Goal: Task Accomplishment & Management: Manage account settings

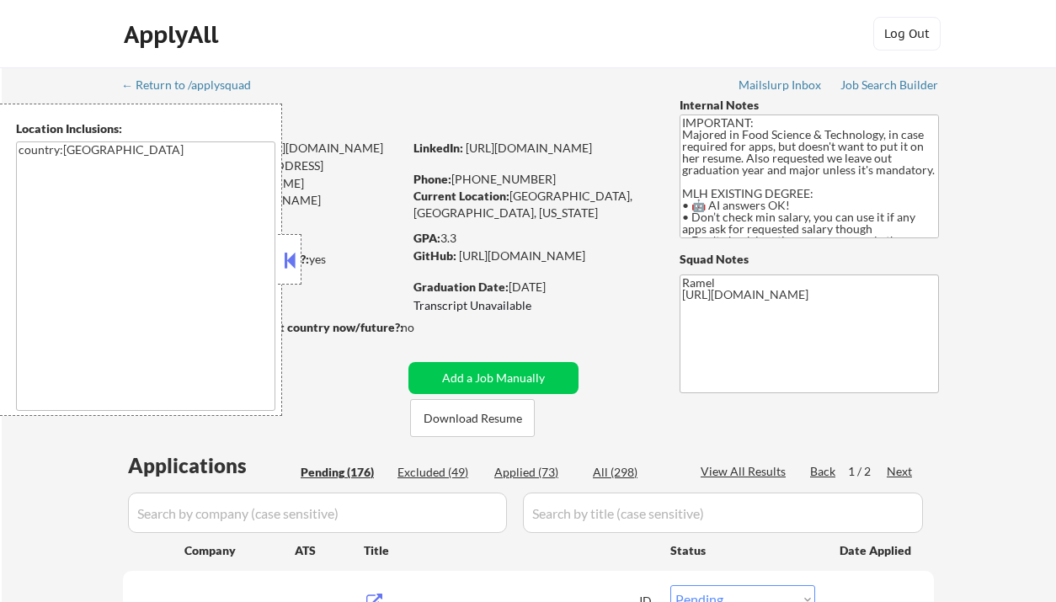
select select ""pending""
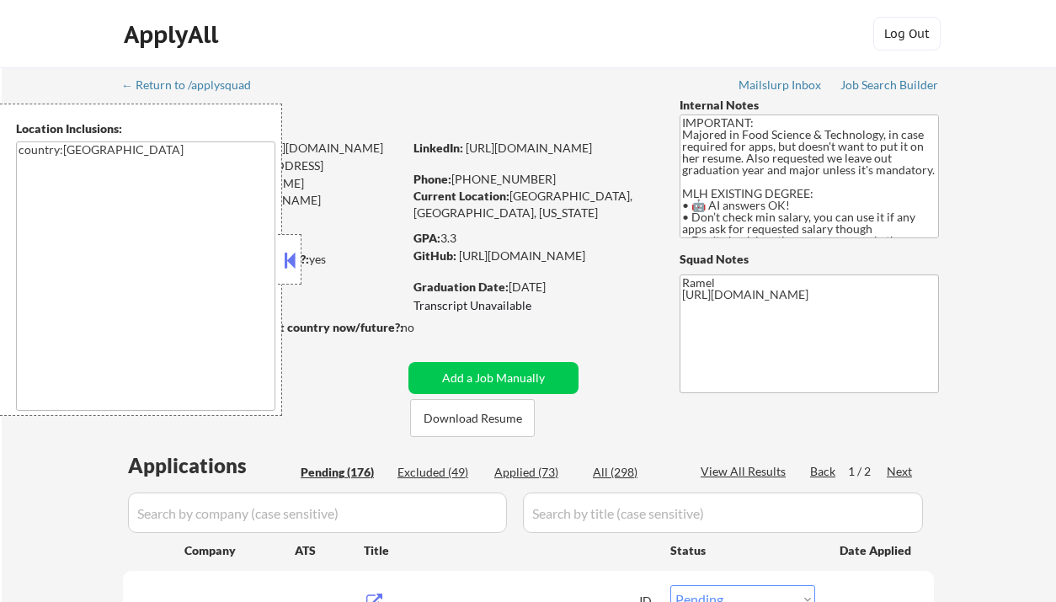
select select ""pending""
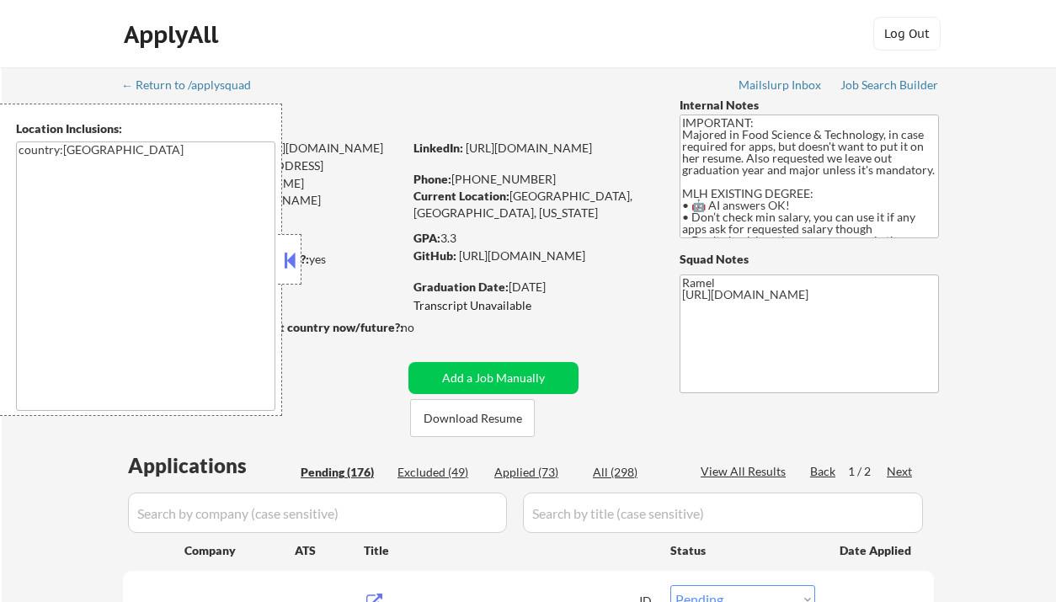
select select ""pending""
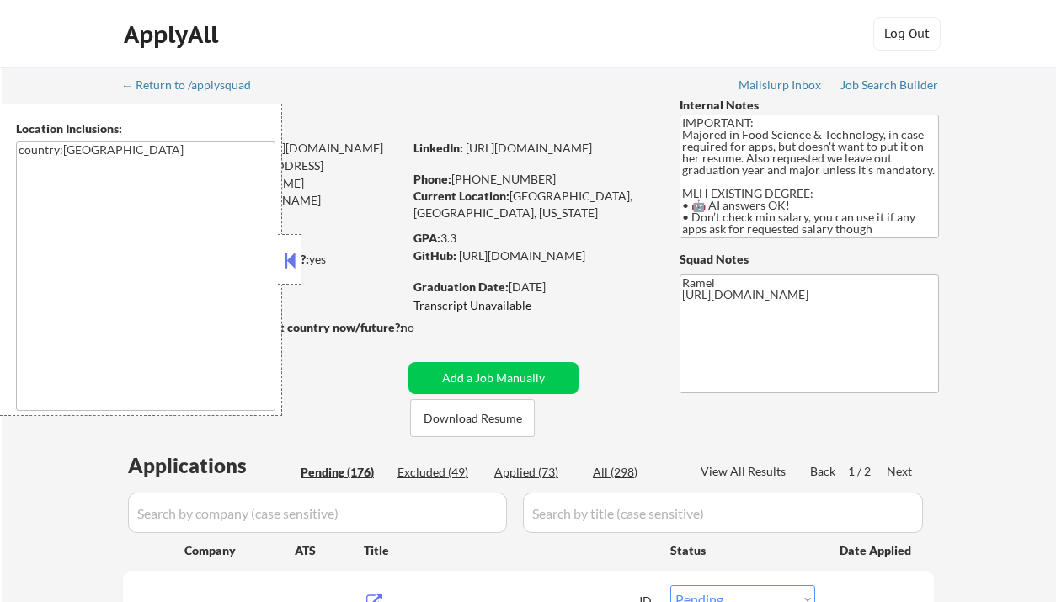
select select ""pending""
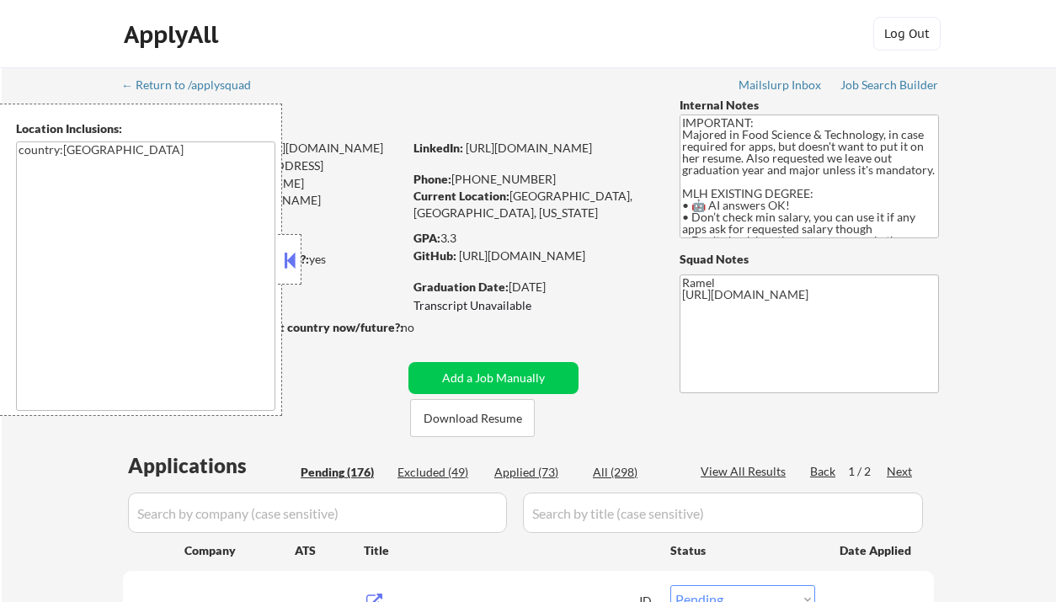
select select ""pending""
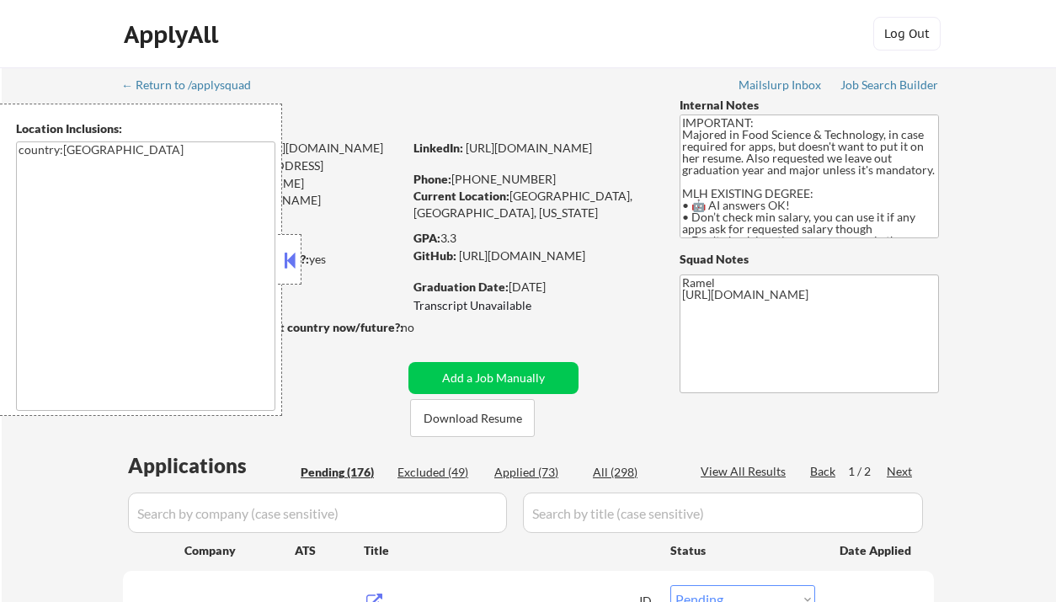
select select ""pending""
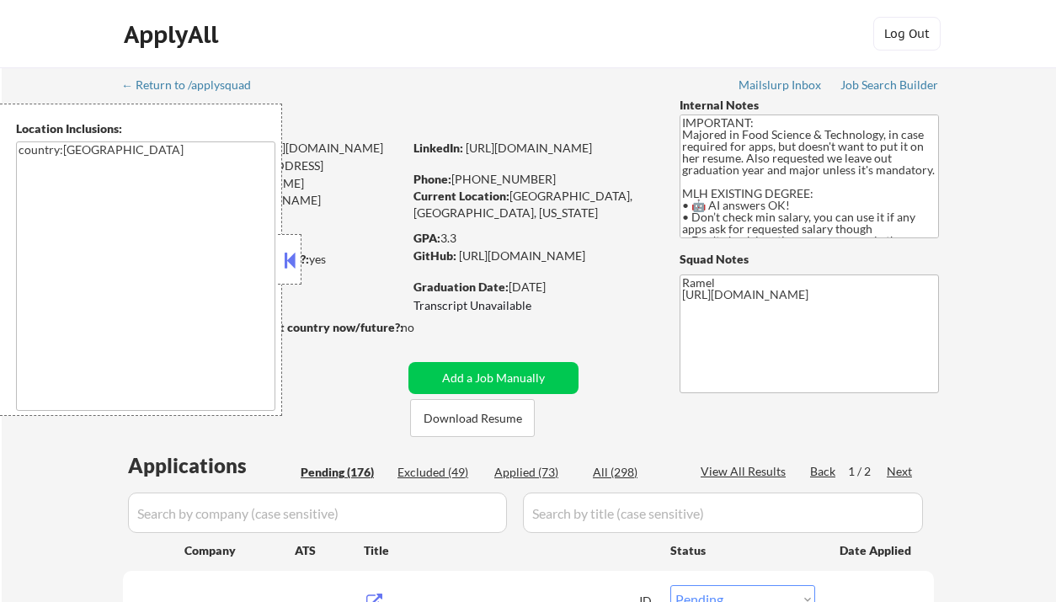
select select ""pending""
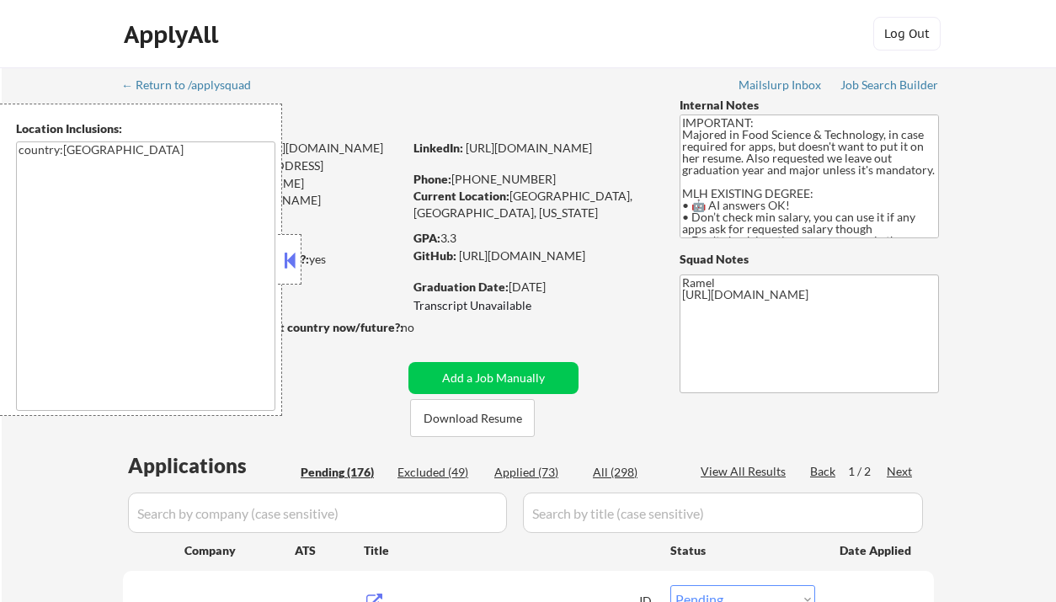
select select ""pending""
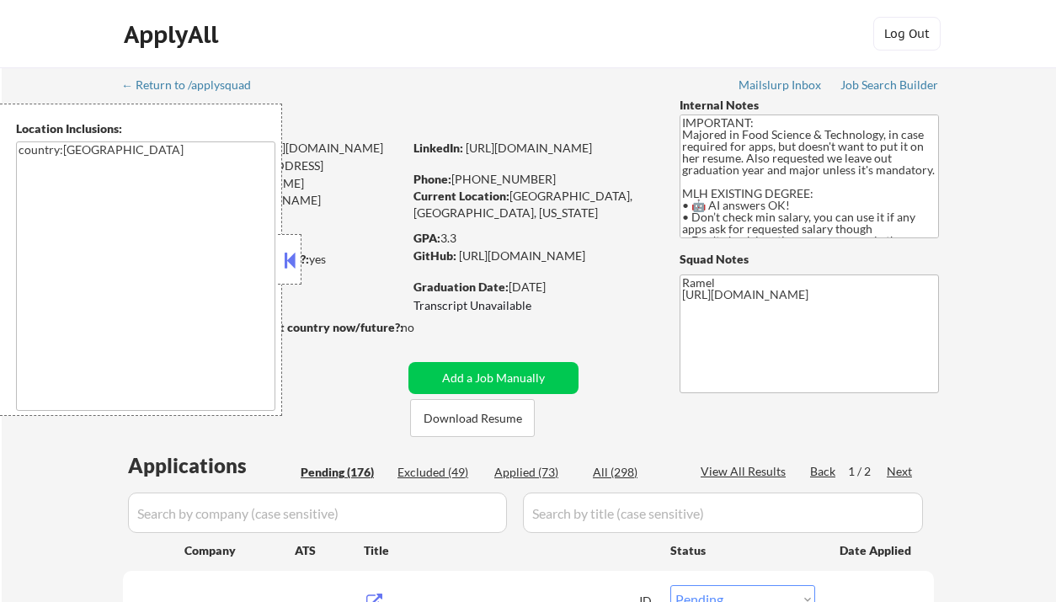
select select ""pending""
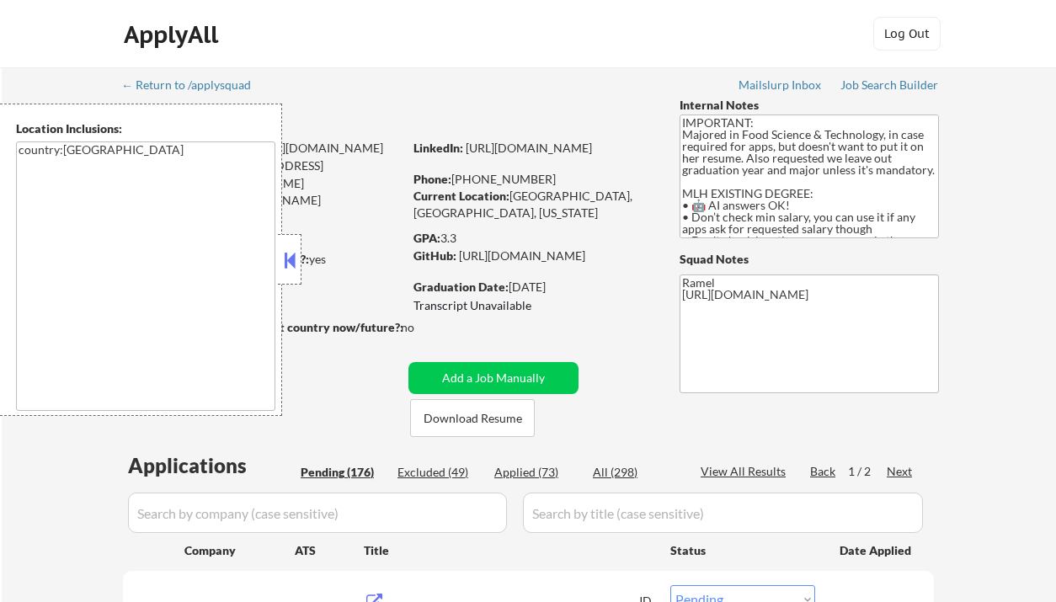
select select ""pending""
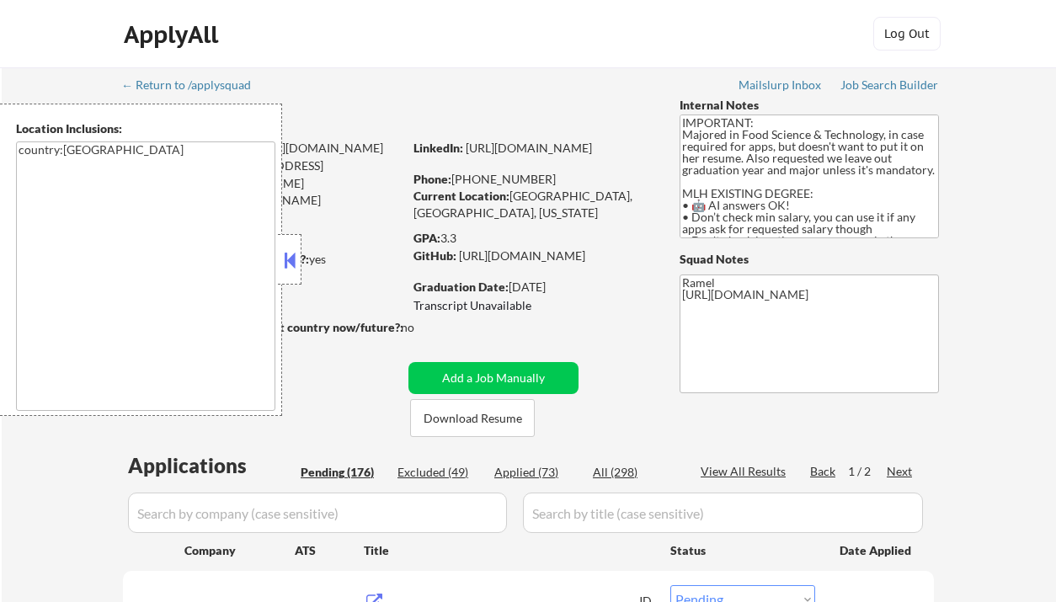
select select ""pending""
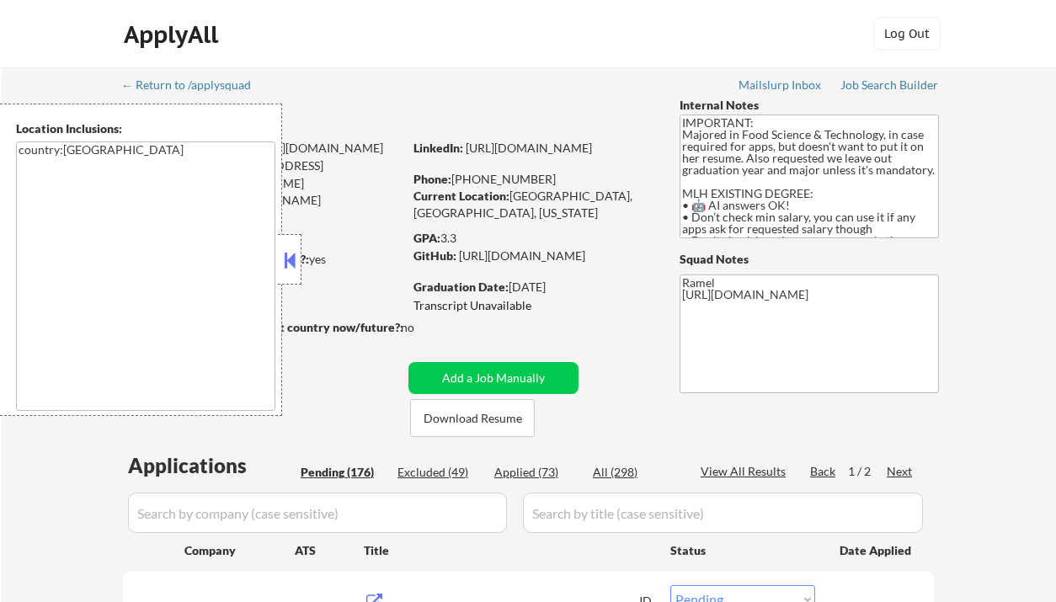
select select ""pending""
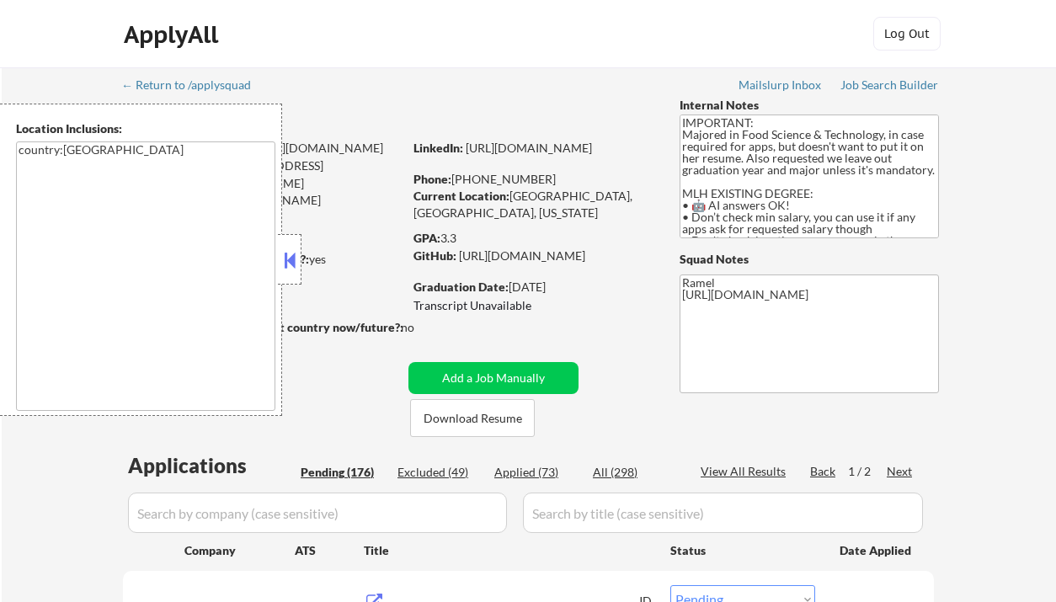
select select ""pending""
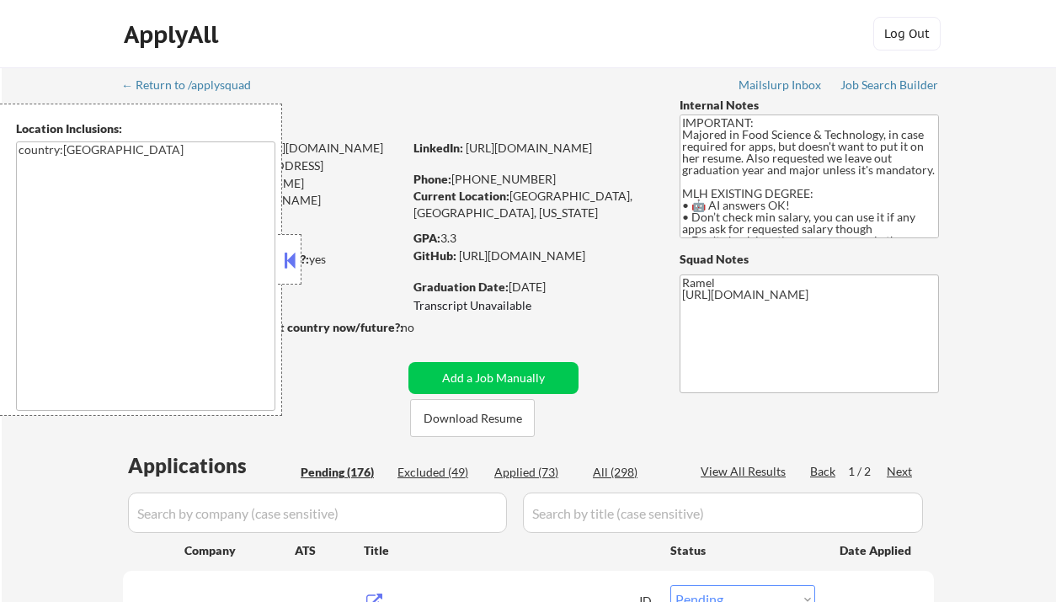
select select ""pending""
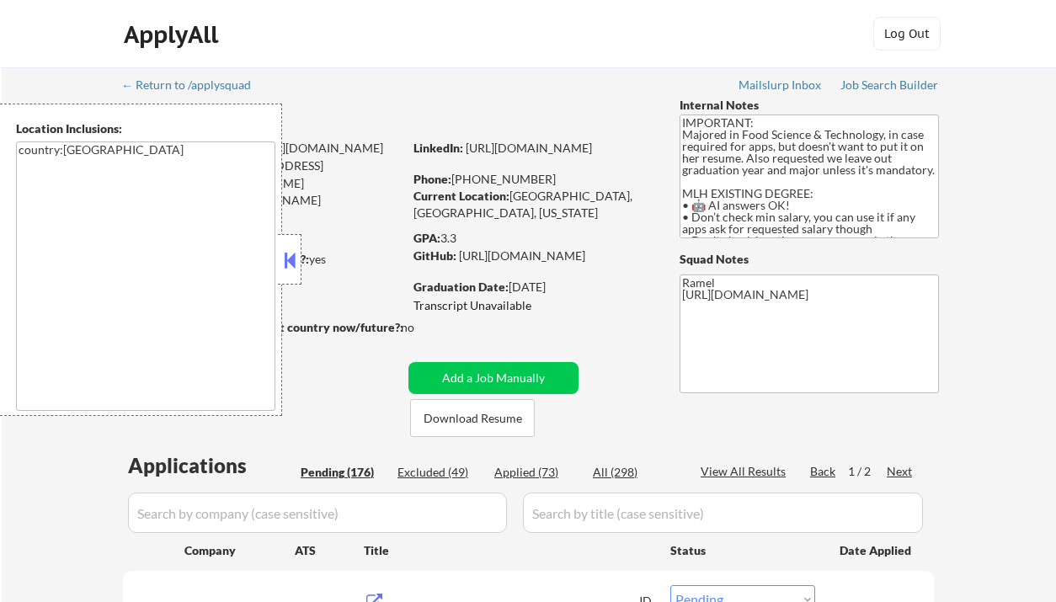
select select ""pending""
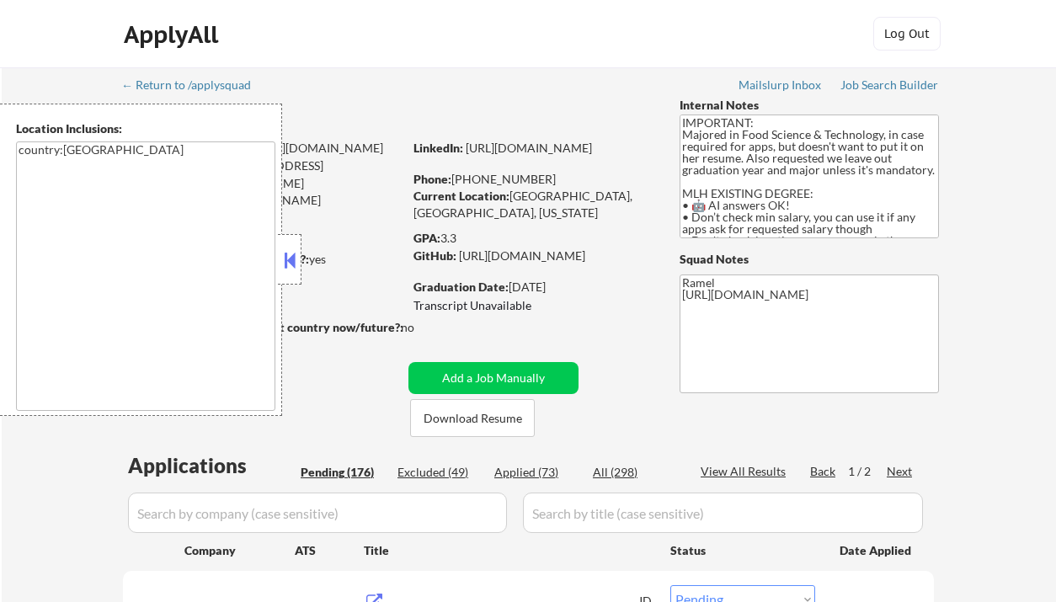
select select ""pending""
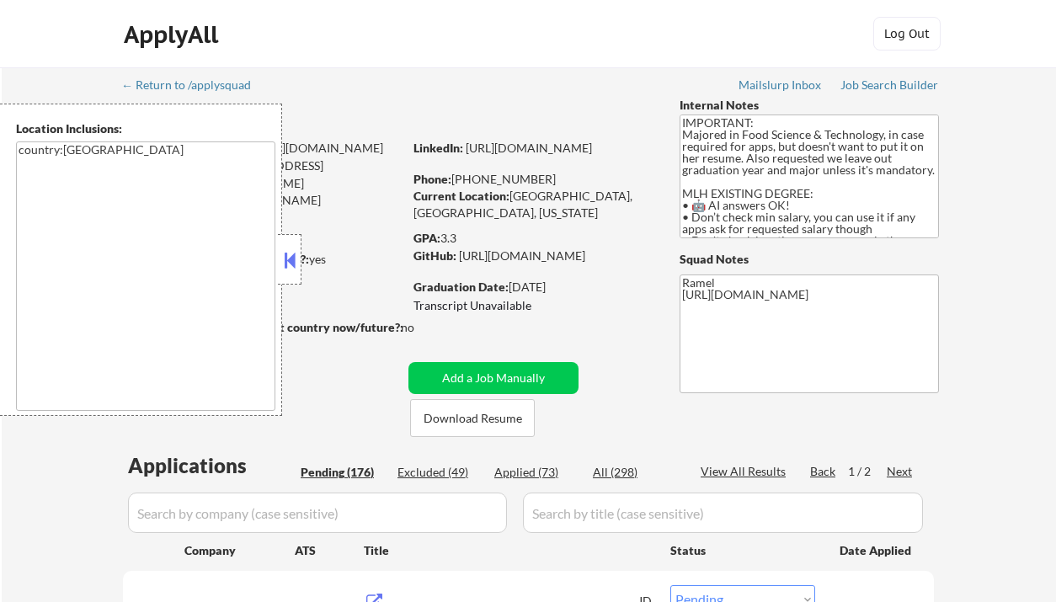
select select ""pending""
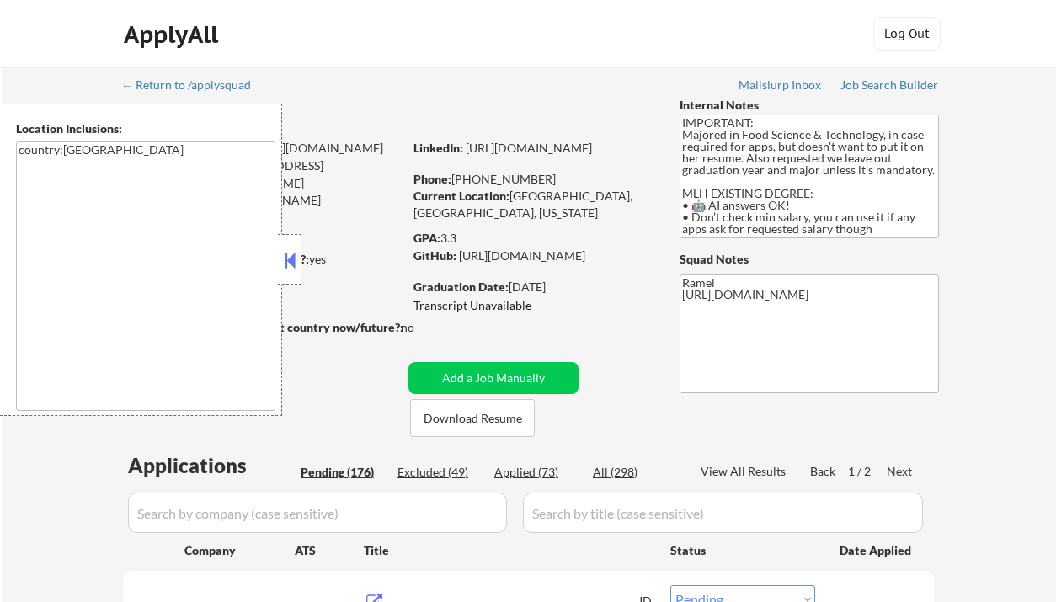
select select ""pending""
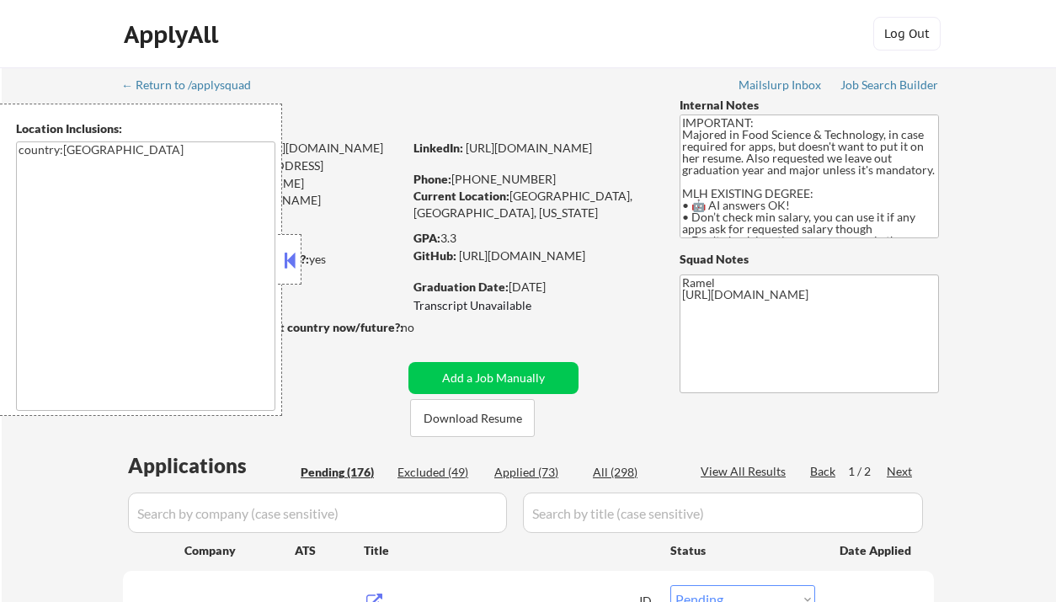
select select ""pending""
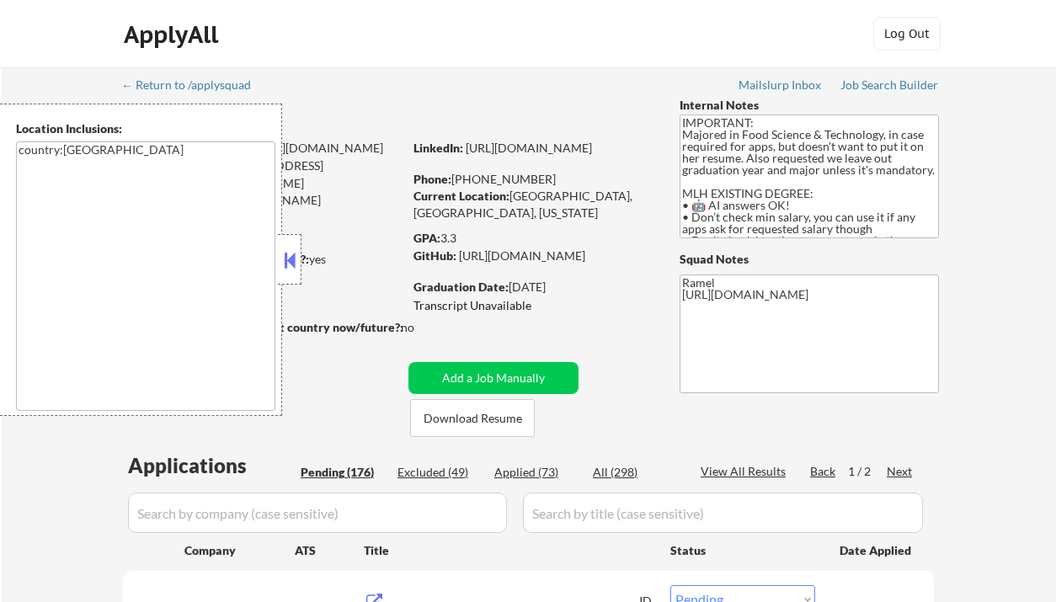
select select ""pending""
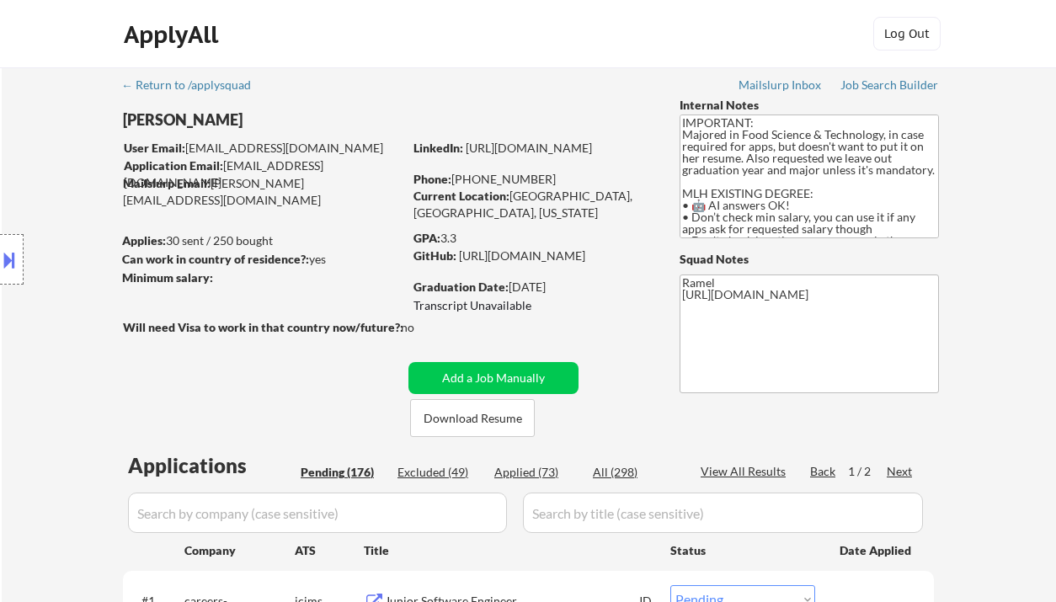
scroll to position [224, 0]
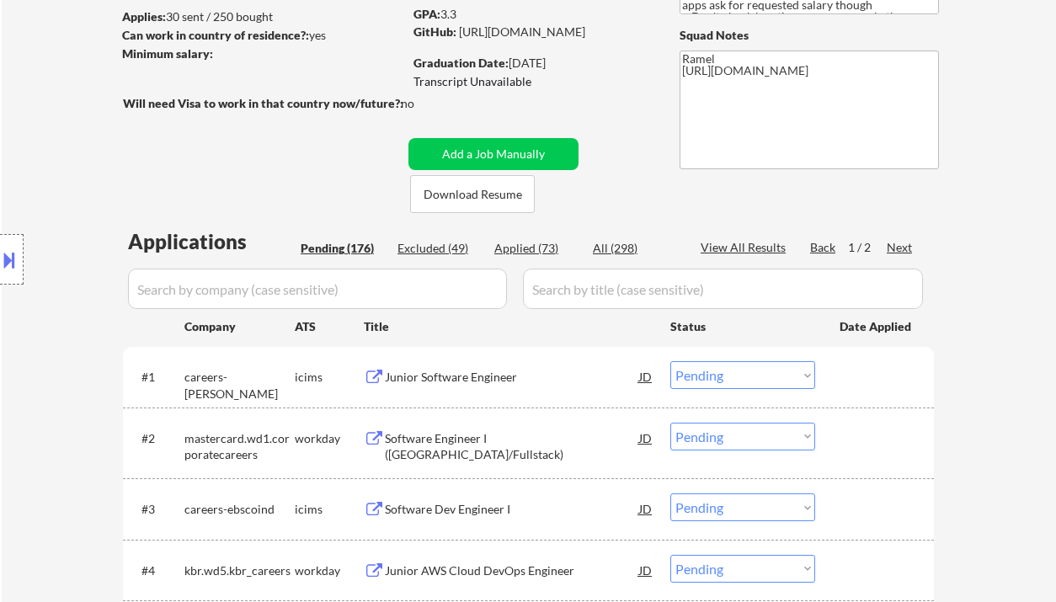
click at [13, 263] on button at bounding box center [9, 260] width 19 height 28
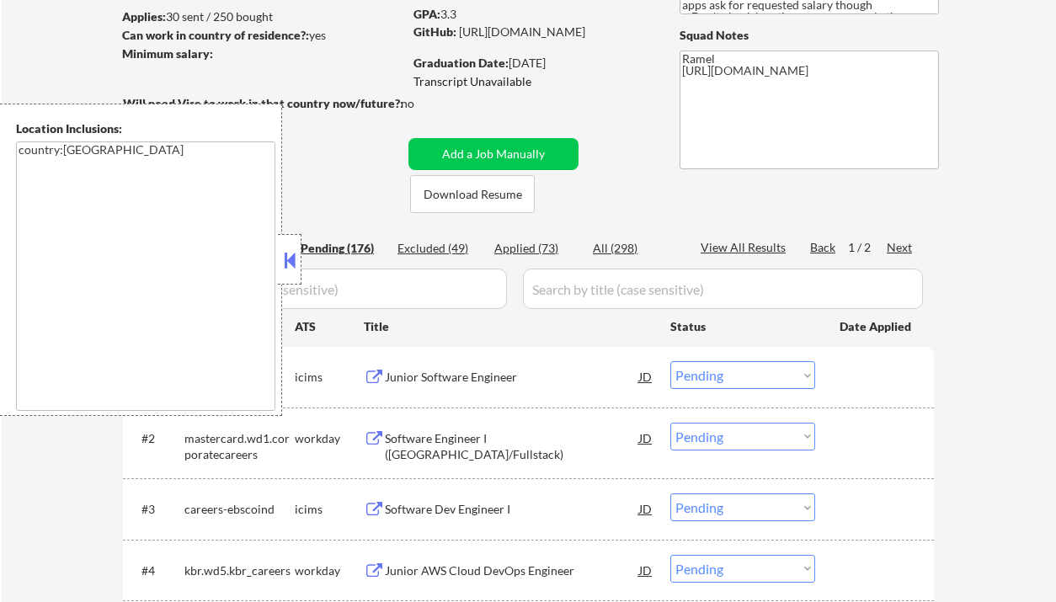
click at [286, 266] on button at bounding box center [289, 260] width 19 height 25
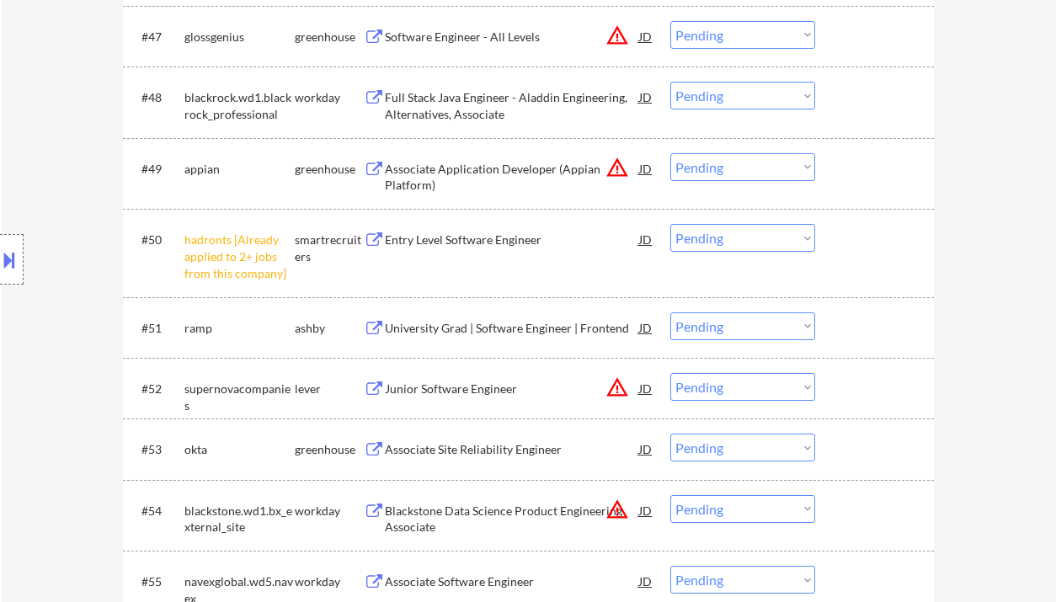
scroll to position [3592, 0]
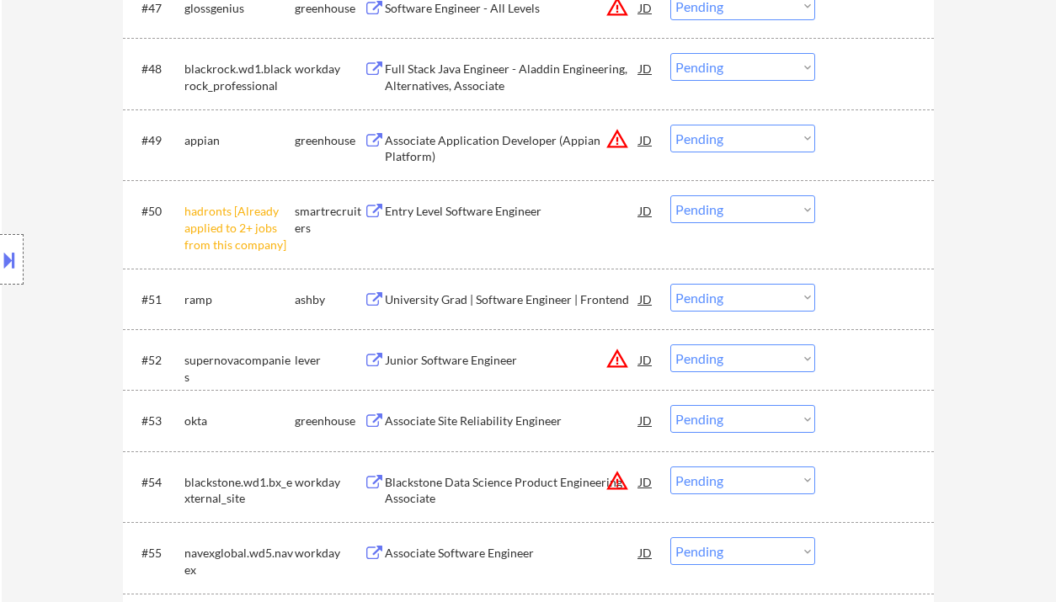
click at [701, 216] on select "Choose an option... Pending Applied Excluded (Questions) Excluded (Expired) Exc…" at bounding box center [742, 209] width 145 height 28
click at [670, 195] on select "Choose an option... Pending Applied Excluded (Questions) Excluded (Expired) Exc…" at bounding box center [742, 209] width 145 height 28
click at [504, 306] on div "University Grad | Software Engineer | Frontend" at bounding box center [512, 299] width 254 height 17
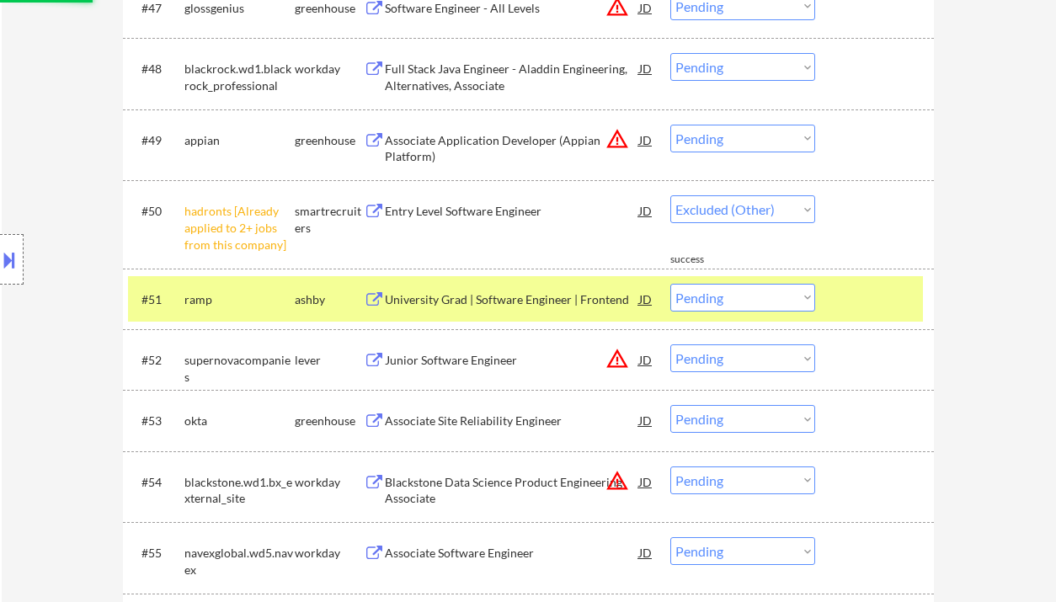
select select ""pending""
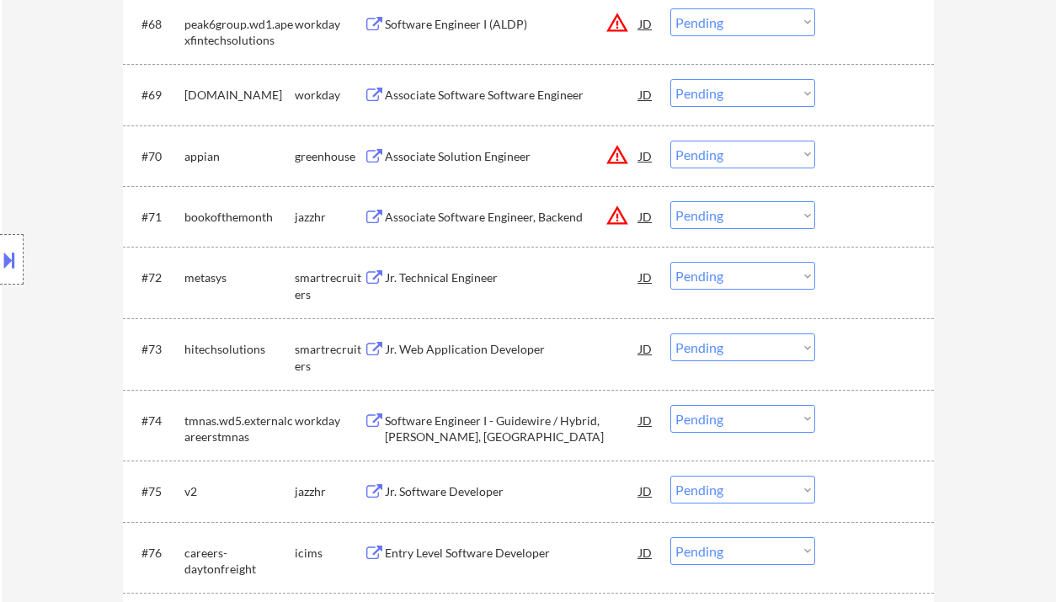
scroll to position [5052, 0]
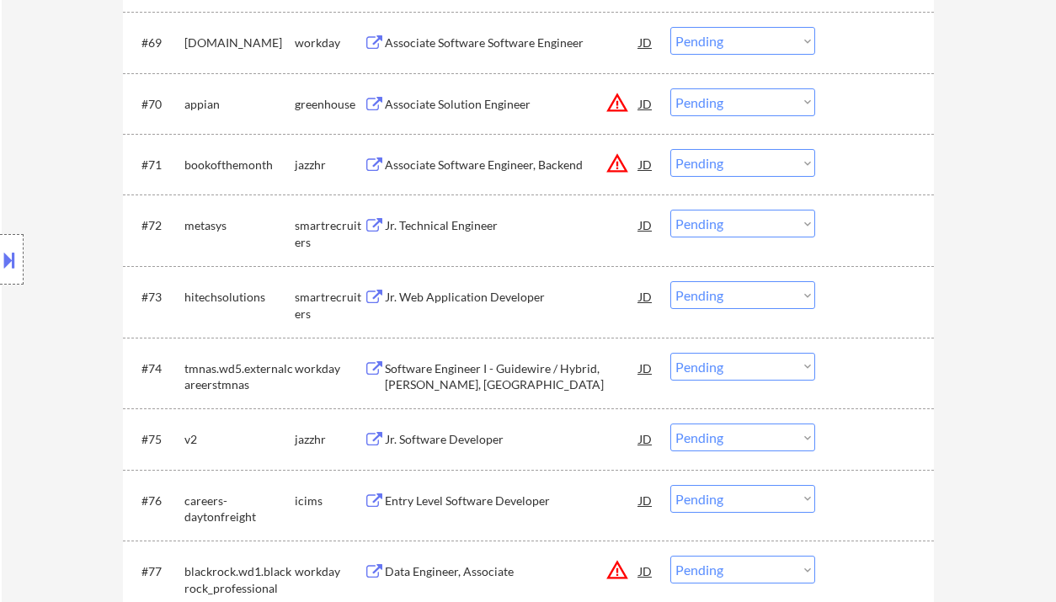
click at [438, 296] on div "Jr. Web Application Developer" at bounding box center [512, 297] width 254 height 17
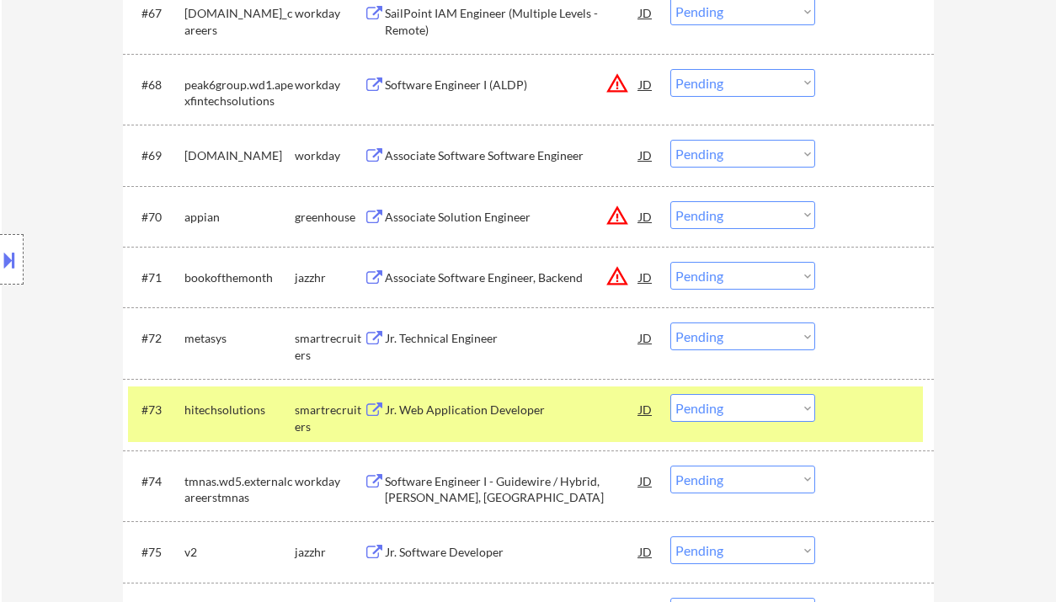
scroll to position [5164, 0]
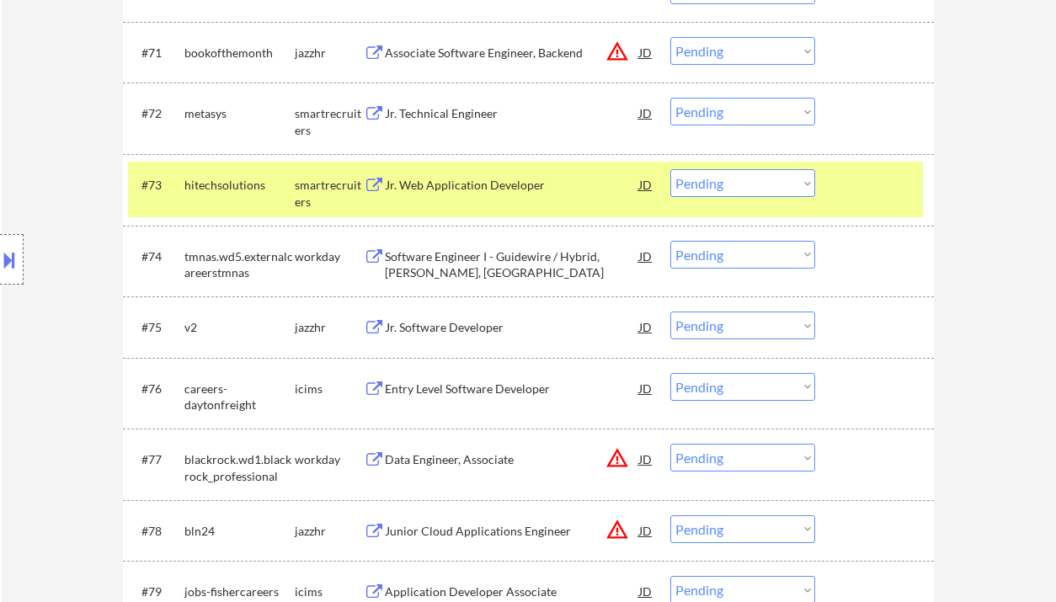
click at [712, 184] on select "Choose an option... Pending Applied Excluded (Questions) Excluded (Expired) Exc…" at bounding box center [742, 183] width 145 height 28
click at [670, 169] on select "Choose an option... Pending Applied Excluded (Questions) Excluded (Expired) Exc…" at bounding box center [742, 183] width 145 height 28
click at [478, 328] on div "Jr. Software Developer" at bounding box center [512, 327] width 254 height 17
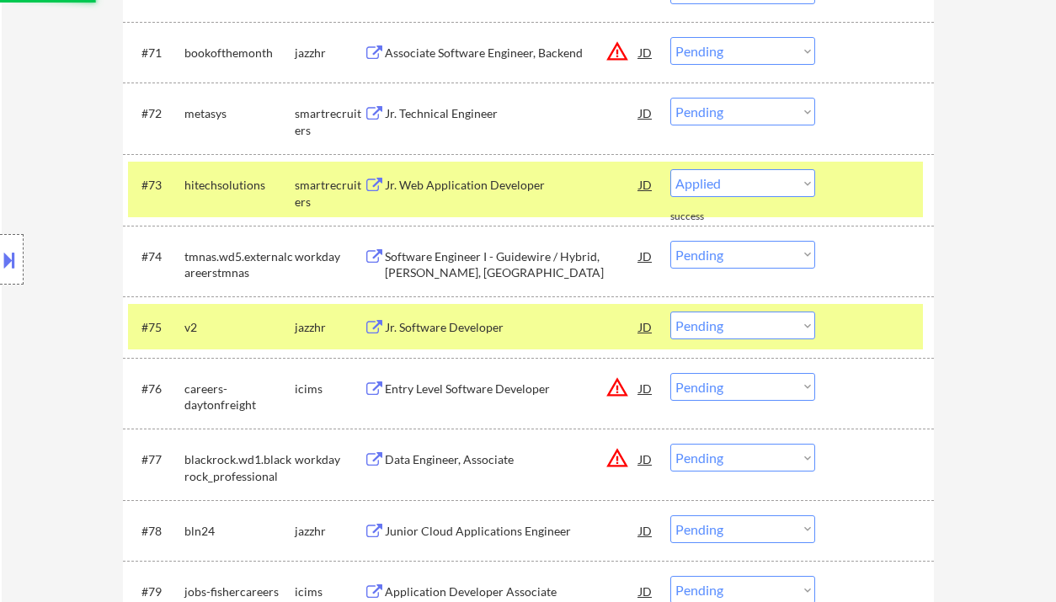
select select ""pending""
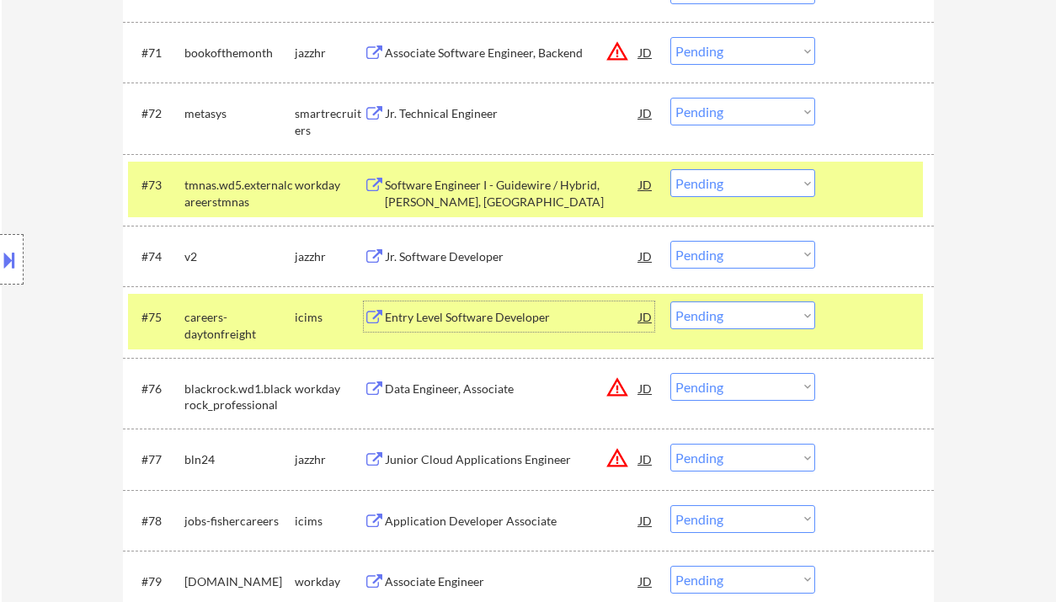
drag, startPoint x: 708, startPoint y: 253, endPoint x: 713, endPoint y: 267, distance: 15.2
click at [708, 253] on select "Choose an option... Pending Applied Excluded (Questions) Excluded (Expired) Exc…" at bounding box center [742, 255] width 145 height 28
click at [670, 241] on select "Choose an option... Pending Applied Excluded (Questions) Excluded (Expired) Exc…" at bounding box center [742, 255] width 145 height 28
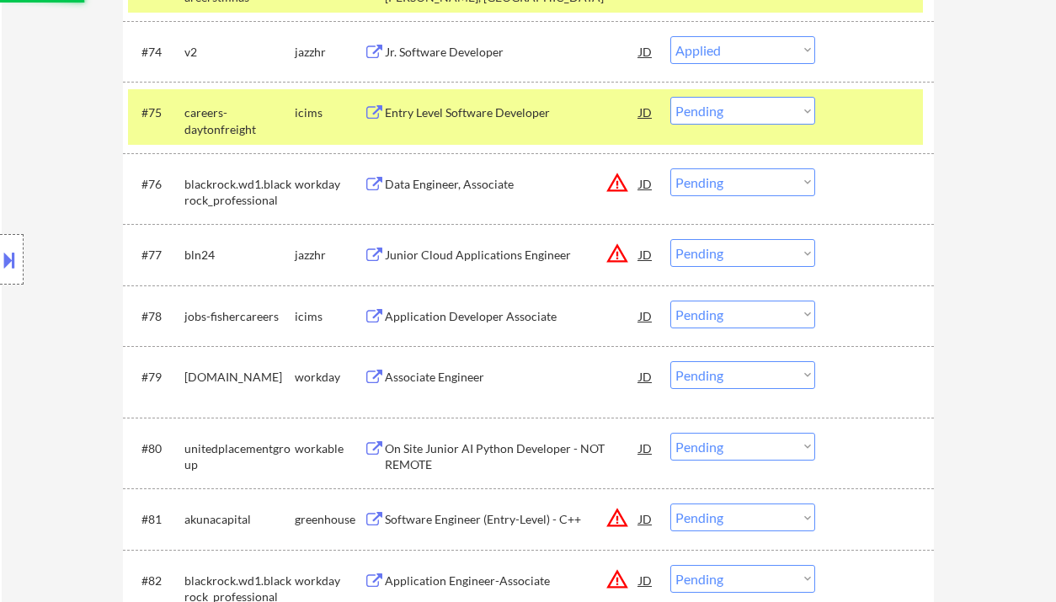
scroll to position [5389, 0]
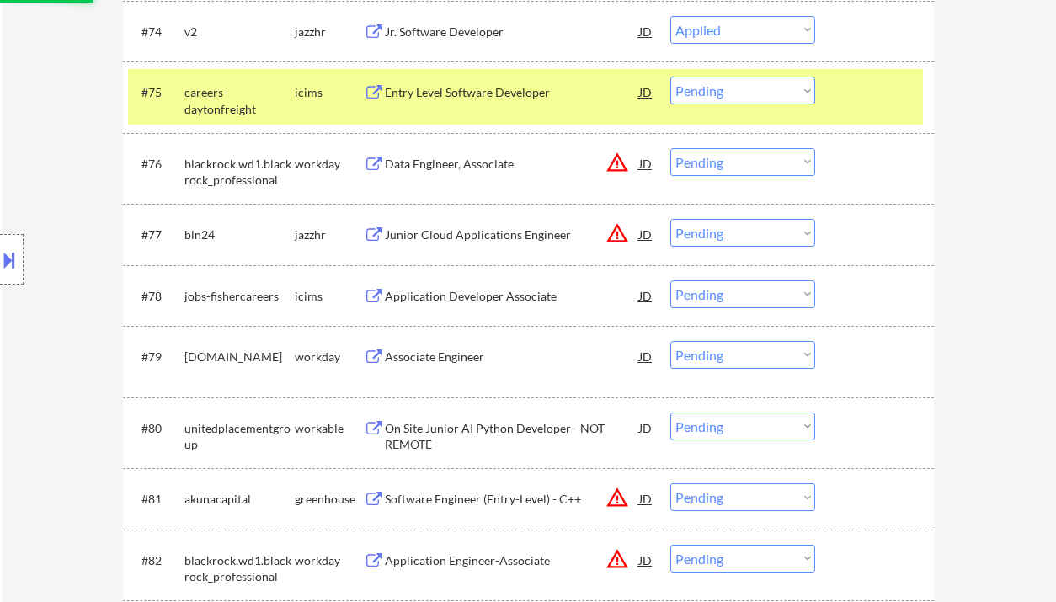
click at [499, 243] on div "Junior Cloud Applications Engineer" at bounding box center [512, 235] width 254 height 17
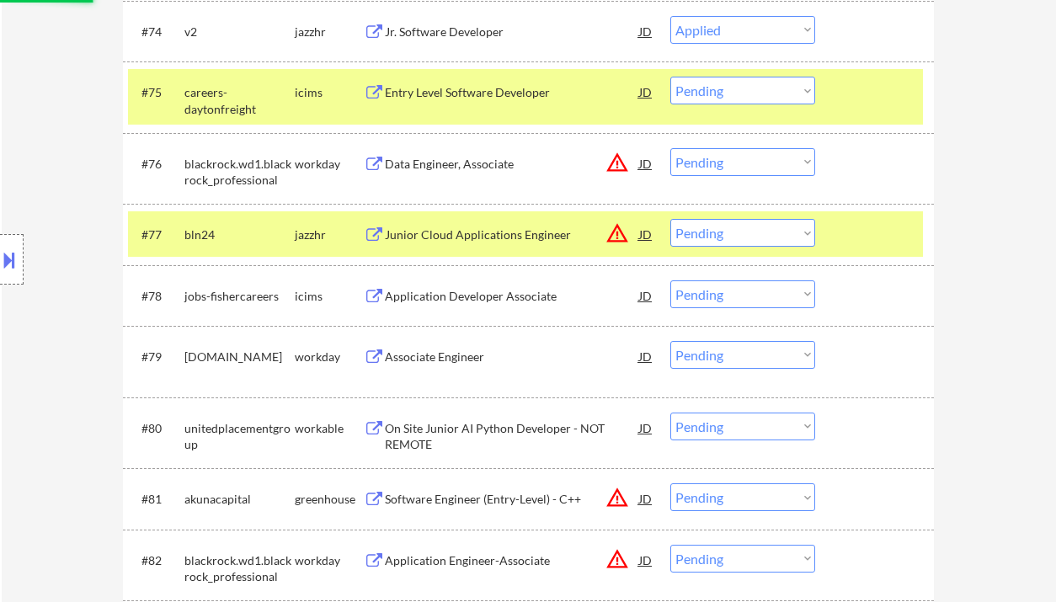
select select ""pending""
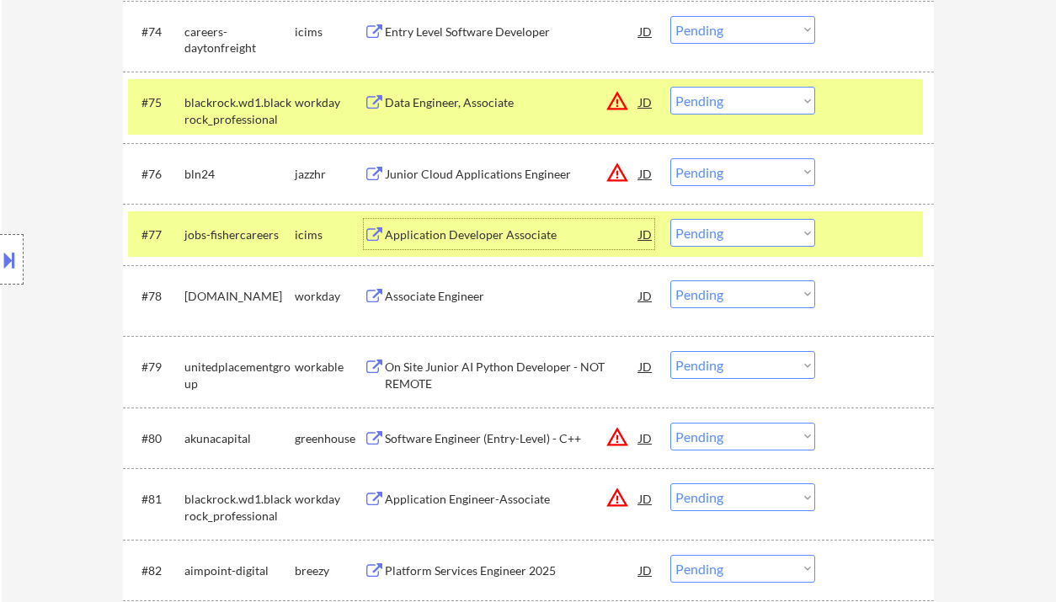
click at [712, 168] on select "Choose an option... Pending Applied Excluded (Questions) Excluded (Expired) Exc…" at bounding box center [742, 172] width 145 height 28
click at [670, 158] on select "Choose an option... Pending Applied Excluded (Questions) Excluded (Expired) Exc…" at bounding box center [742, 172] width 145 height 28
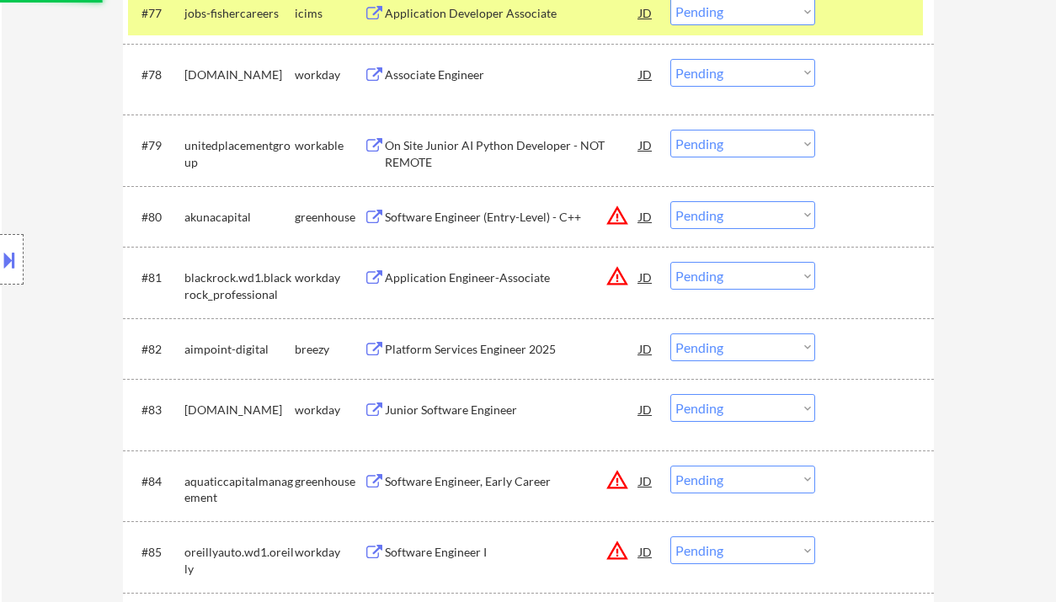
scroll to position [5613, 0]
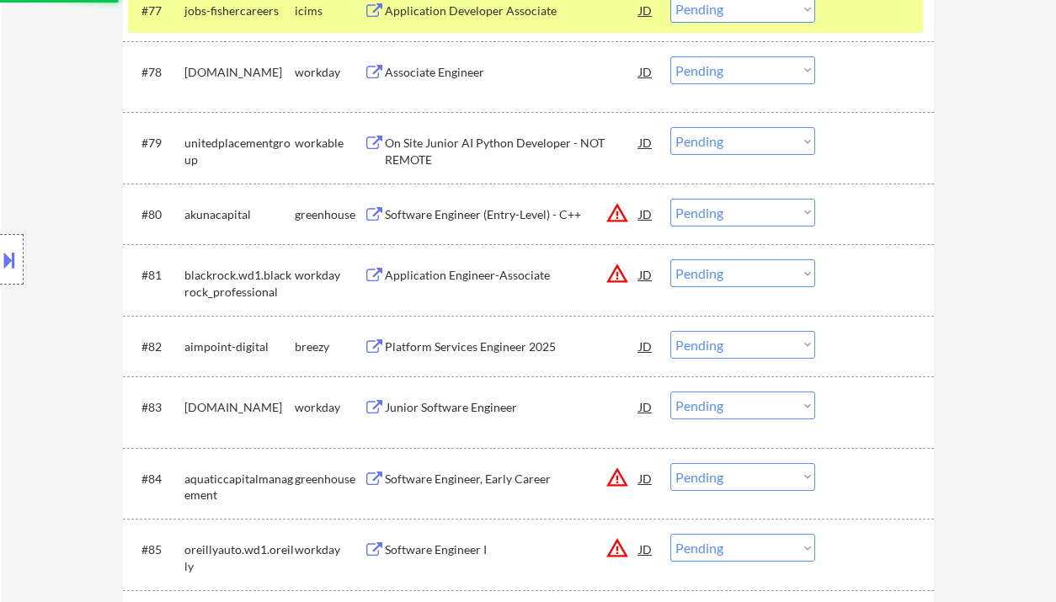
click at [494, 142] on div "On Site Junior AI Python Developer - NOT REMOTE" at bounding box center [512, 151] width 254 height 33
select select ""pending""
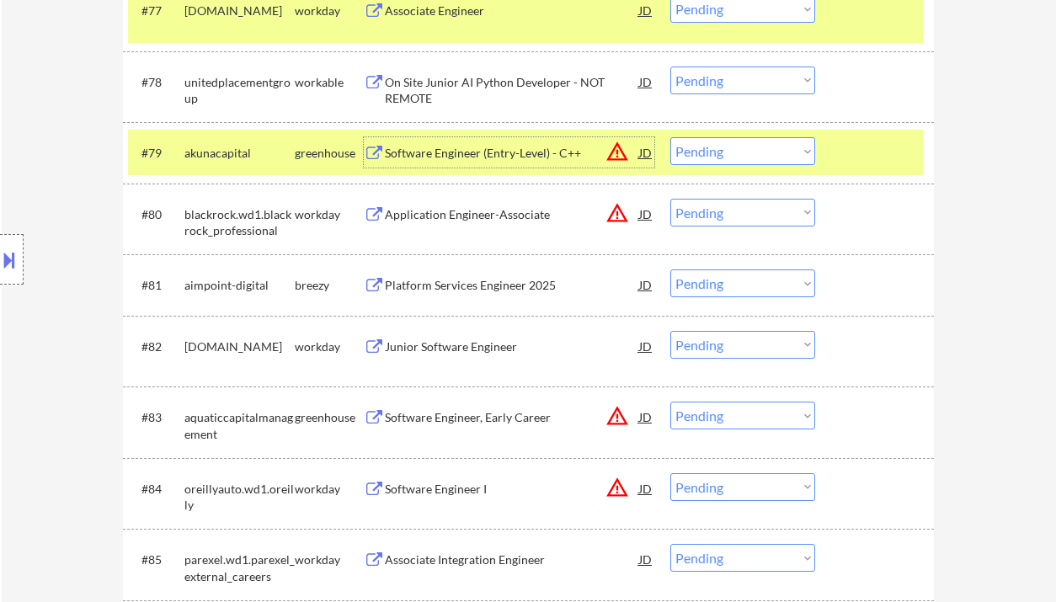
click at [757, 161] on select "Choose an option... Pending Applied Excluded (Questions) Excluded (Expired) Exc…" at bounding box center [742, 151] width 145 height 28
click at [670, 137] on select "Choose an option... Pending Applied Excluded (Questions) Excluded (Expired) Exc…" at bounding box center [742, 151] width 145 height 28
click at [496, 285] on div "Platform Services Engineer 2025" at bounding box center [512, 285] width 254 height 17
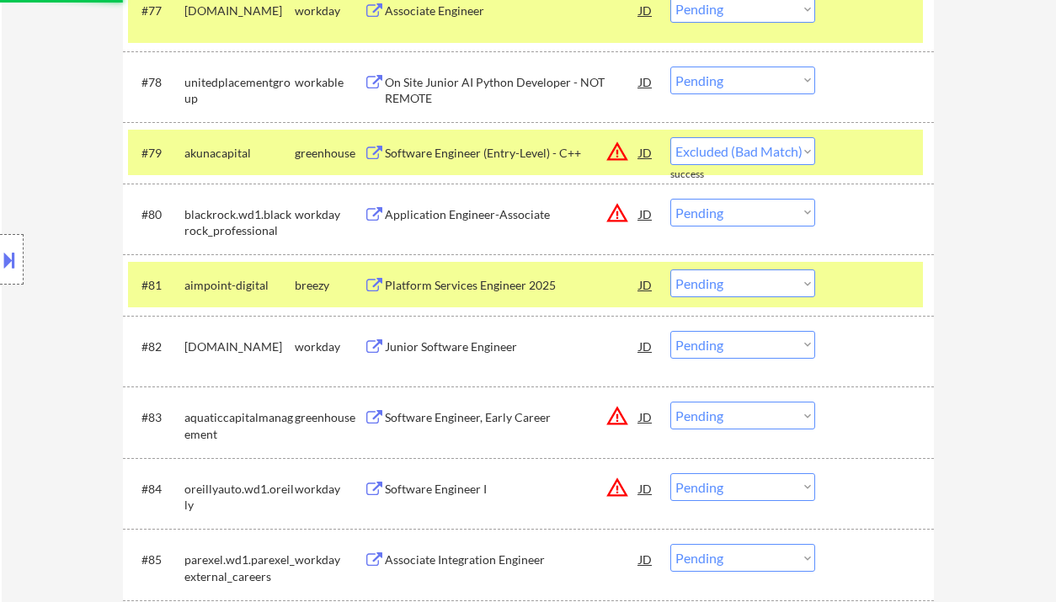
select select ""pending""
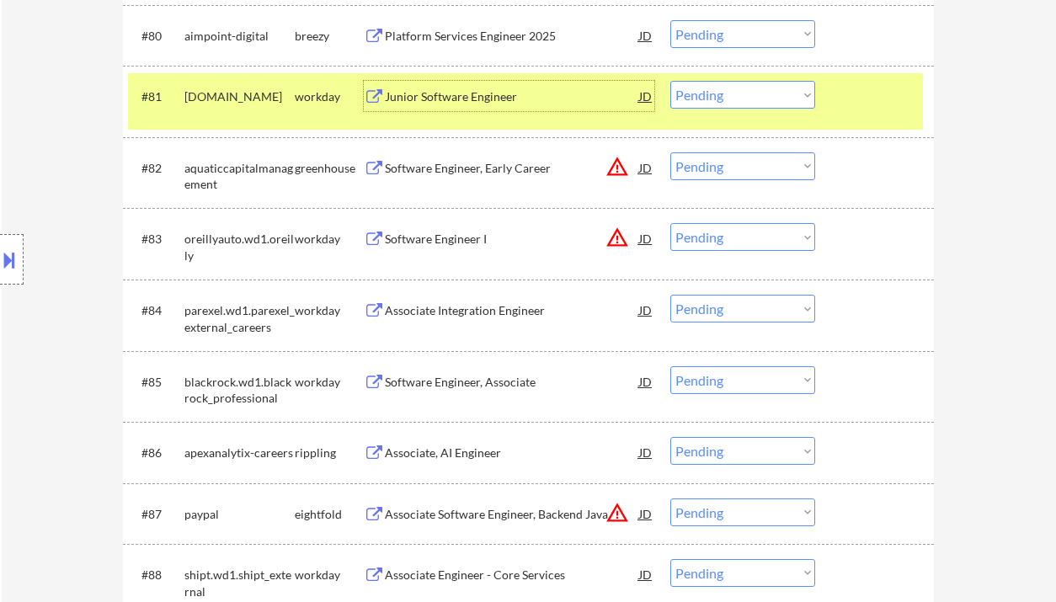
scroll to position [5838, 0]
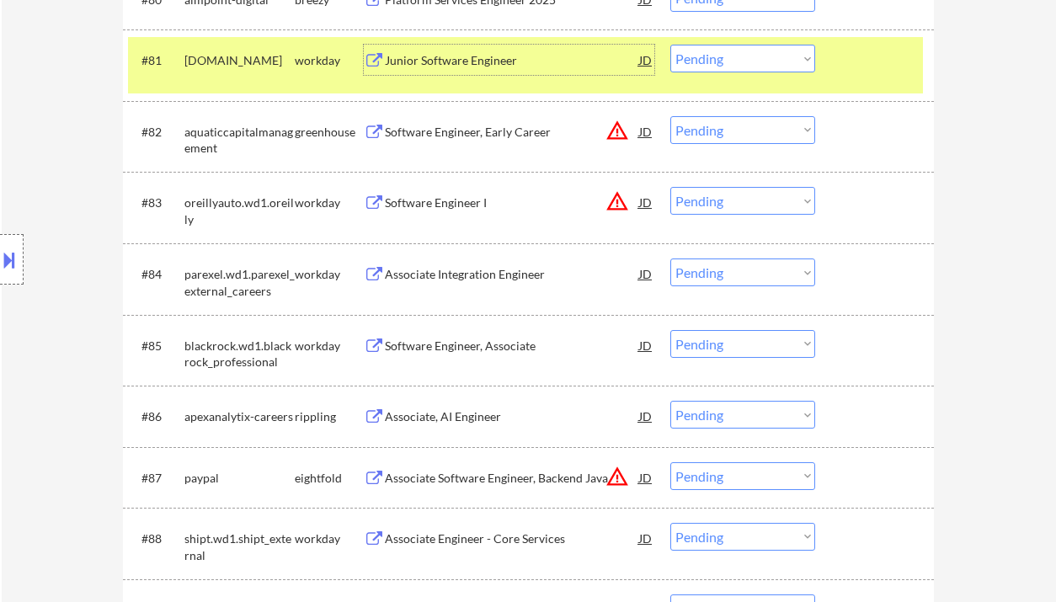
click at [466, 135] on div "Software Engineer, Early Career" at bounding box center [512, 132] width 254 height 17
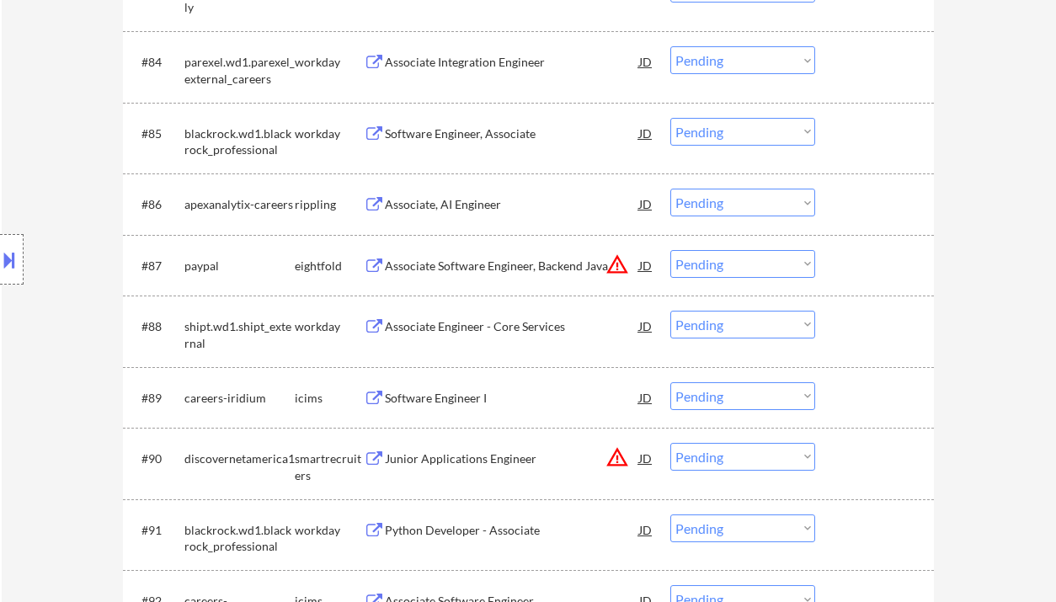
scroll to position [6063, 0]
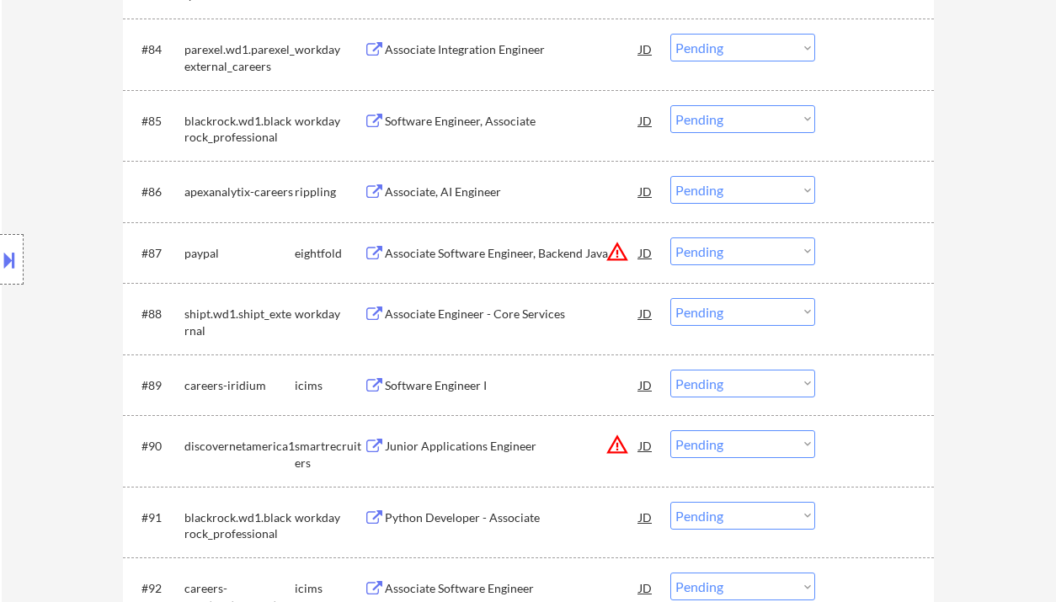
click at [438, 197] on div "Associate, AI Engineer" at bounding box center [512, 192] width 254 height 17
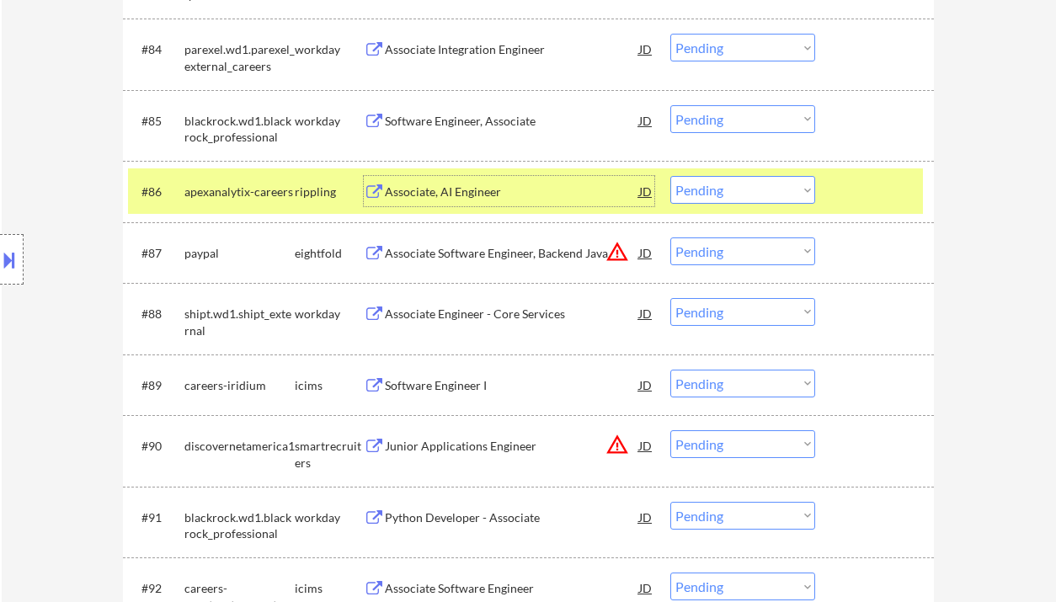
click at [722, 200] on select "Choose an option... Pending Applied Excluded (Questions) Excluded (Expired) Exc…" at bounding box center [742, 190] width 145 height 28
click at [670, 176] on select "Choose an option... Pending Applied Excluded (Questions) Excluded (Expired) Exc…" at bounding box center [742, 190] width 145 height 28
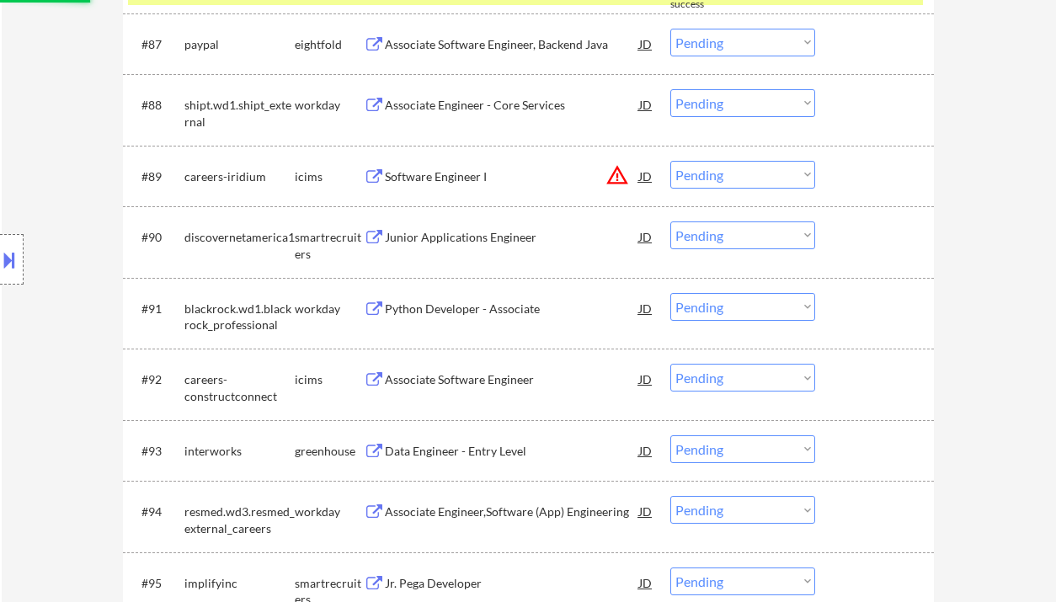
select select ""pending""
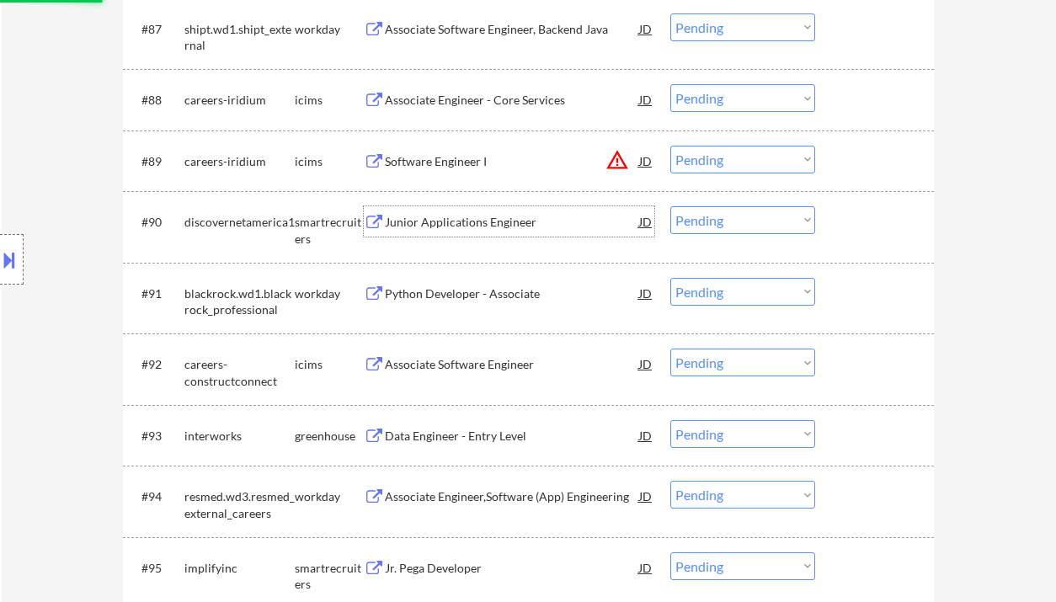
click at [451, 224] on div "Junior Applications Engineer" at bounding box center [512, 222] width 254 height 17
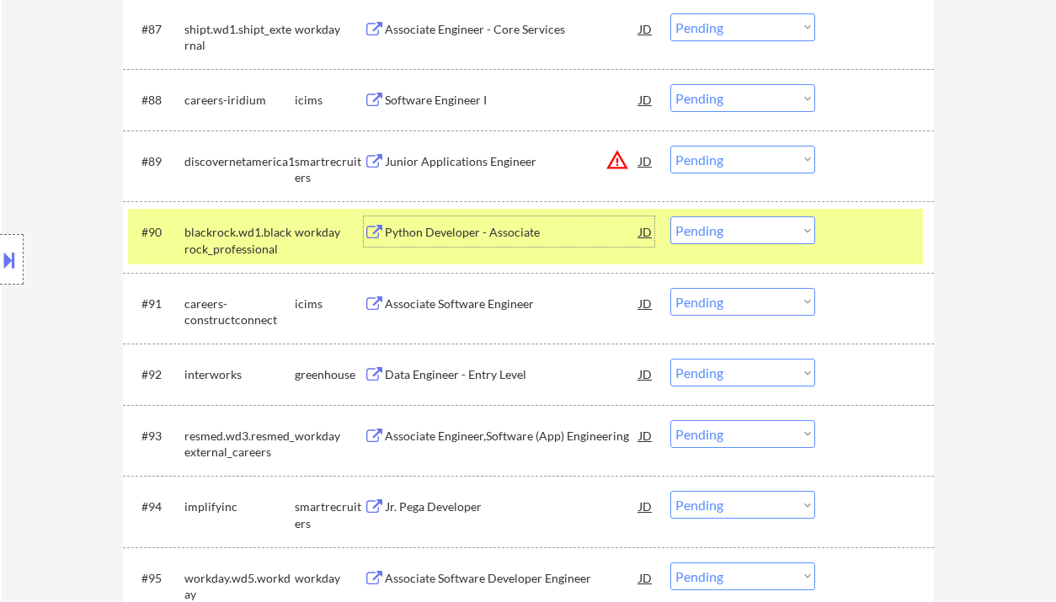
click at [445, 161] on div "Junior Applications Engineer" at bounding box center [512, 161] width 254 height 17
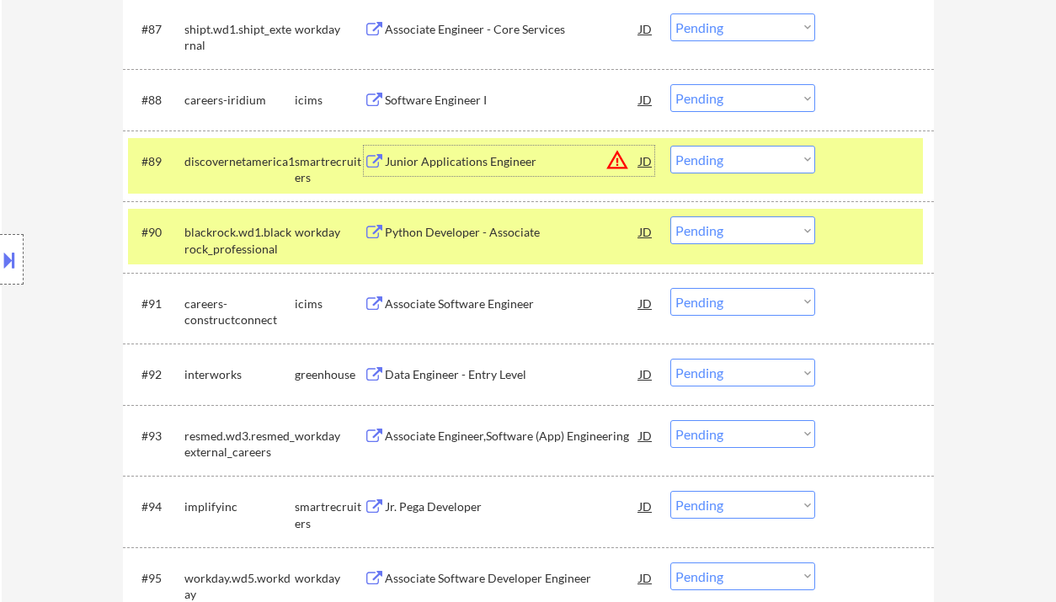
drag, startPoint x: 707, startPoint y: 162, endPoint x: 716, endPoint y: 173, distance: 13.8
click at [707, 162] on select "Choose an option... Pending Applied Excluded (Questions) Excluded (Expired) Exc…" at bounding box center [742, 160] width 145 height 28
click at [670, 146] on select "Choose an option... Pending Applied Excluded (Questions) Excluded (Expired) Exc…" at bounding box center [742, 160] width 145 height 28
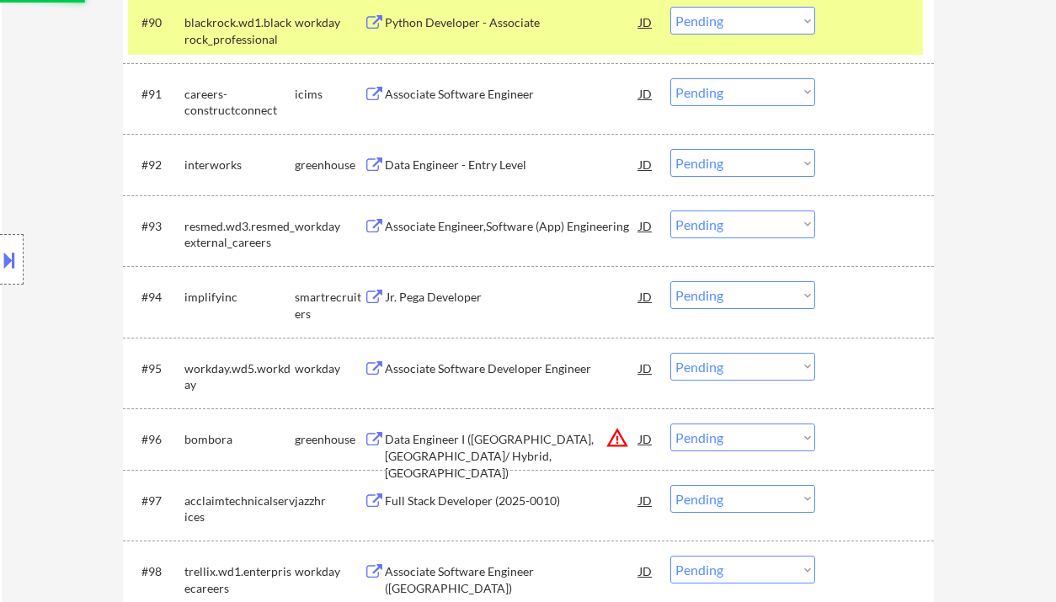
scroll to position [6512, 0]
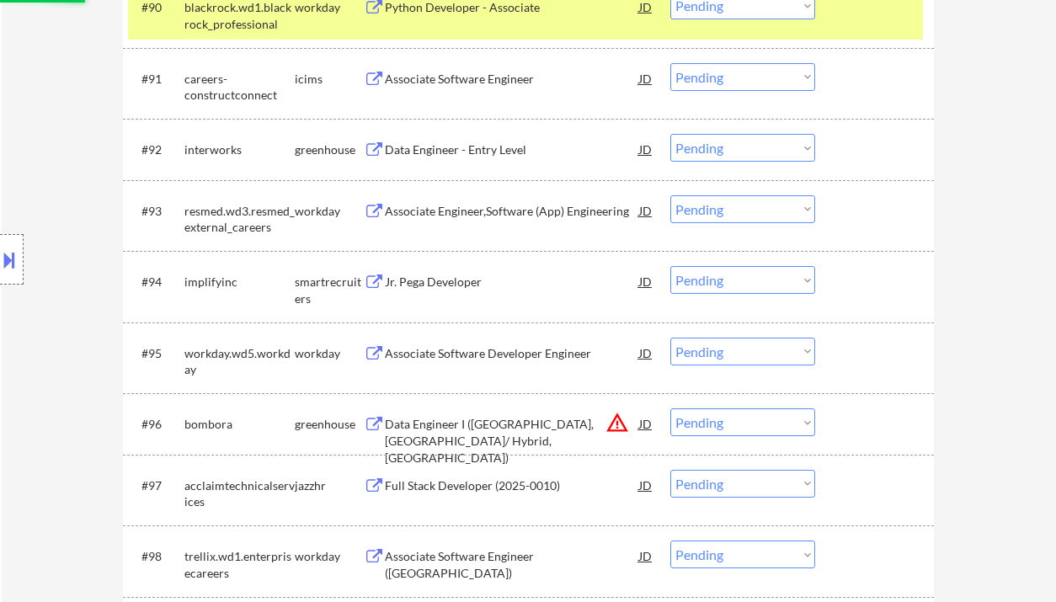
select select ""pending""
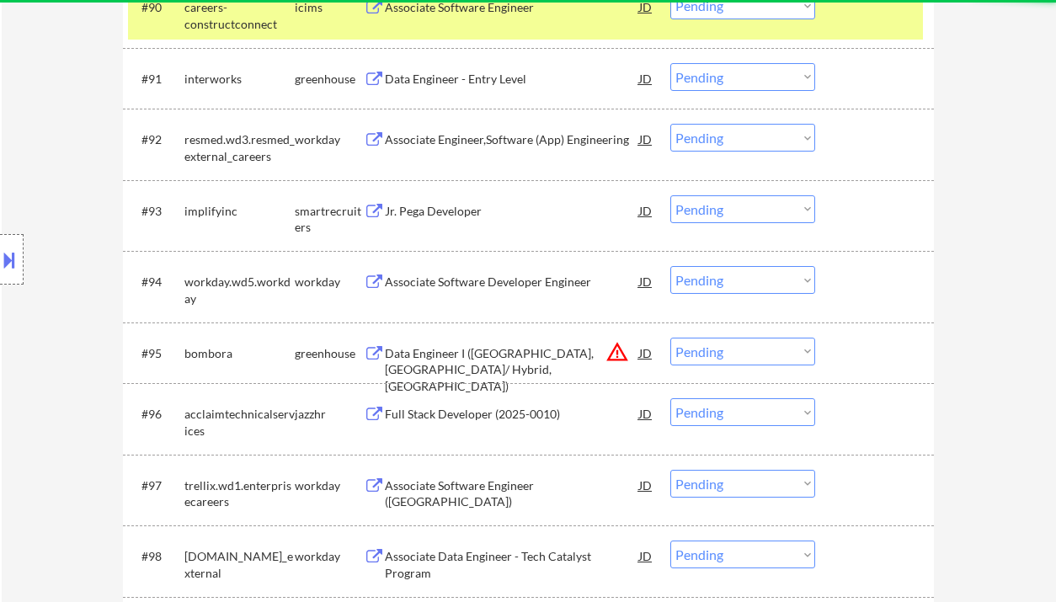
click at [435, 215] on div "Jr. Pega Developer" at bounding box center [512, 211] width 254 height 17
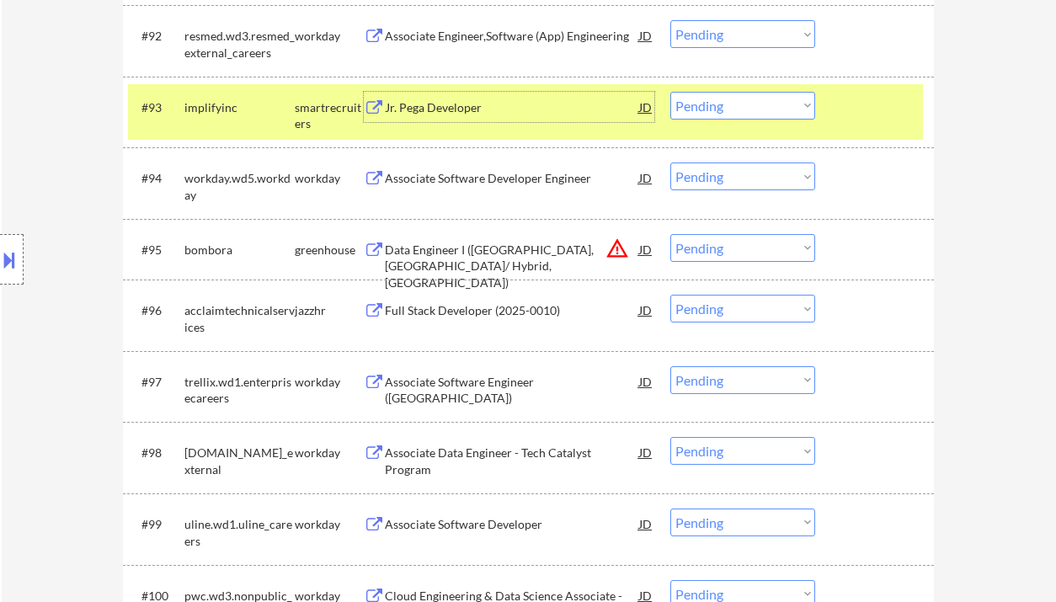
scroll to position [6736, 0]
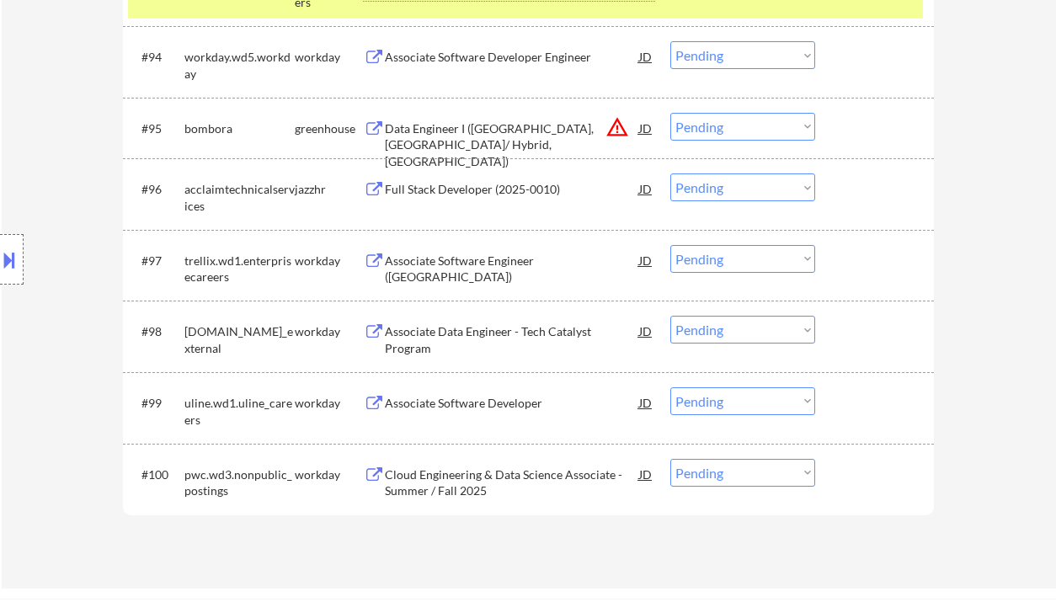
click at [489, 131] on div "Data Engineer I ([GEOGRAPHIC_DATA], [GEOGRAPHIC_DATA]/ Hybrid, [GEOGRAPHIC_DATA…" at bounding box center [512, 145] width 254 height 50
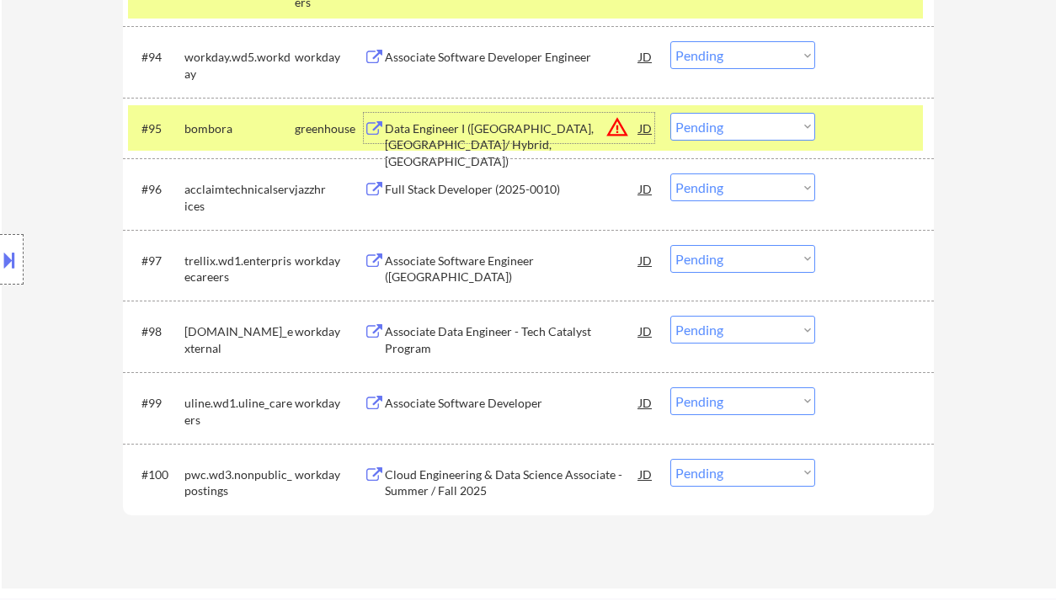
click at [494, 135] on div "Data Engineer I ([GEOGRAPHIC_DATA], [GEOGRAPHIC_DATA]/ Hybrid, [GEOGRAPHIC_DATA…" at bounding box center [512, 145] width 254 height 50
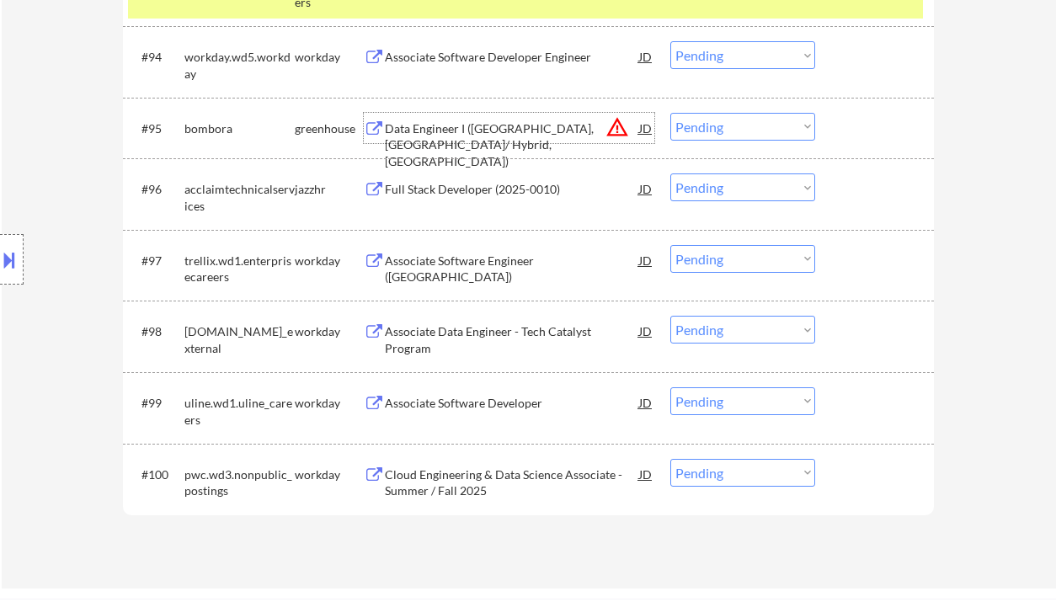
click at [696, 128] on select "Choose an option... Pending Applied Excluded (Questions) Excluded (Expired) Exc…" at bounding box center [742, 127] width 145 height 28
click at [670, 113] on select "Choose an option... Pending Applied Excluded (Questions) Excluded (Expired) Exc…" at bounding box center [742, 127] width 145 height 28
click at [465, 181] on div "Full Stack Developer (2025-0010)" at bounding box center [512, 188] width 254 height 30
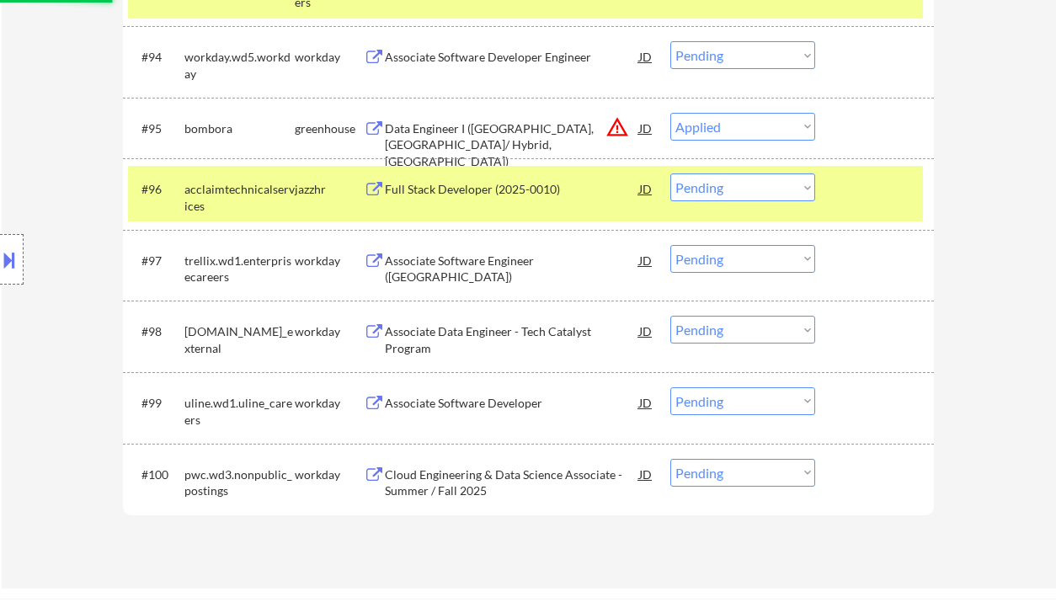
select select ""pending""
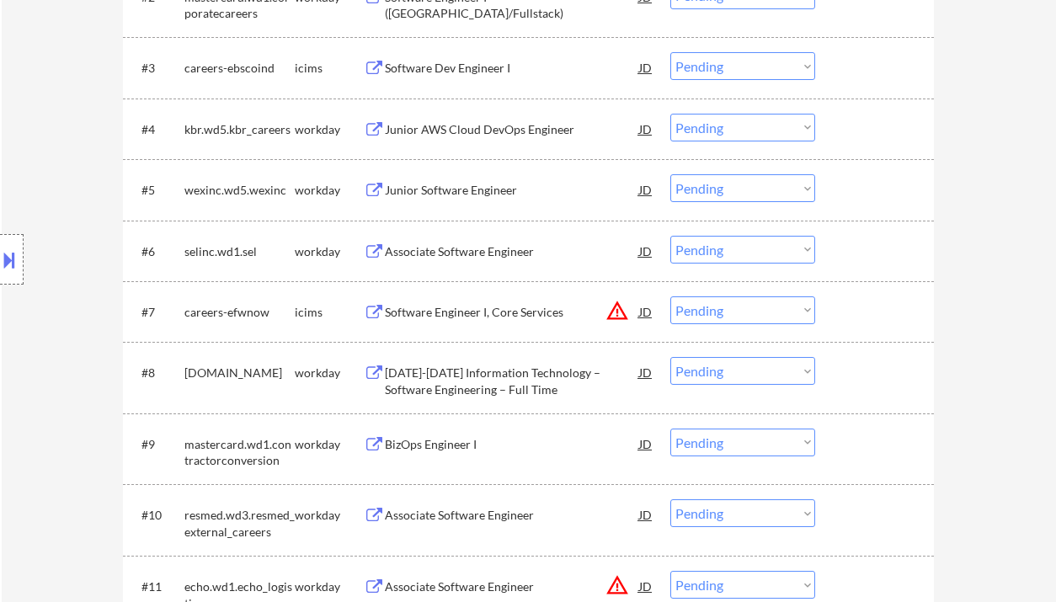
scroll to position [321, 0]
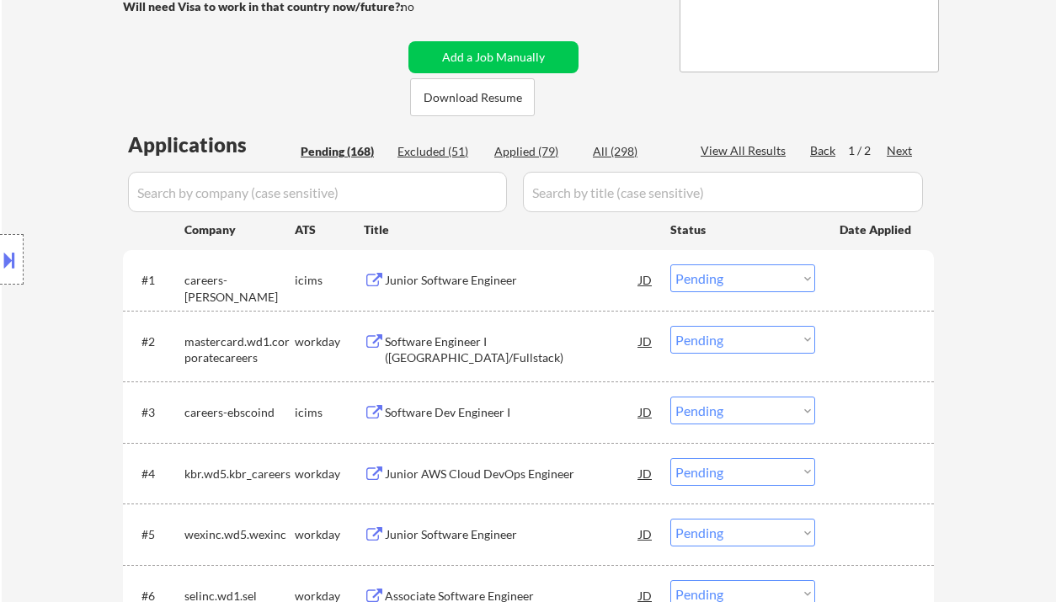
click at [889, 152] on div "Next" at bounding box center [900, 150] width 27 height 17
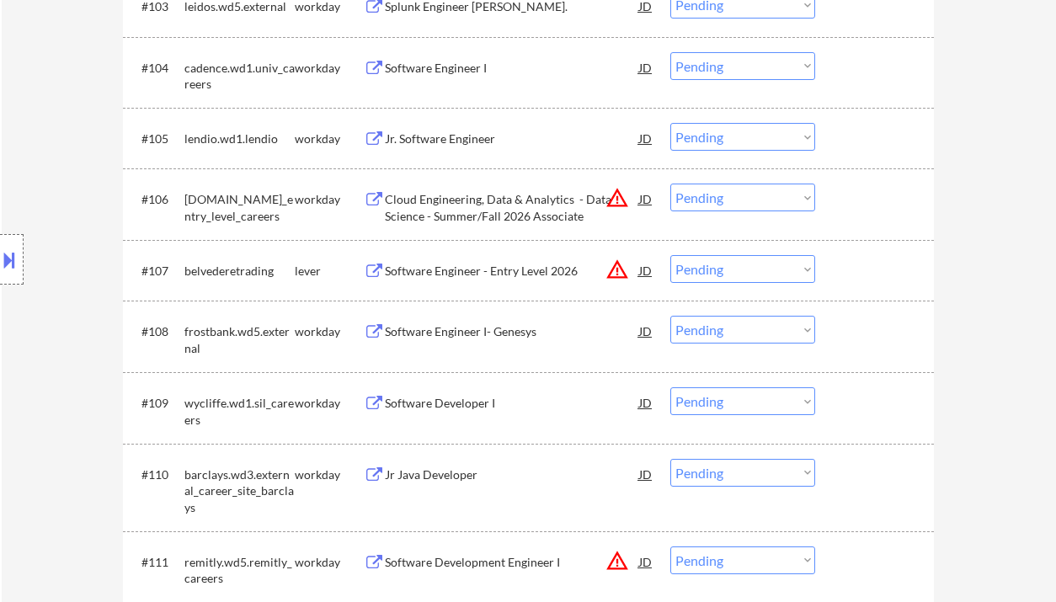
scroll to position [770, 0]
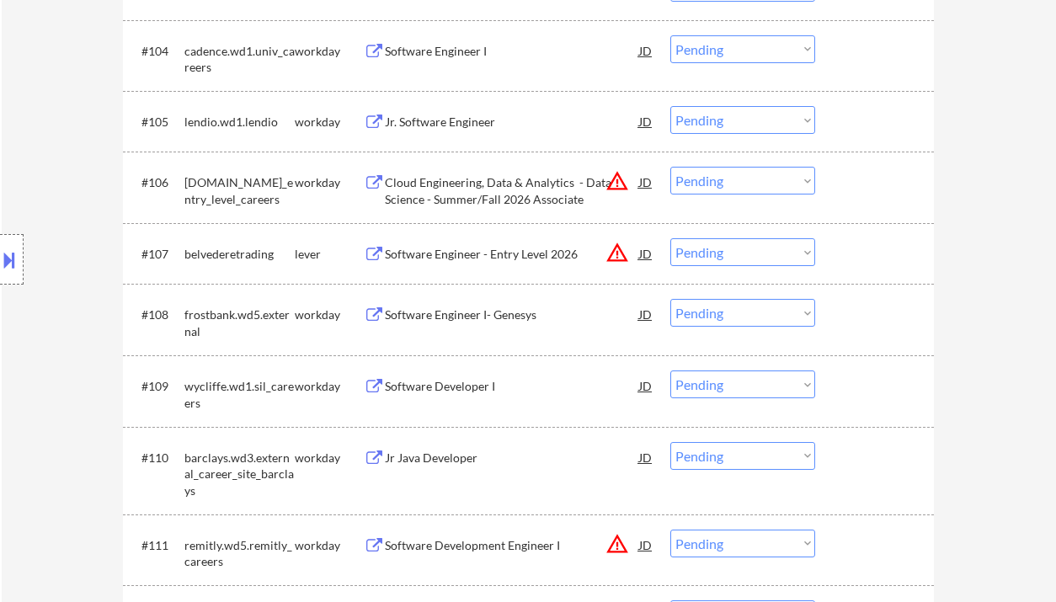
click at [491, 253] on div "Software Engineer - Entry Level 2026" at bounding box center [512, 254] width 254 height 17
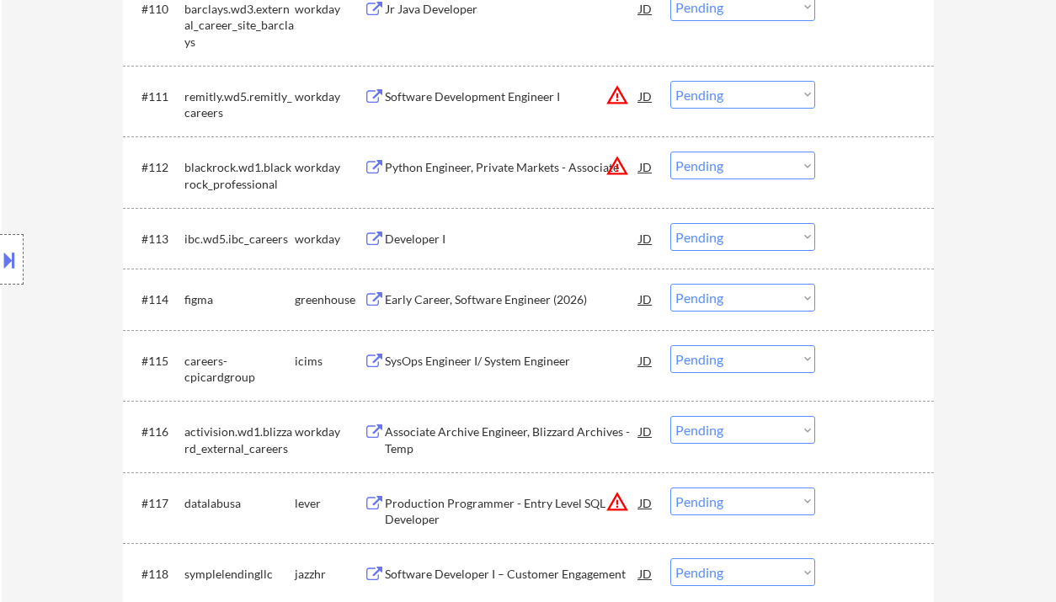
scroll to position [1331, 0]
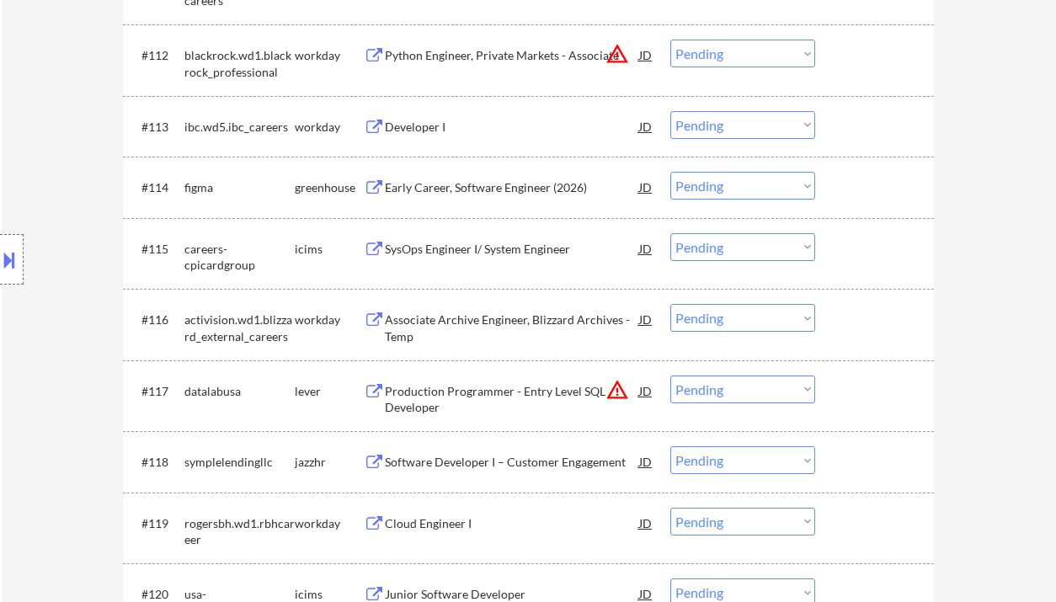
click at [495, 392] on div "Production Programmer - Entry Level SQL Developer" at bounding box center [512, 399] width 254 height 33
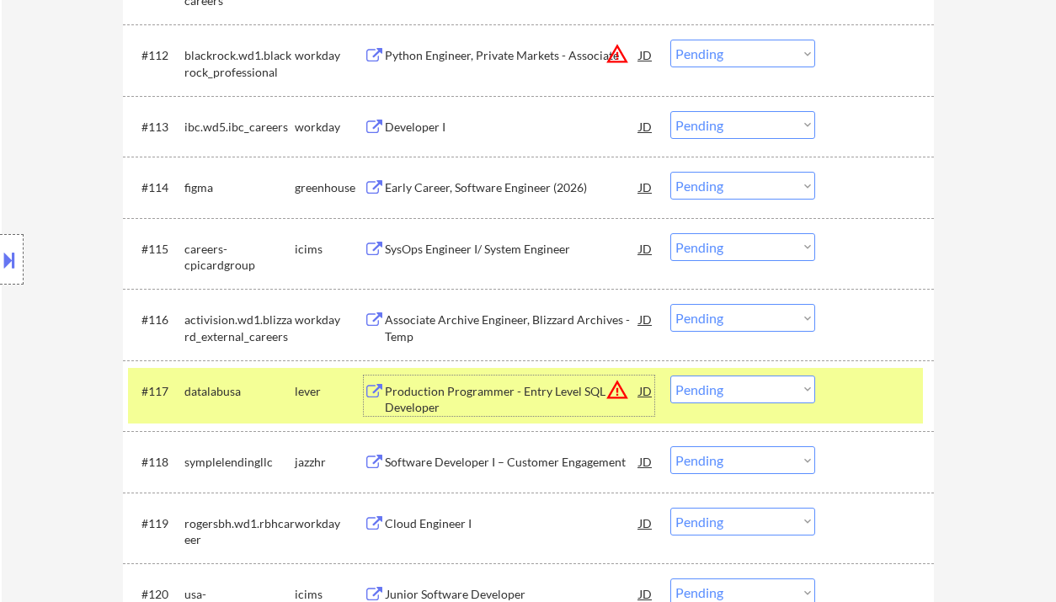
click at [19, 265] on div at bounding box center [12, 259] width 24 height 51
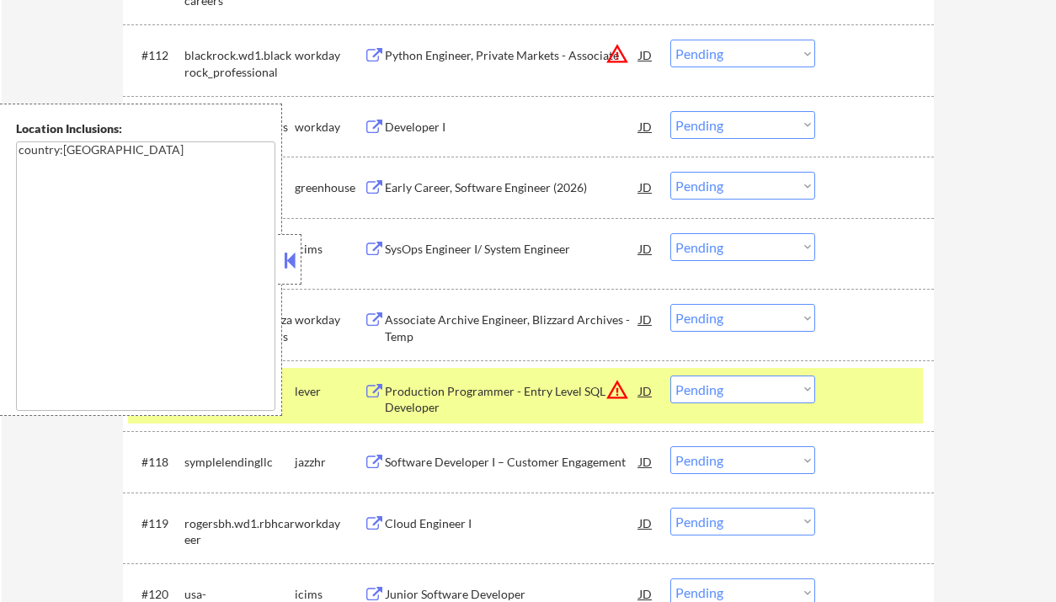
click at [291, 263] on button at bounding box center [289, 260] width 19 height 25
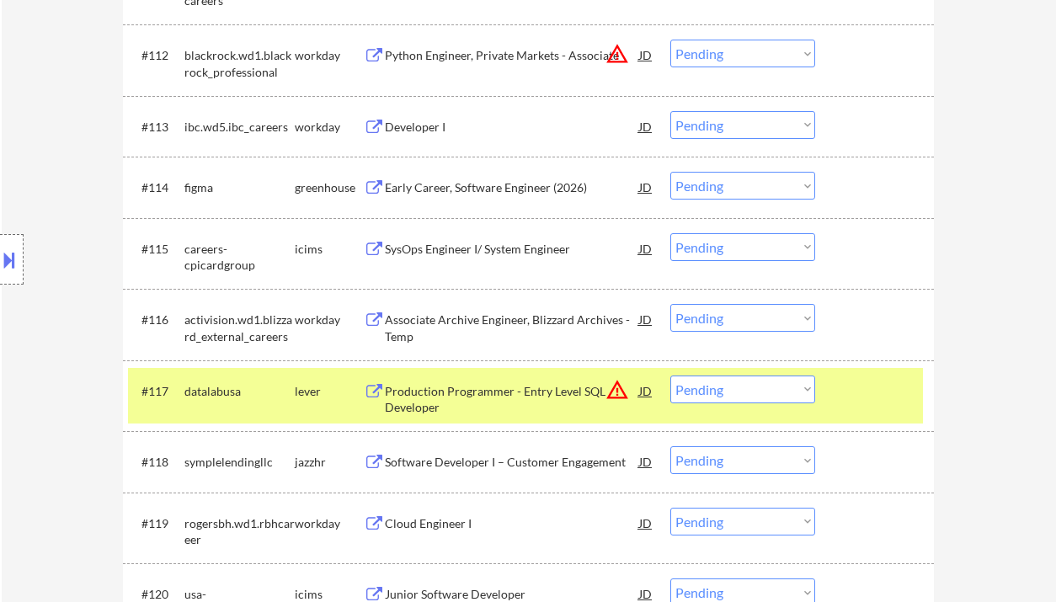
scroll to position [1556, 0]
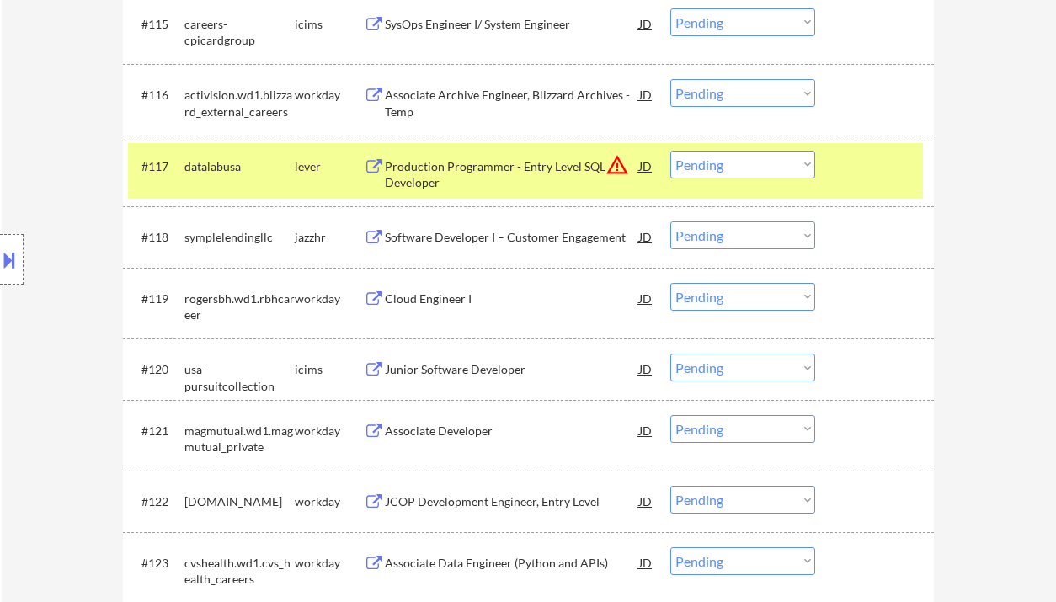
click at [740, 170] on select "Choose an option... Pending Applied Excluded (Questions) Excluded (Expired) Exc…" at bounding box center [742, 165] width 145 height 28
click at [670, 151] on select "Choose an option... Pending Applied Excluded (Questions) Excluded (Expired) Exc…" at bounding box center [742, 165] width 145 height 28
click at [493, 244] on div "Software Developer I – Customer Engagement" at bounding box center [512, 237] width 254 height 17
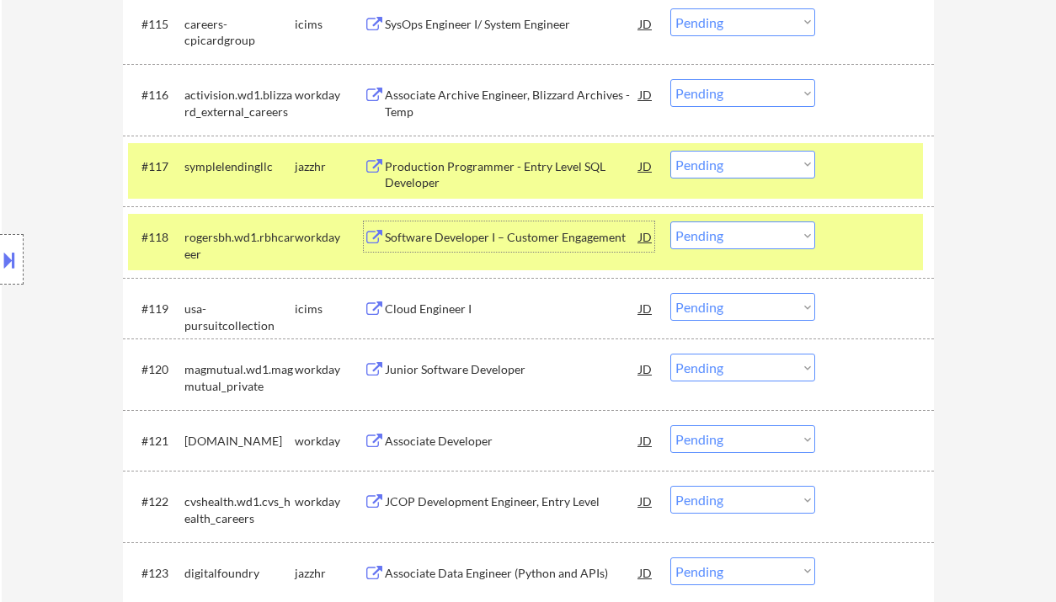
click at [700, 168] on select "Choose an option... Pending Applied Excluded (Questions) Excluded (Expired) Exc…" at bounding box center [742, 165] width 145 height 28
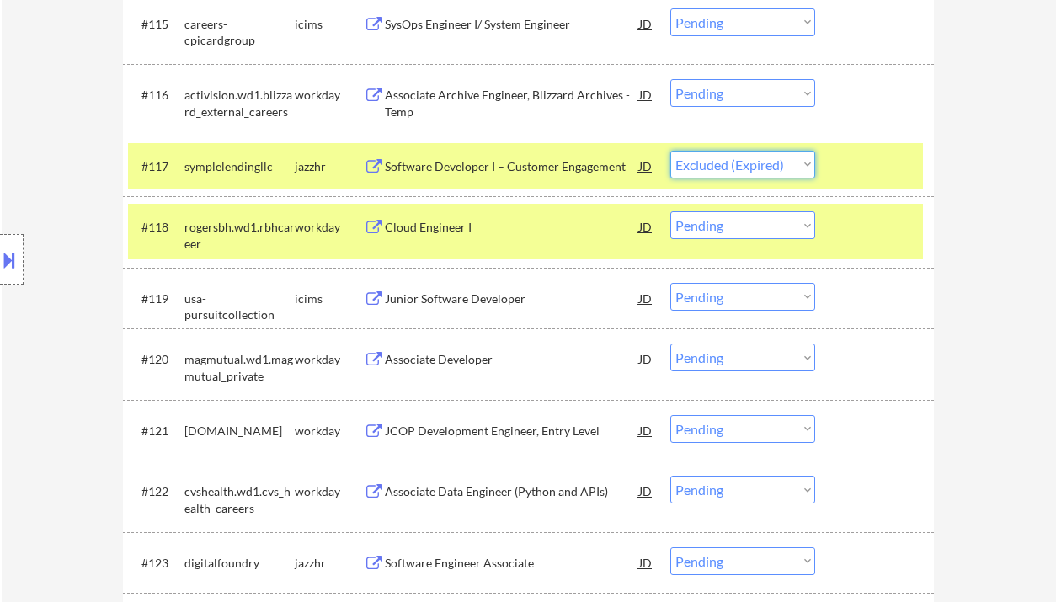
click at [670, 151] on select "Choose an option... Pending Applied Excluded (Questions) Excluded (Expired) Exc…" at bounding box center [742, 165] width 145 height 28
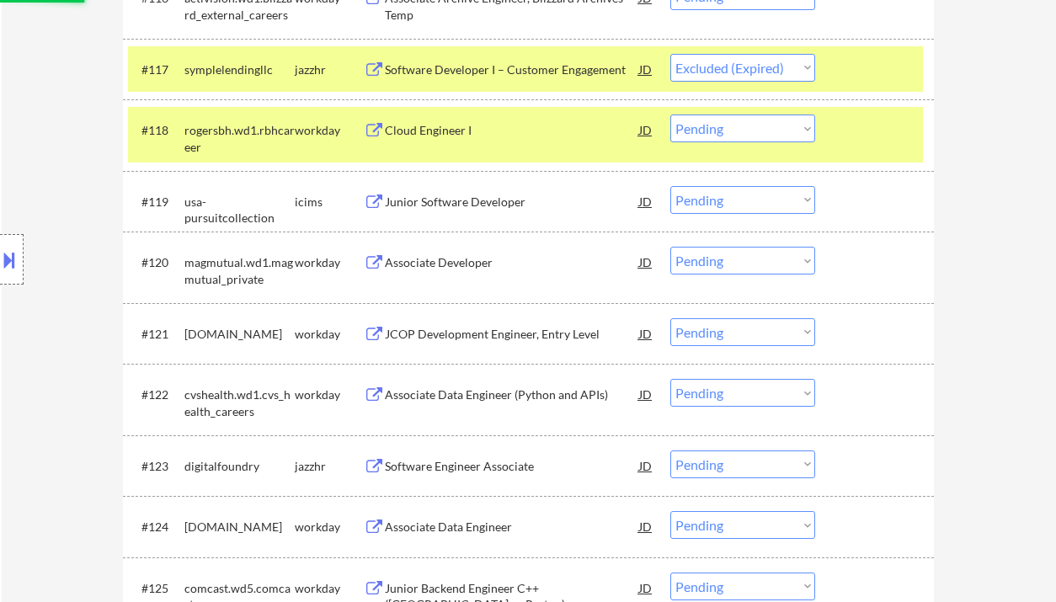
scroll to position [1668, 0]
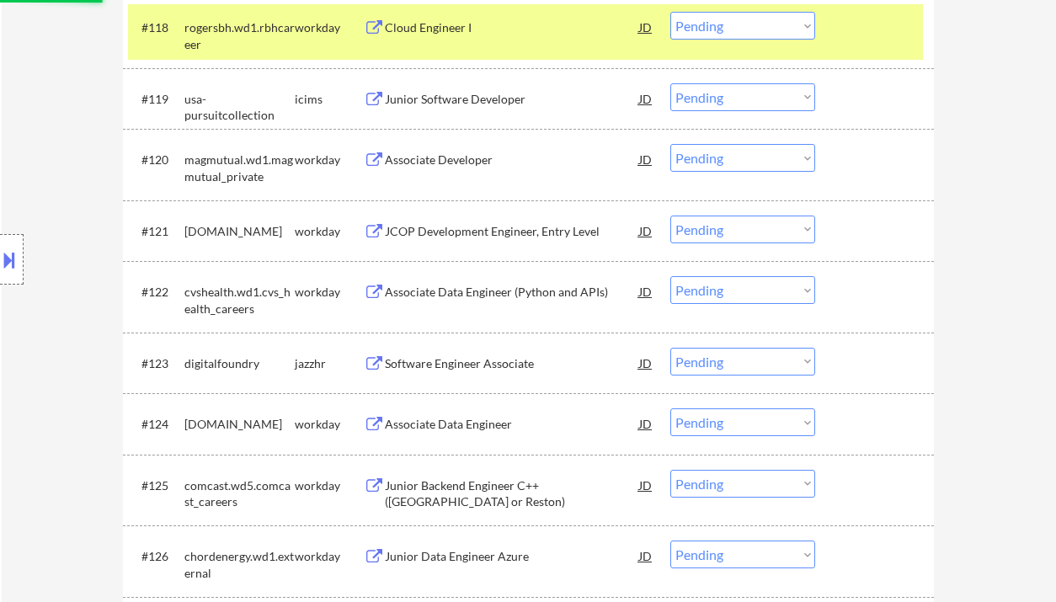
select select ""pending""
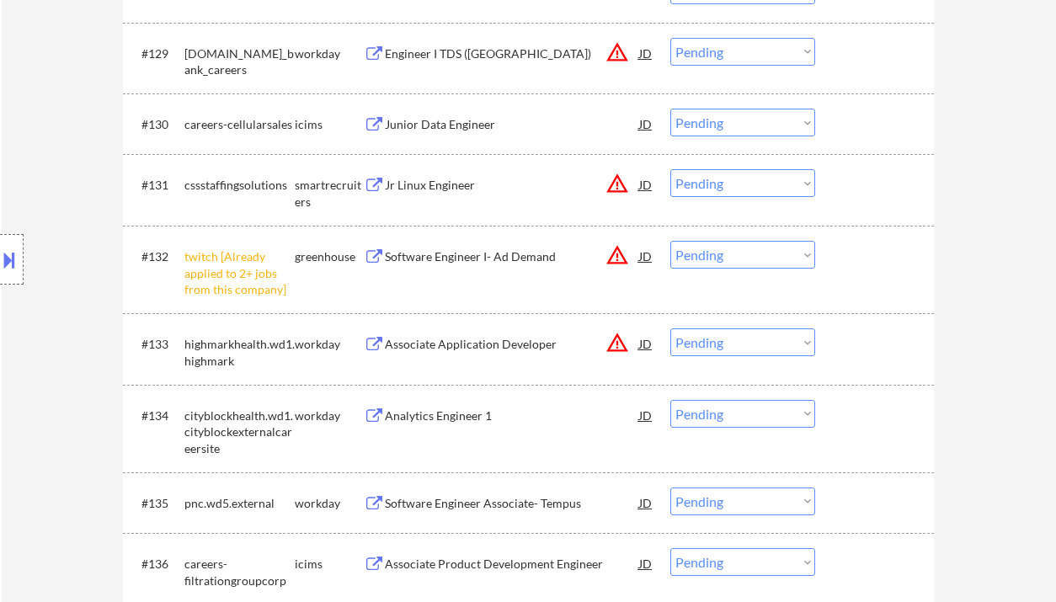
scroll to position [2455, 0]
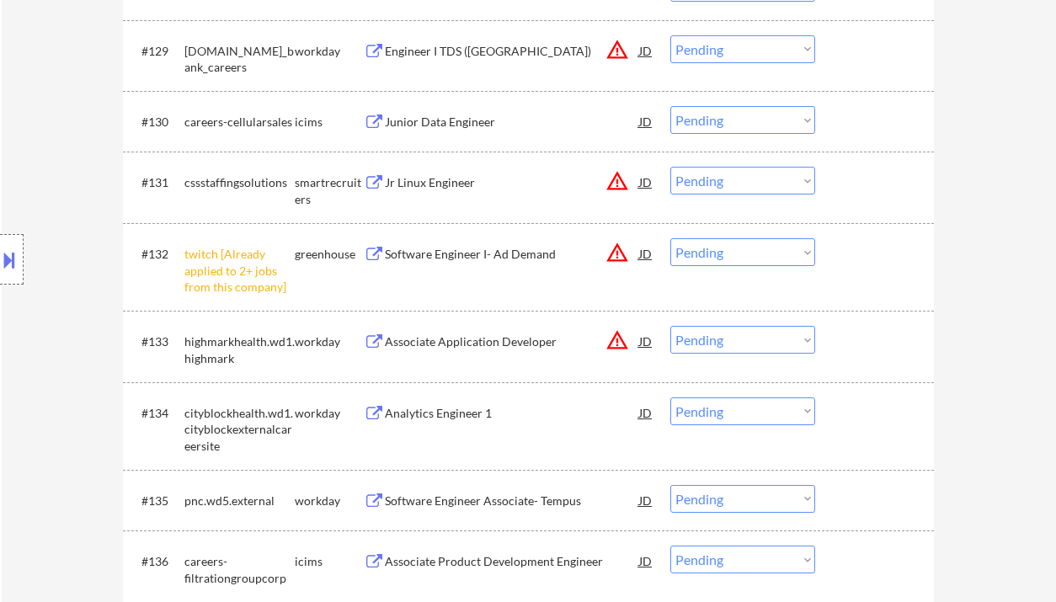
drag, startPoint x: 706, startPoint y: 248, endPoint x: 713, endPoint y: 265, distance: 18.1
click at [706, 248] on select "Choose an option... Pending Applied Excluded (Questions) Excluded (Expired) Exc…" at bounding box center [742, 252] width 145 height 28
click at [670, 238] on select "Choose an option... Pending Applied Excluded (Questions) Excluded (Expired) Exc…" at bounding box center [742, 252] width 145 height 28
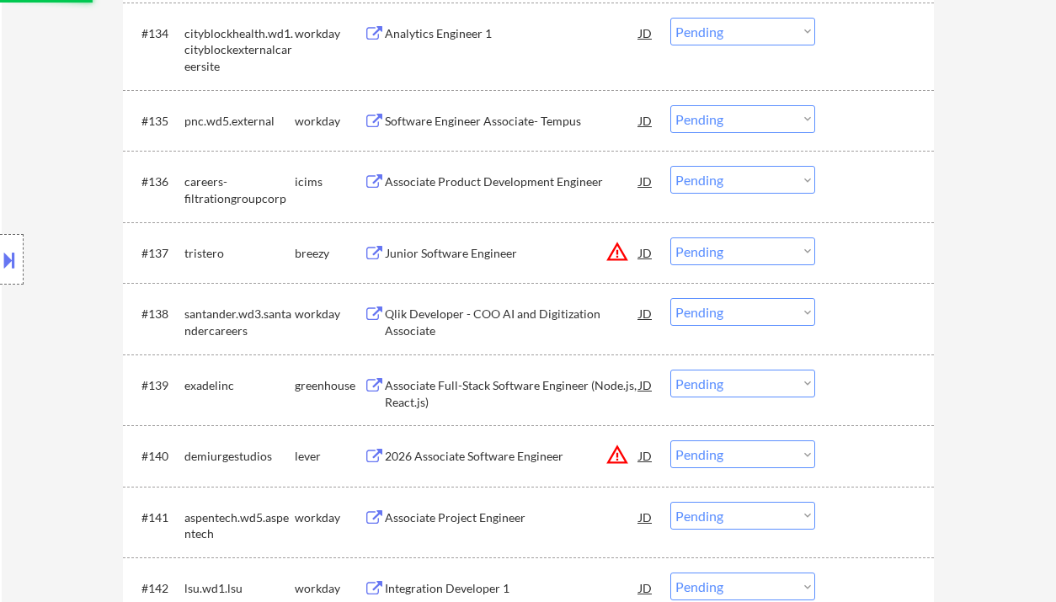
scroll to position [2903, 0]
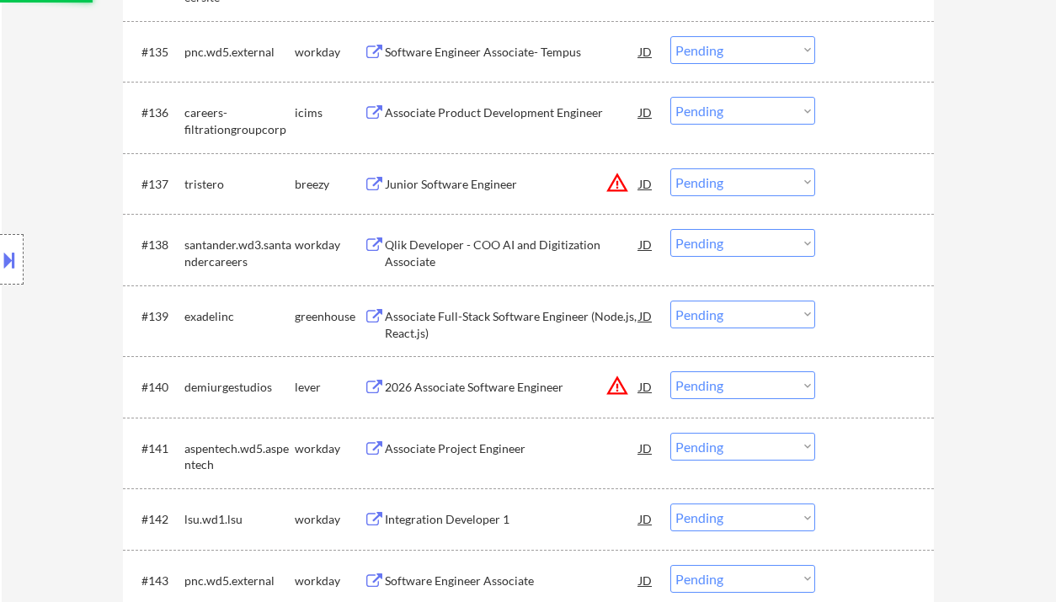
select select ""pending""
click at [444, 214] on div "#138 santander.wd3.santandercareers workday Qlik Developer - COO AI and Digitiz…" at bounding box center [528, 250] width 811 height 72
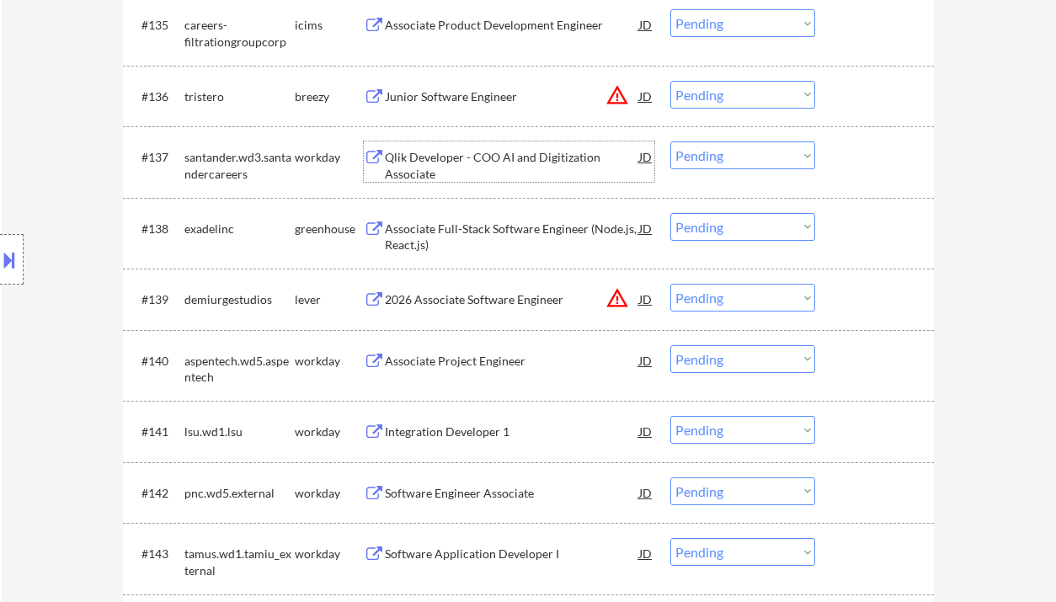
drag, startPoint x: 446, startPoint y: 161, endPoint x: 474, endPoint y: 99, distance: 67.5
click at [474, 99] on div "Junior Software Engineer" at bounding box center [512, 96] width 254 height 17
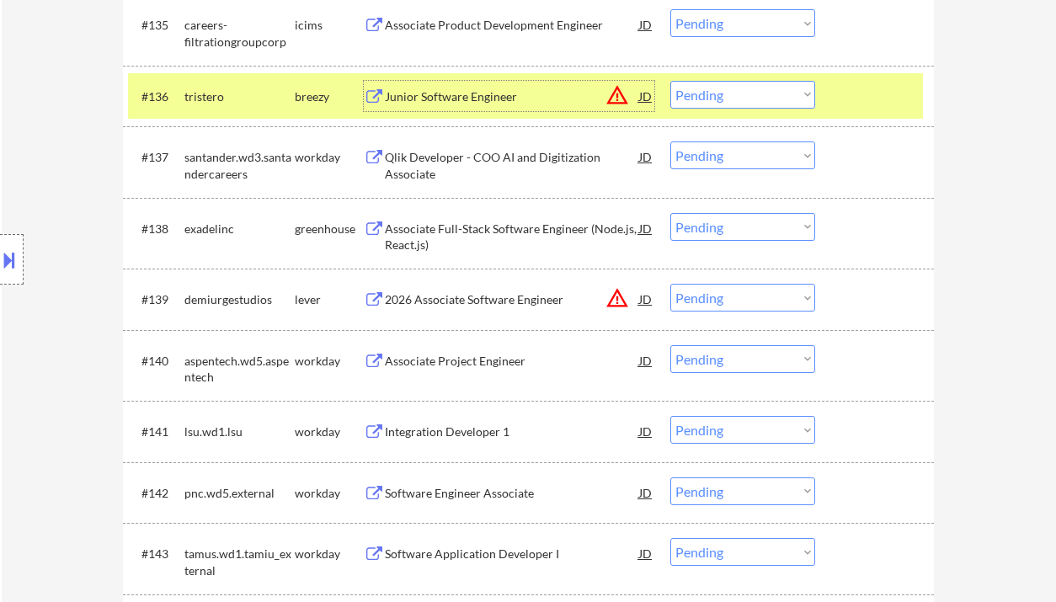
drag, startPoint x: 699, startPoint y: 91, endPoint x: 710, endPoint y: 104, distance: 17.4
click at [699, 91] on select "Choose an option... Pending Applied Excluded (Questions) Excluded (Expired) Exc…" at bounding box center [742, 95] width 145 height 28
drag, startPoint x: 712, startPoint y: 99, endPoint x: 714, endPoint y: 108, distance: 9.4
click at [712, 99] on select "Choose an option... Pending Applied Excluded (Questions) Excluded (Expired) Exc…" at bounding box center [742, 95] width 145 height 28
click at [670, 81] on select "Choose an option... Pending Applied Excluded (Questions) Excluded (Expired) Exc…" at bounding box center [742, 95] width 145 height 28
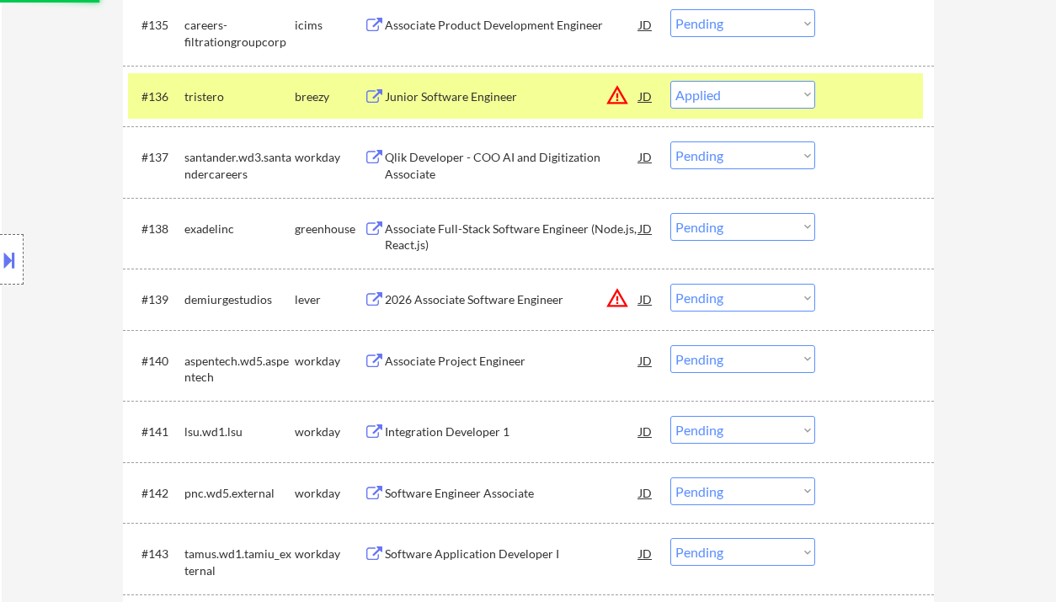
click at [552, 227] on div "Associate Full-Stack Software Engineer (Node.js, React.js)" at bounding box center [512, 237] width 254 height 33
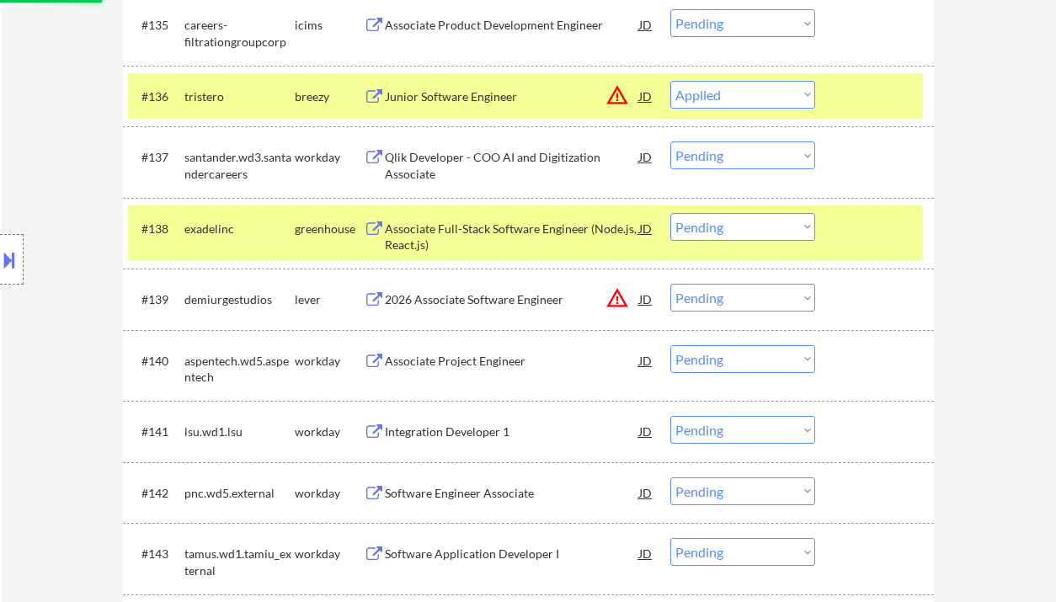
select select ""pending""
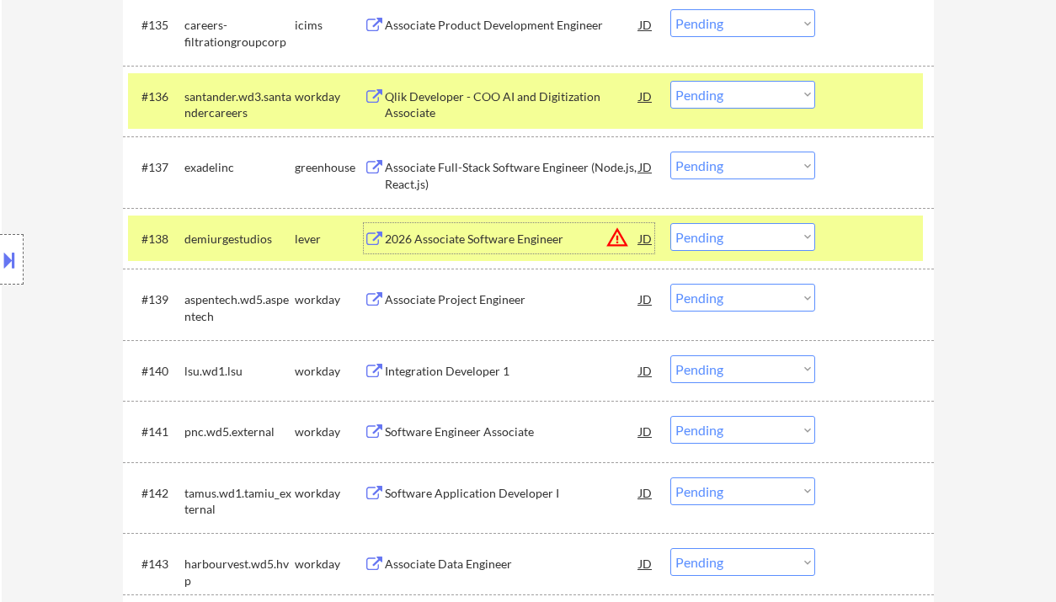
click at [712, 172] on select "Choose an option... Pending Applied Excluded (Questions) Excluded (Expired) Exc…" at bounding box center [742, 166] width 145 height 28
click at [670, 152] on select "Choose an option... Pending Applied Excluded (Questions) Excluded (Expired) Exc…" at bounding box center [742, 166] width 145 height 28
click at [498, 245] on div "2026 Associate Software Engineer" at bounding box center [512, 239] width 254 height 17
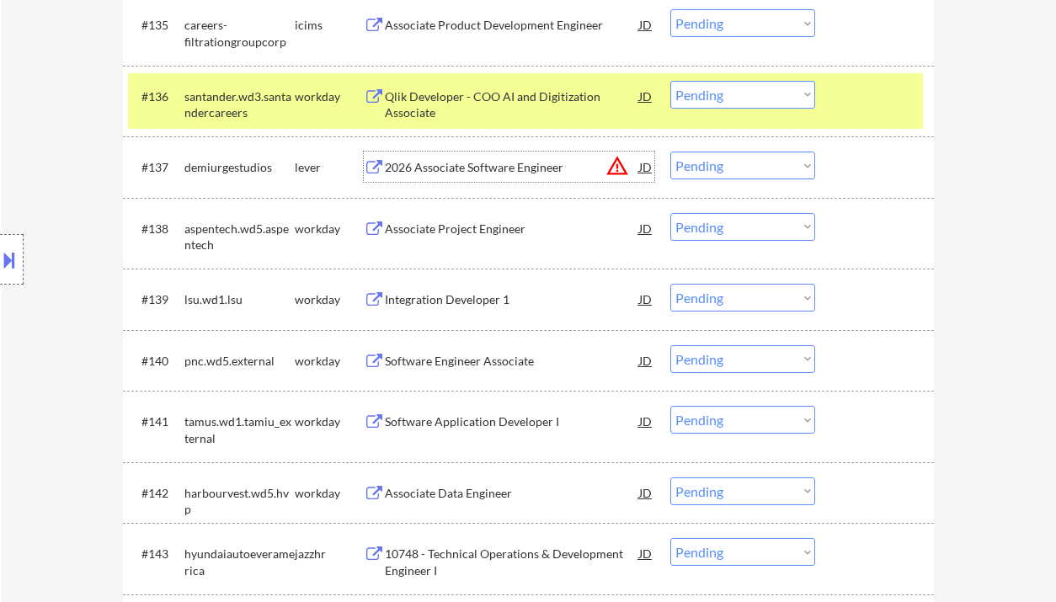
click at [432, 175] on div "2026 Associate Software Engineer" at bounding box center [512, 167] width 254 height 17
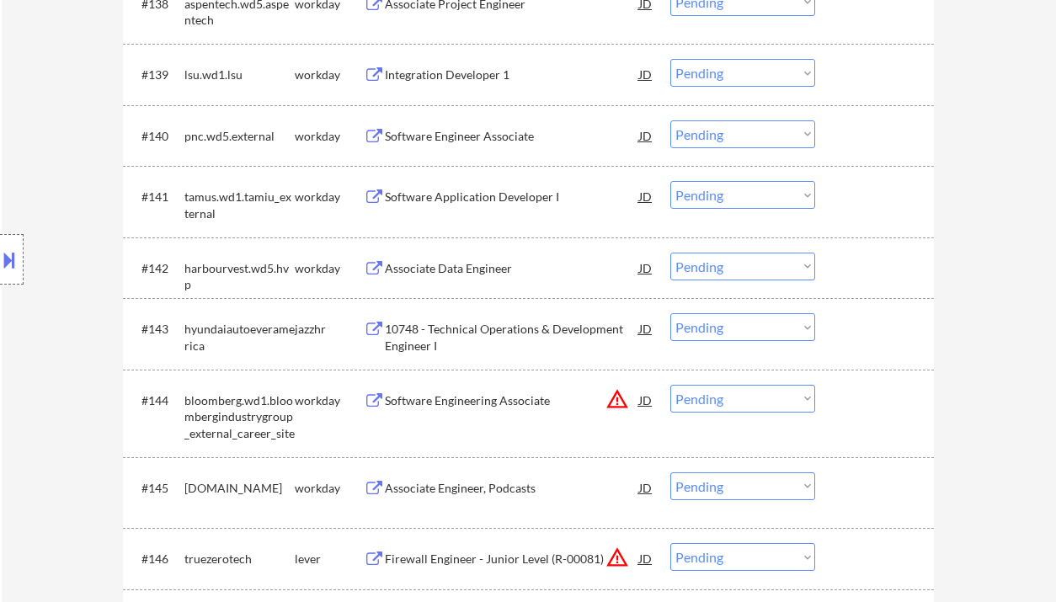
scroll to position [3240, 0]
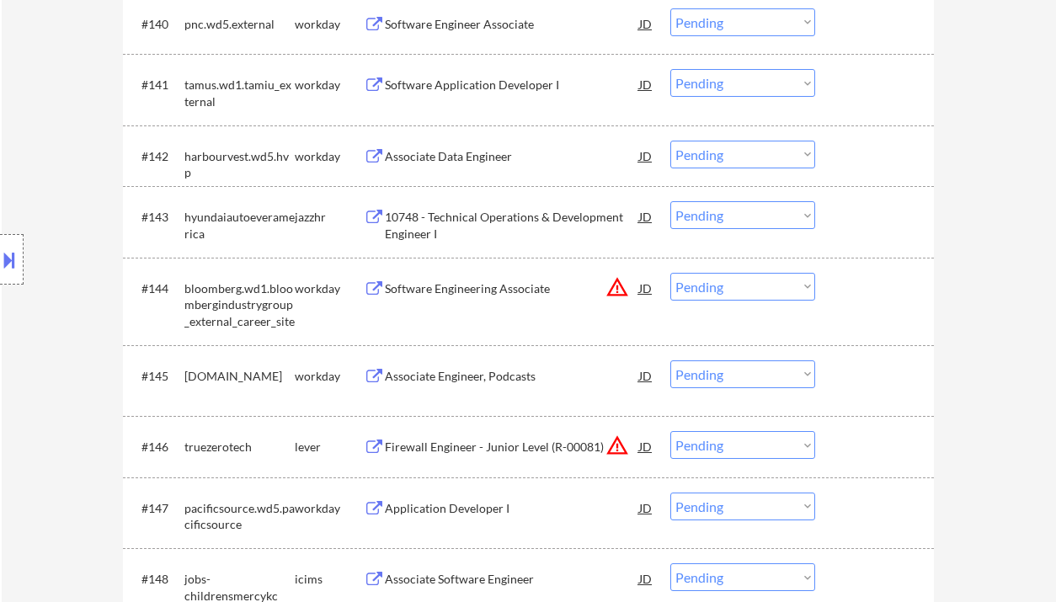
click at [488, 226] on div "10748 - Technical Operations & Development Engineer I" at bounding box center [512, 225] width 254 height 33
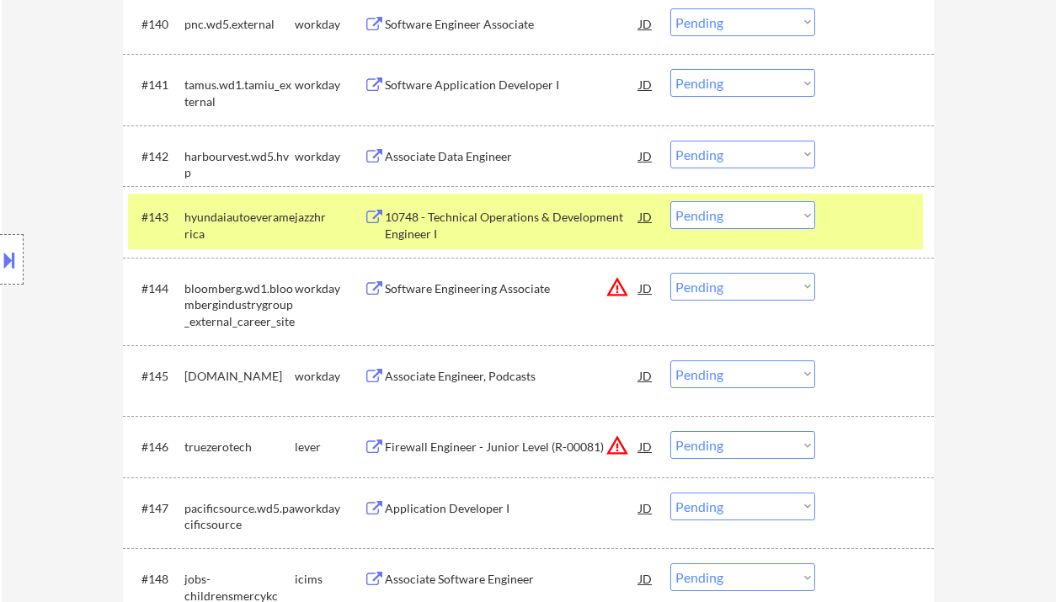
scroll to position [2770, 0]
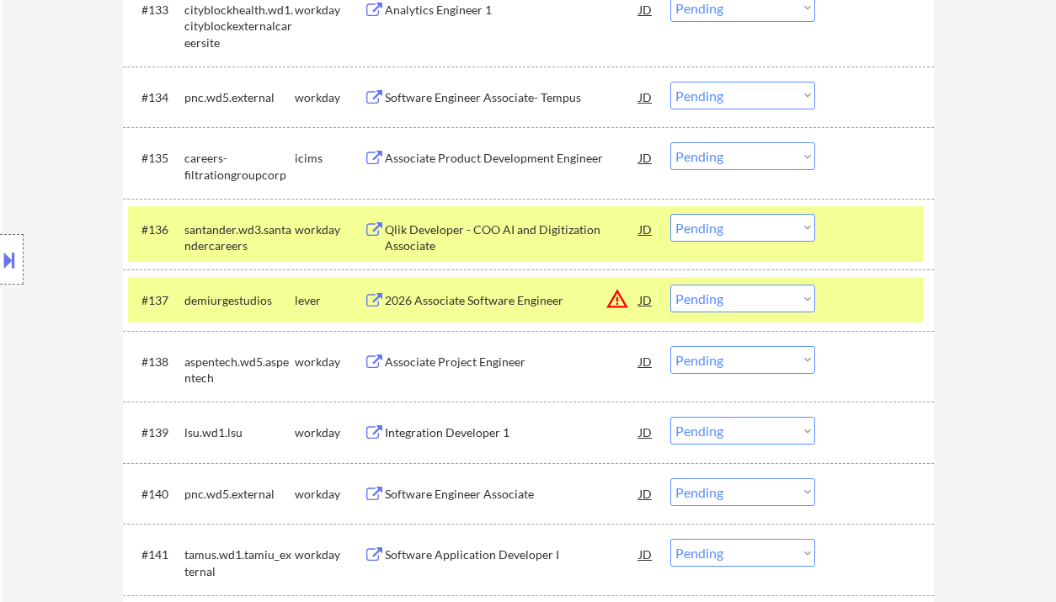
click at [782, 306] on select "Choose an option... Pending Applied Excluded (Questions) Excluded (Expired) Exc…" at bounding box center [742, 299] width 145 height 28
click at [670, 285] on select "Choose an option... Pending Applied Excluded (Questions) Excluded (Expired) Exc…" at bounding box center [742, 299] width 145 height 28
select select ""pending""
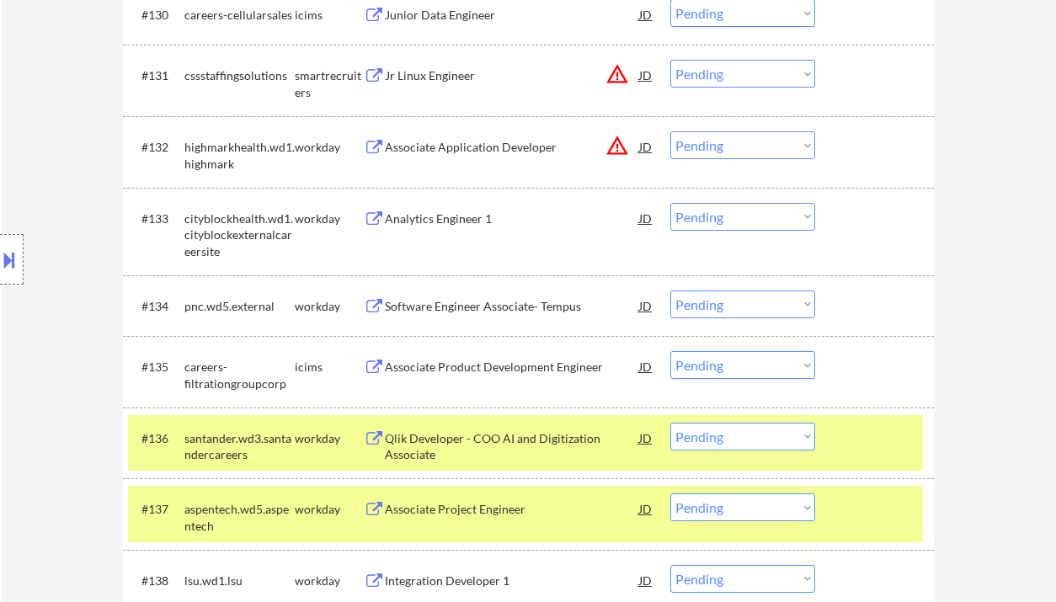
scroll to position [2546, 0]
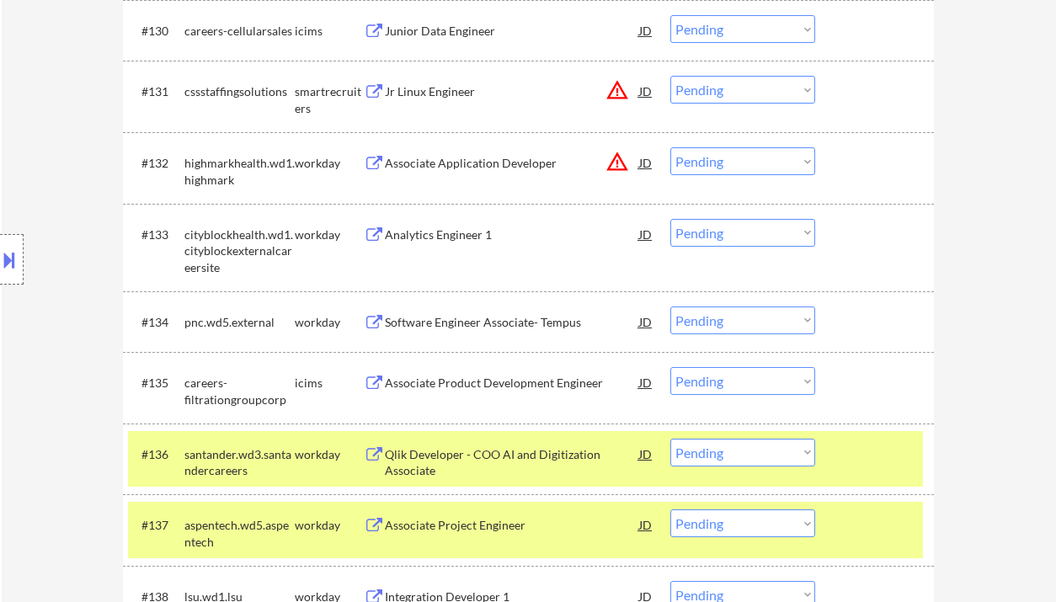
click at [399, 88] on div "Jr Linux Engineer" at bounding box center [512, 91] width 254 height 17
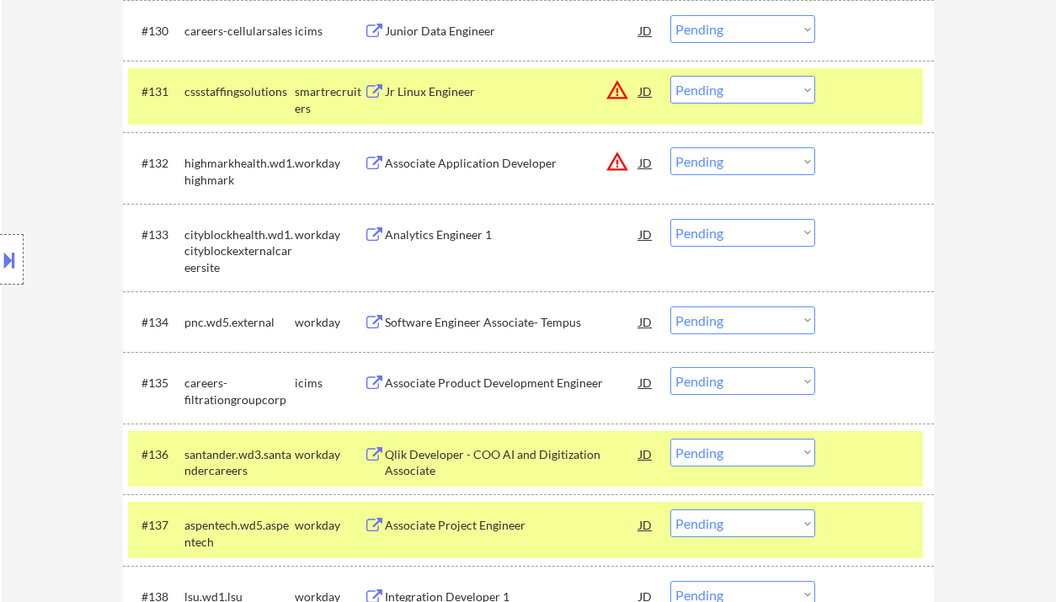
click at [16, 272] on button at bounding box center [9, 260] width 19 height 28
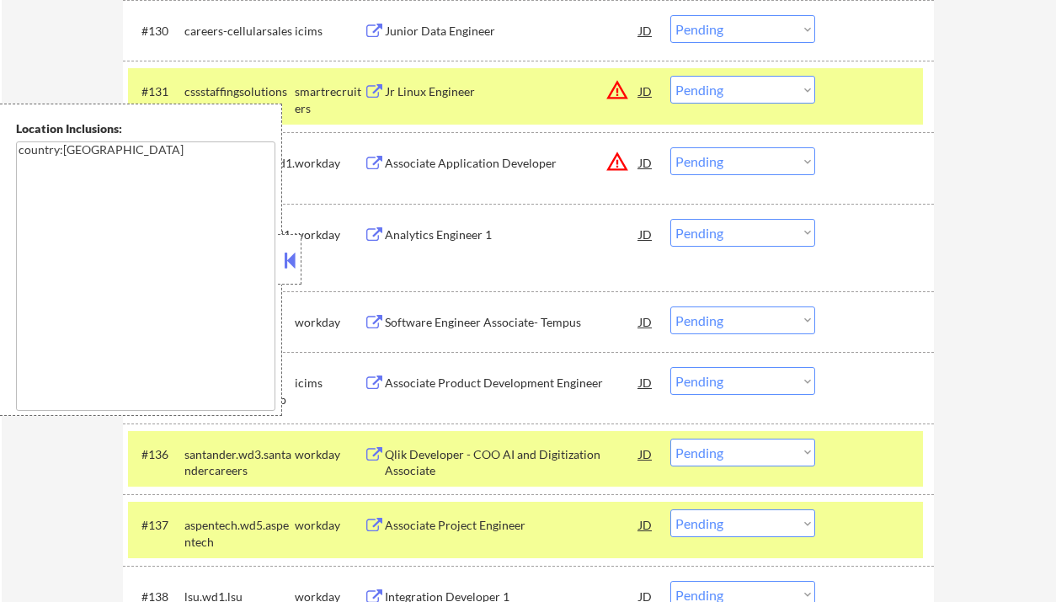
click at [293, 264] on button at bounding box center [289, 260] width 19 height 25
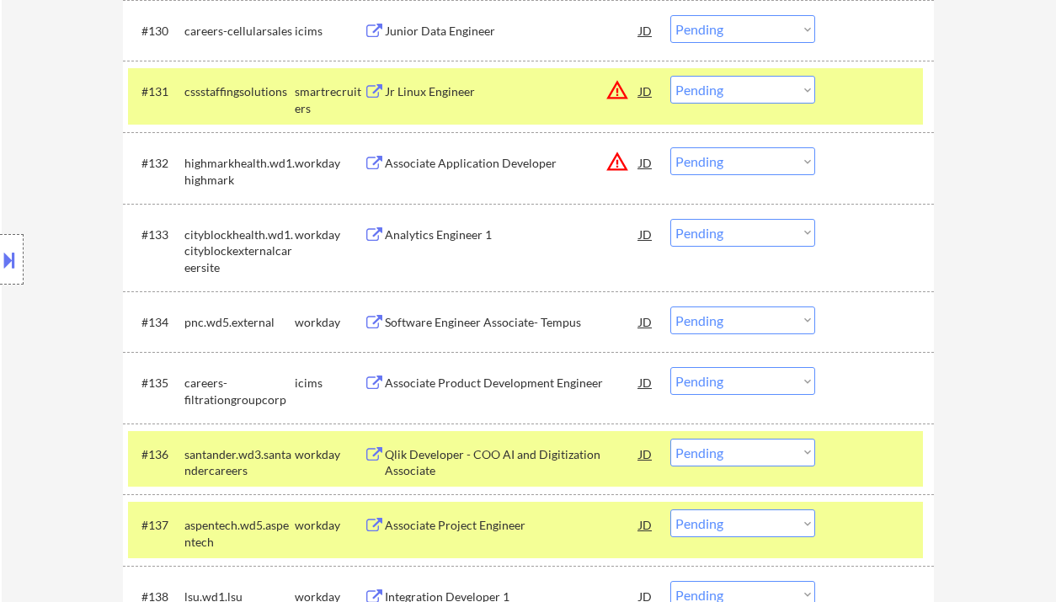
click at [706, 86] on select "Choose an option... Pending Applied Excluded (Questions) Excluded (Expired) Exc…" at bounding box center [742, 90] width 145 height 28
click at [670, 76] on select "Choose an option... Pending Applied Excluded (Questions) Excluded (Expired) Exc…" at bounding box center [742, 90] width 145 height 28
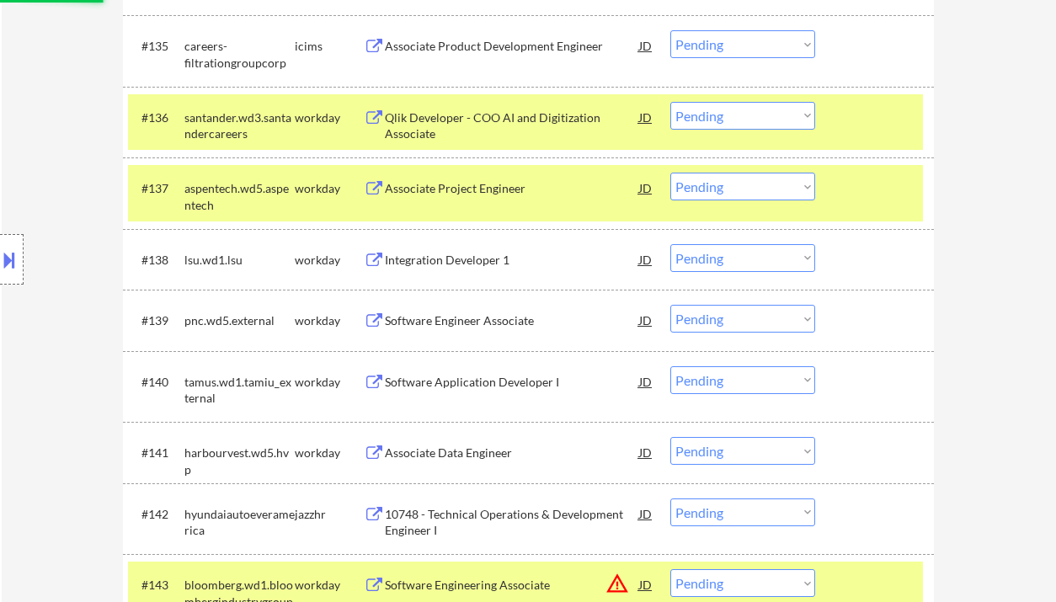
scroll to position [2995, 0]
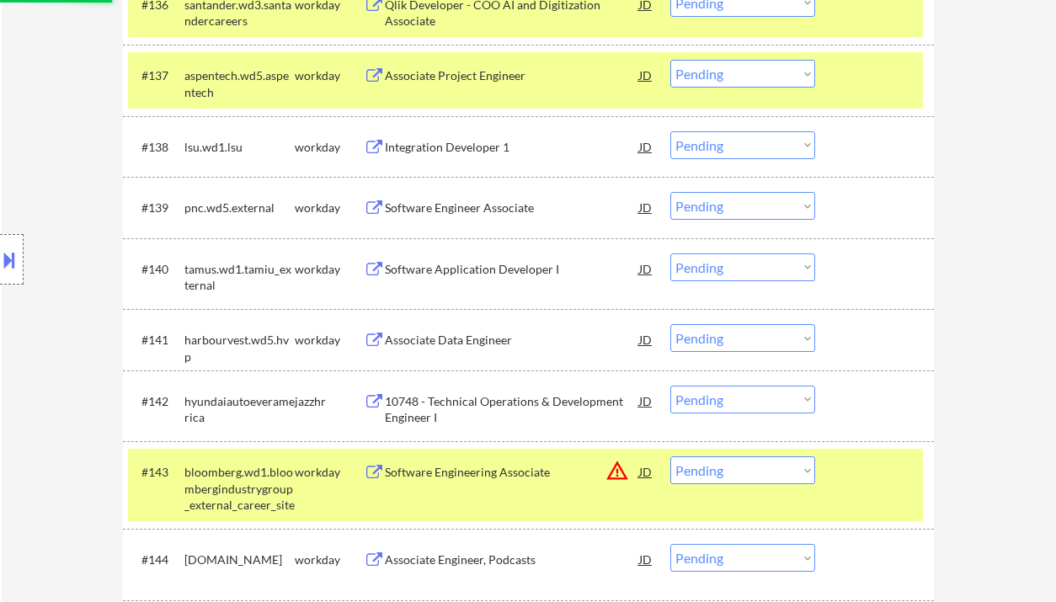
select select ""pending""
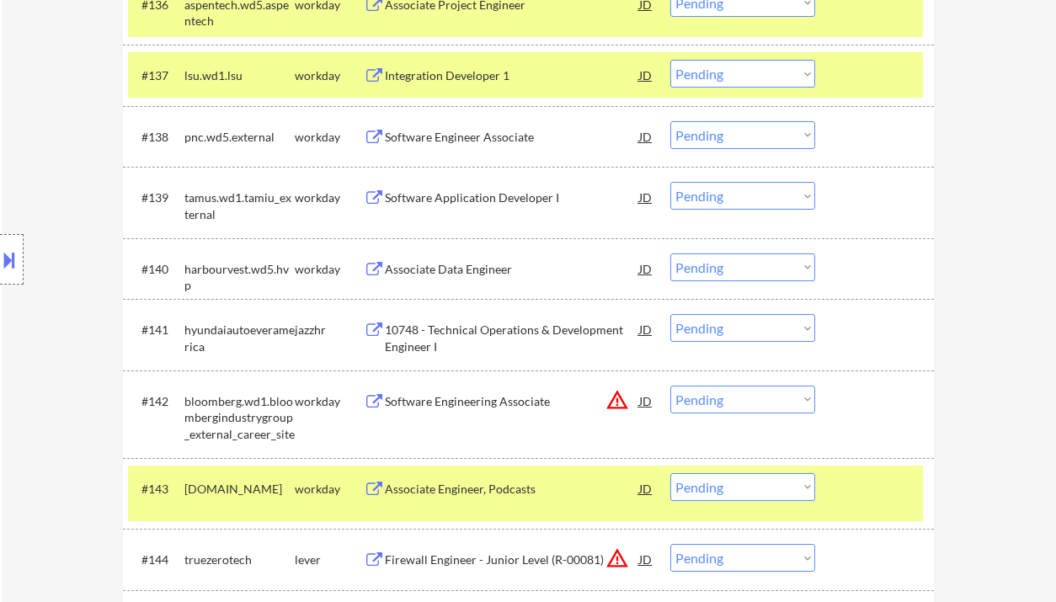
drag, startPoint x: 67, startPoint y: 354, endPoint x: 280, endPoint y: 354, distance: 213.0
click at [67, 353] on div "Location Inclusions: country:[GEOGRAPHIC_DATA]" at bounding box center [150, 260] width 301 height 312
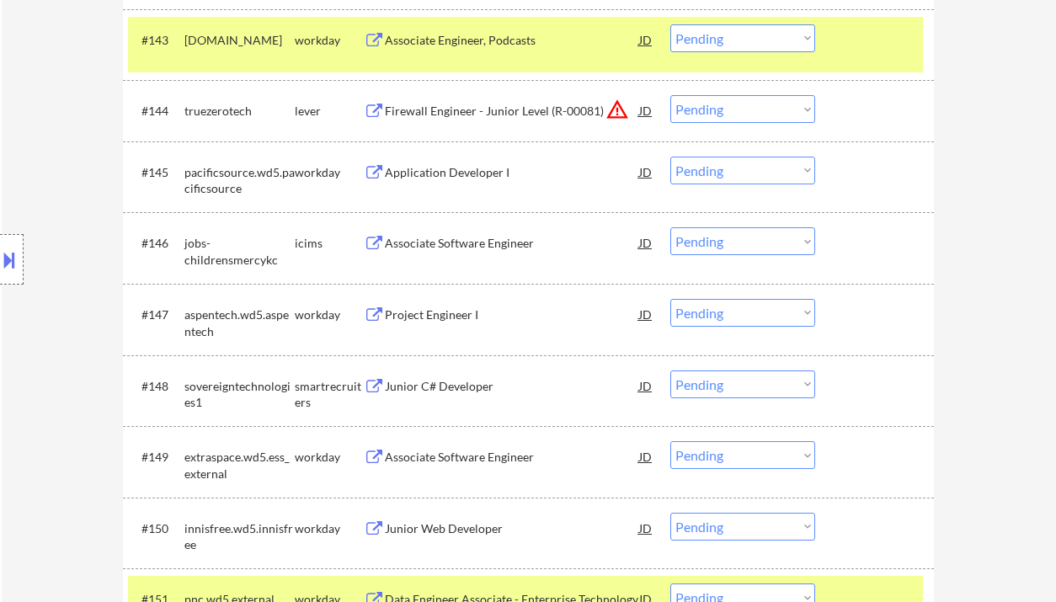
scroll to position [3332, 0]
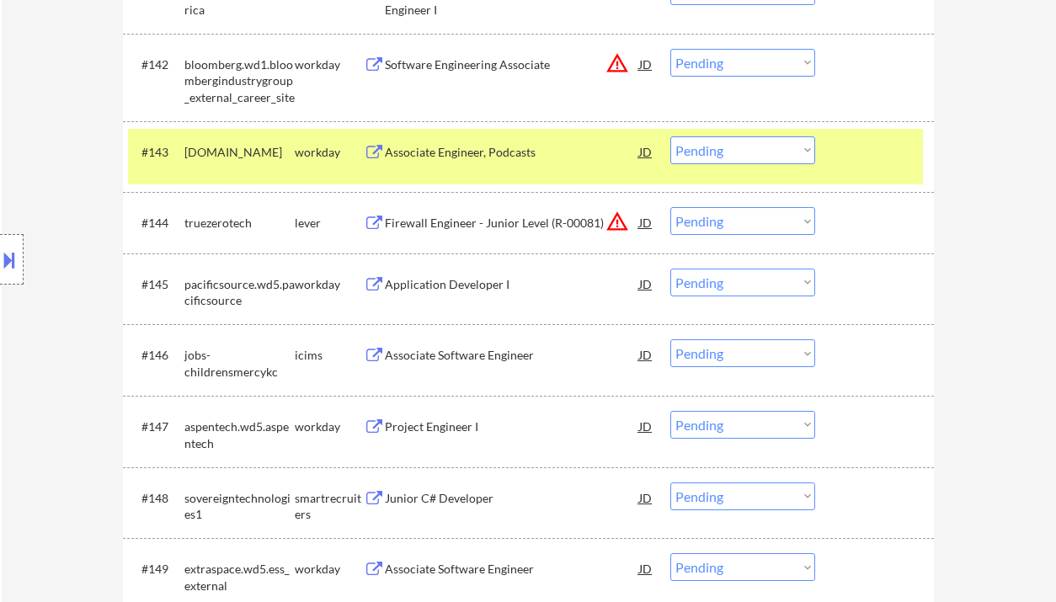
click at [517, 221] on div "Firewall Engineer - Junior Level (R-00081)" at bounding box center [512, 223] width 254 height 17
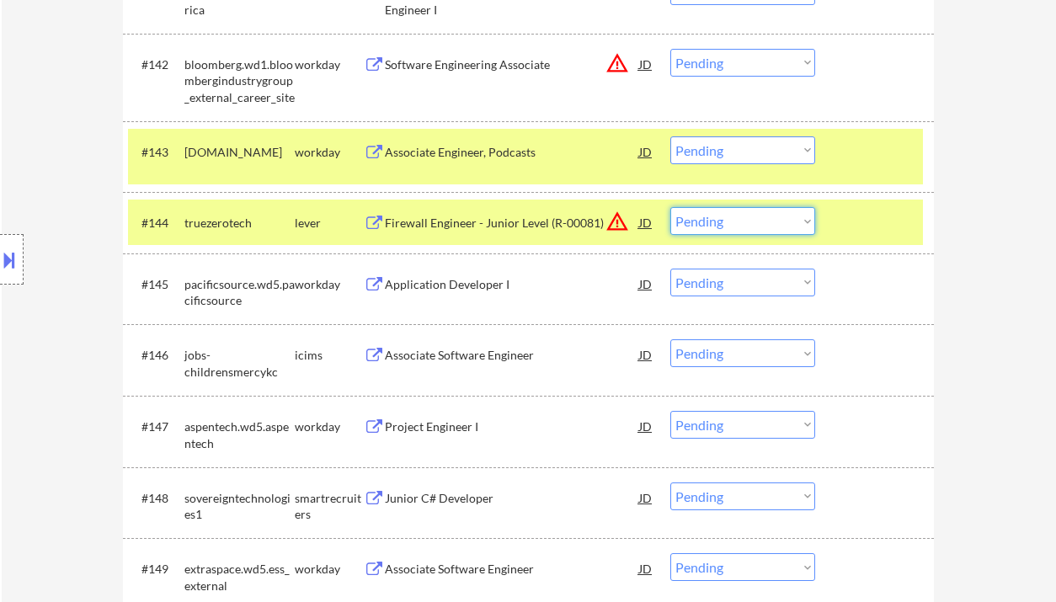
click at [701, 218] on select "Choose an option... Pending Applied Excluded (Questions) Excluded (Expired) Exc…" at bounding box center [742, 221] width 145 height 28
click at [670, 207] on select "Choose an option... Pending Applied Excluded (Questions) Excluded (Expired) Exc…" at bounding box center [742, 221] width 145 height 28
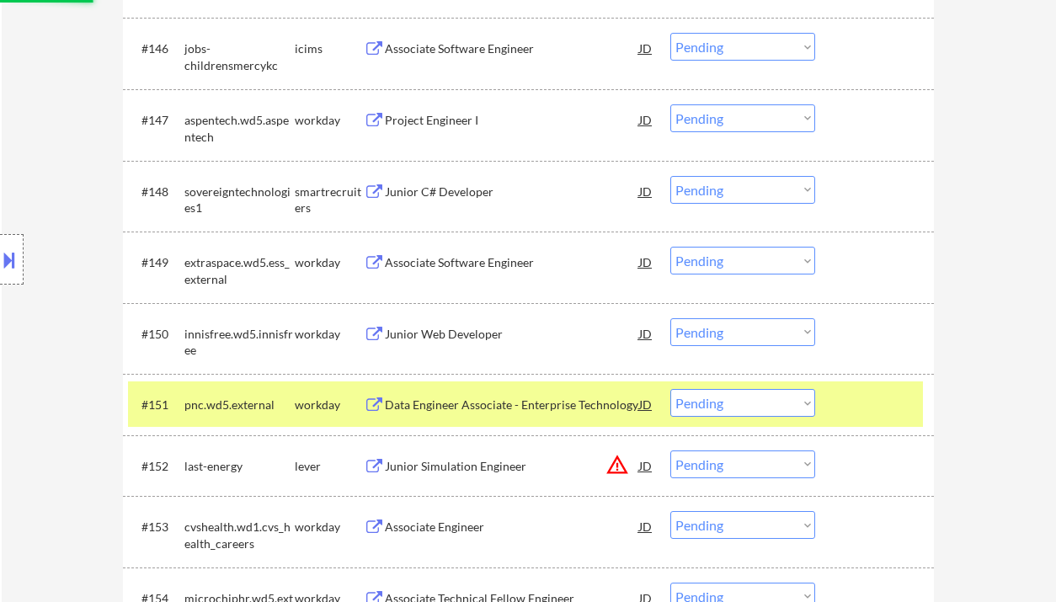
scroll to position [3669, 0]
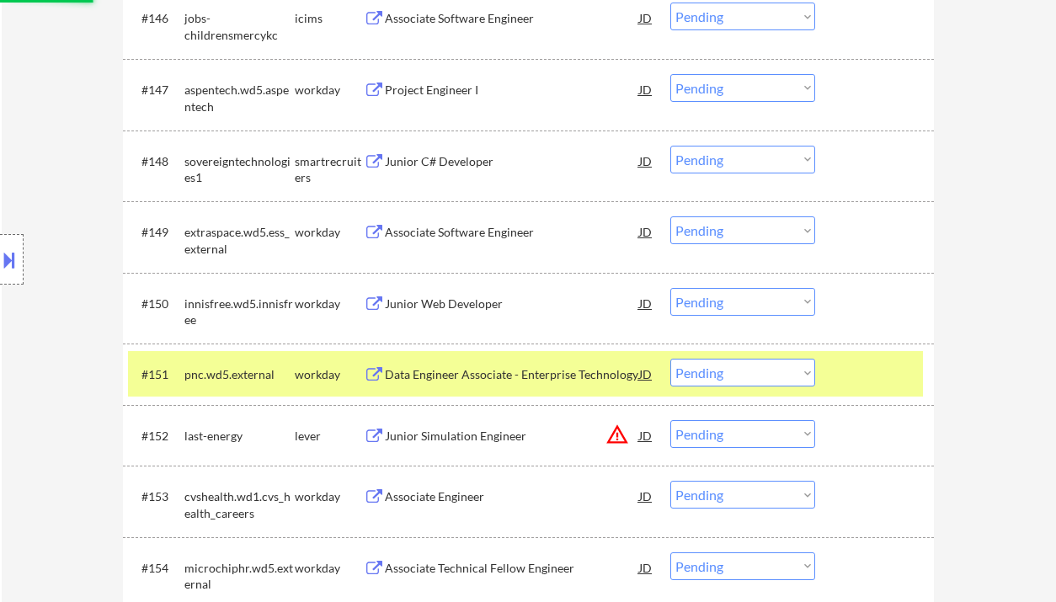
click at [434, 168] on div "Junior C# Developer" at bounding box center [512, 161] width 254 height 17
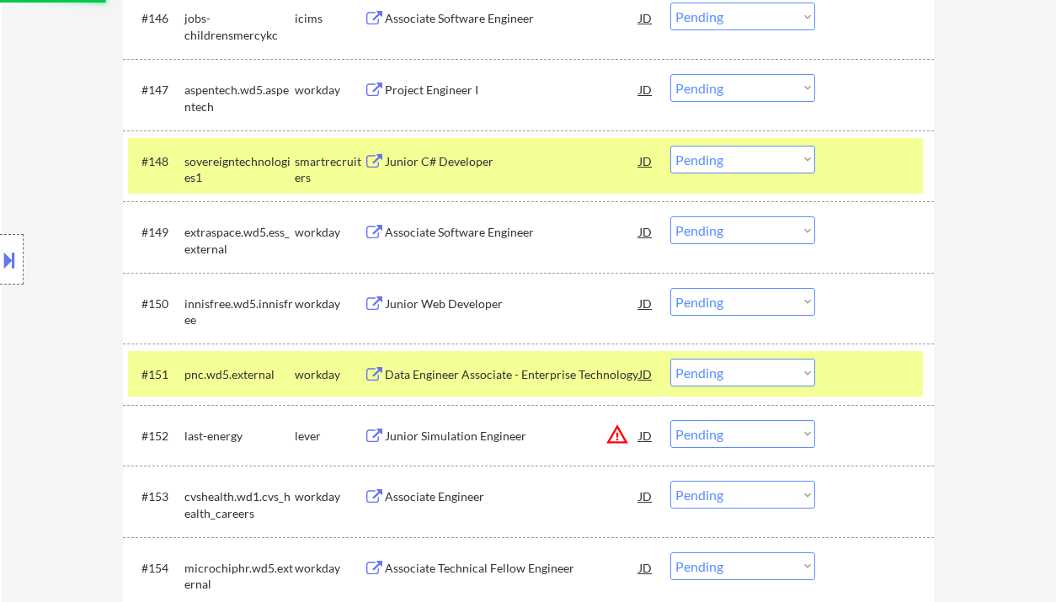
select select ""pending""
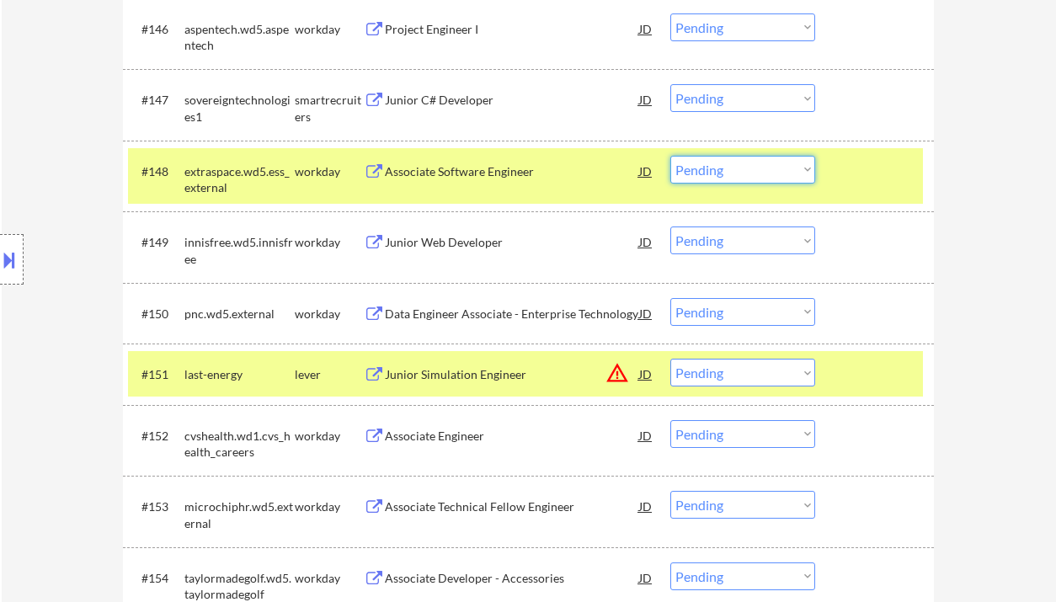
click at [706, 173] on select "Choose an option... Pending Applied Excluded (Questions) Excluded (Expired) Exc…" at bounding box center [742, 170] width 145 height 28
drag, startPoint x: 770, startPoint y: 99, endPoint x: 768, endPoint y: 111, distance: 12.1
click at [770, 99] on select "Choose an option... Pending Applied Excluded (Questions) Excluded (Expired) Exc…" at bounding box center [742, 98] width 145 height 28
click at [670, 84] on select "Choose an option... Pending Applied Excluded (Questions) Excluded (Expired) Exc…" at bounding box center [742, 98] width 145 height 28
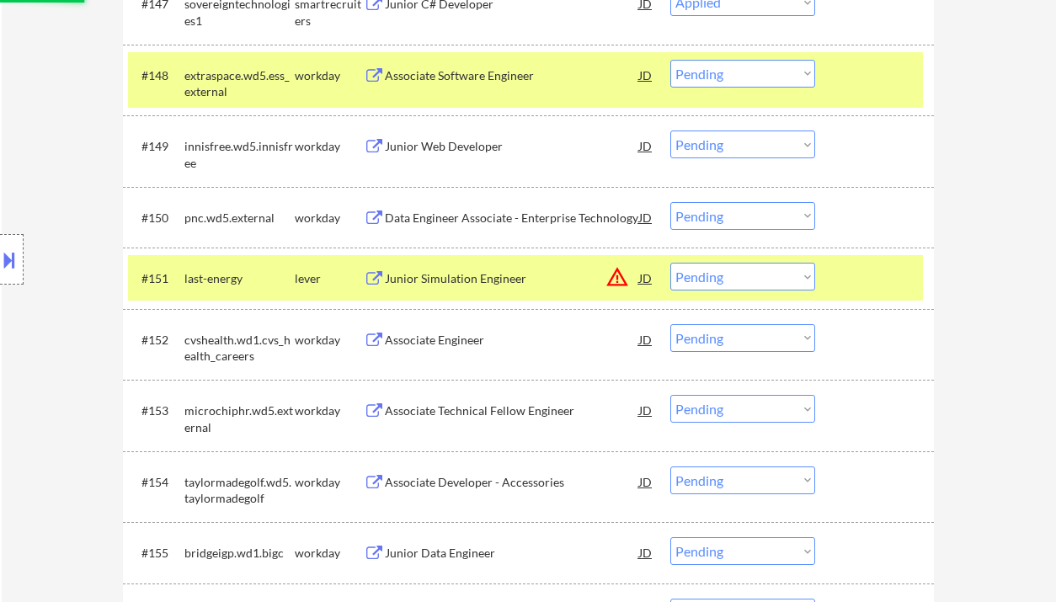
scroll to position [3781, 0]
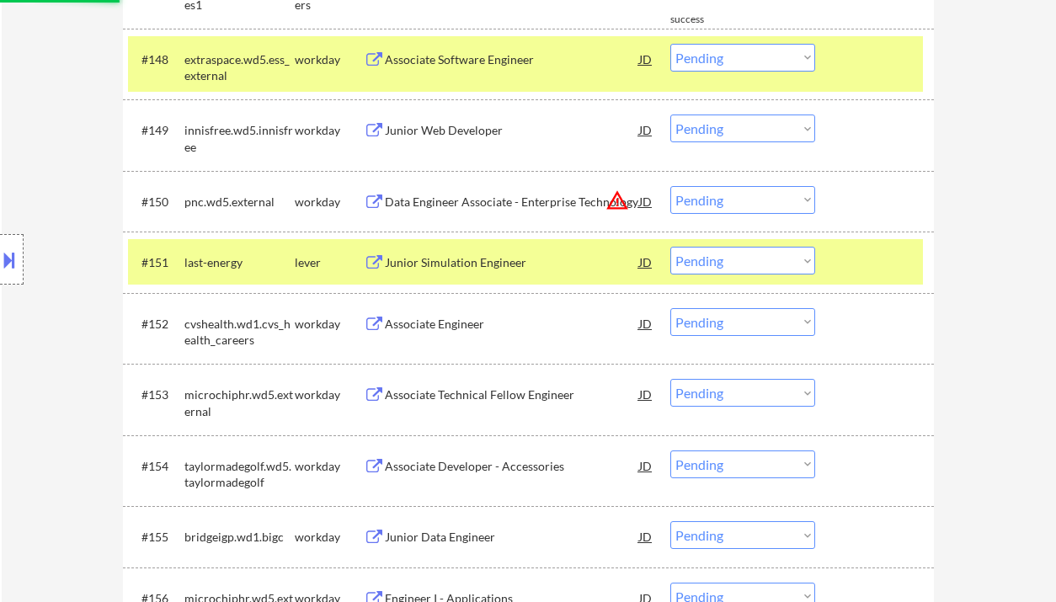
select select ""pending""
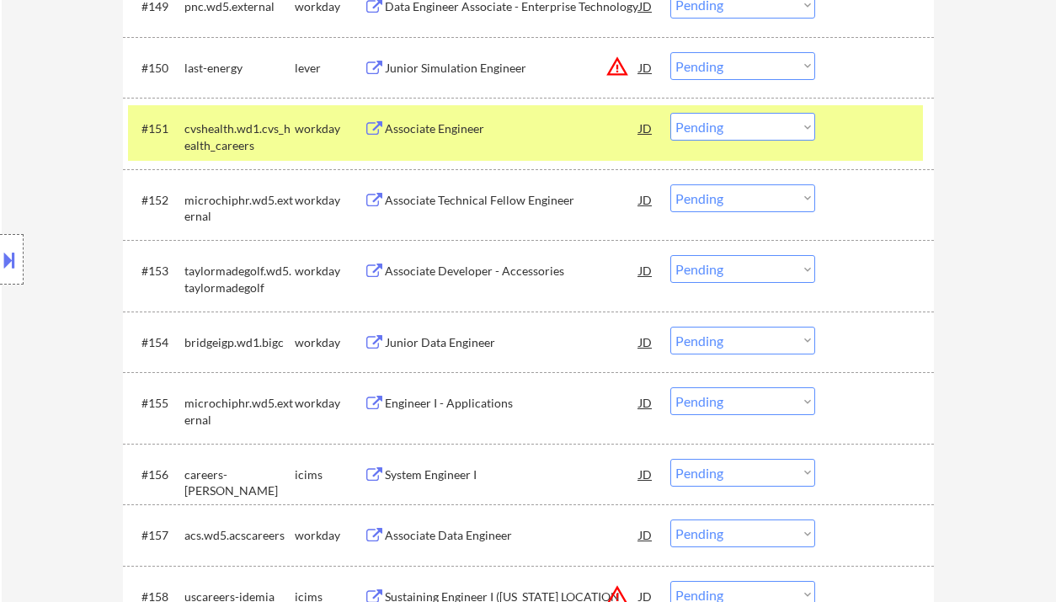
scroll to position [3893, 0]
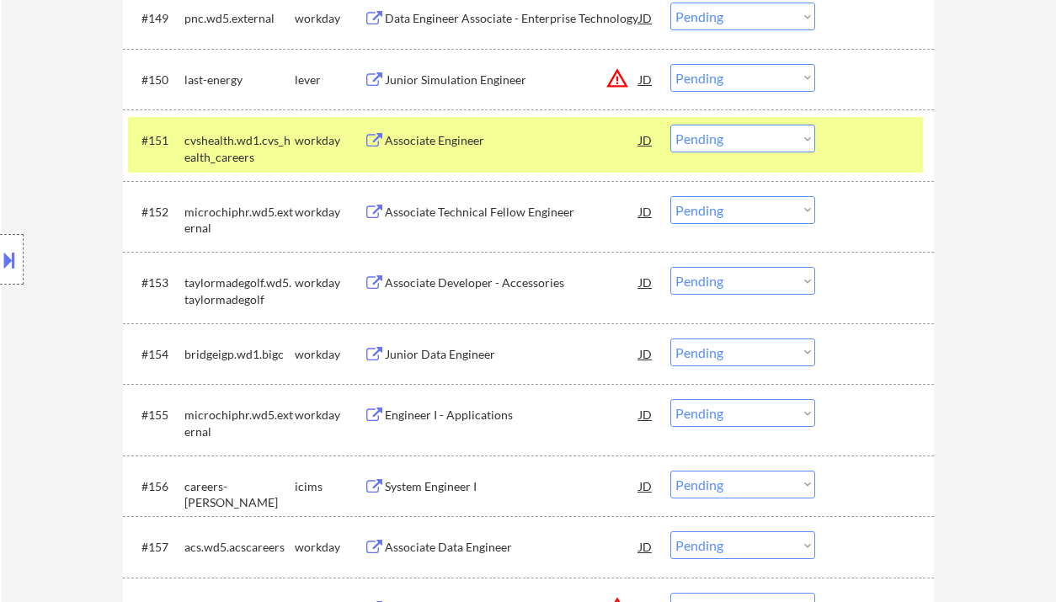
click at [461, 78] on div "Junior Simulation Engineer" at bounding box center [512, 80] width 254 height 17
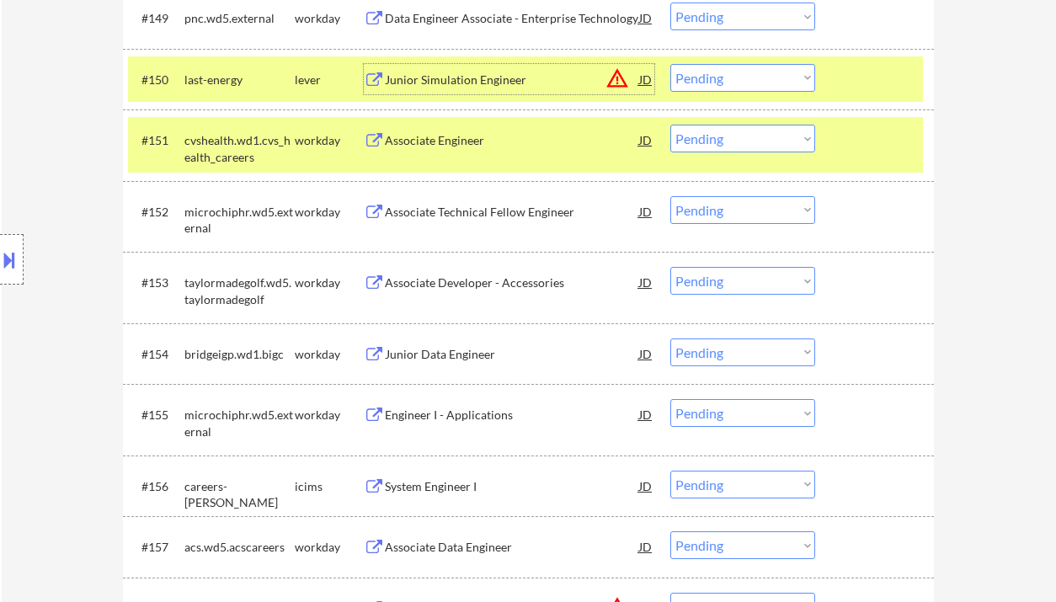
click at [712, 81] on select "Choose an option... Pending Applied Excluded (Questions) Excluded (Expired) Exc…" at bounding box center [742, 78] width 145 height 28
click at [670, 64] on select "Choose an option... Pending Applied Excluded (Questions) Excluded (Expired) Exc…" at bounding box center [742, 78] width 145 height 28
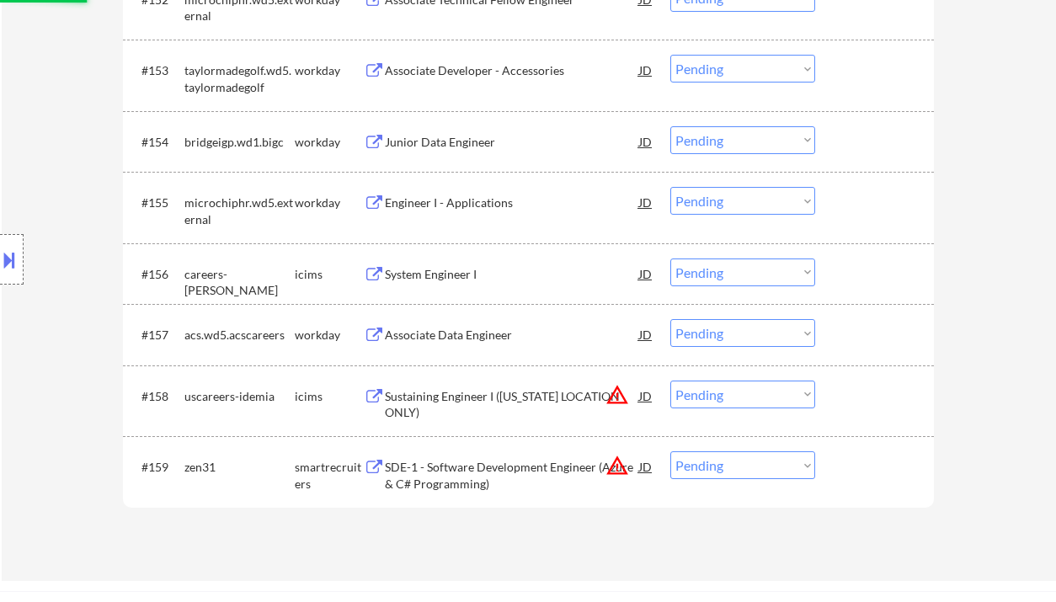
select select ""pending""
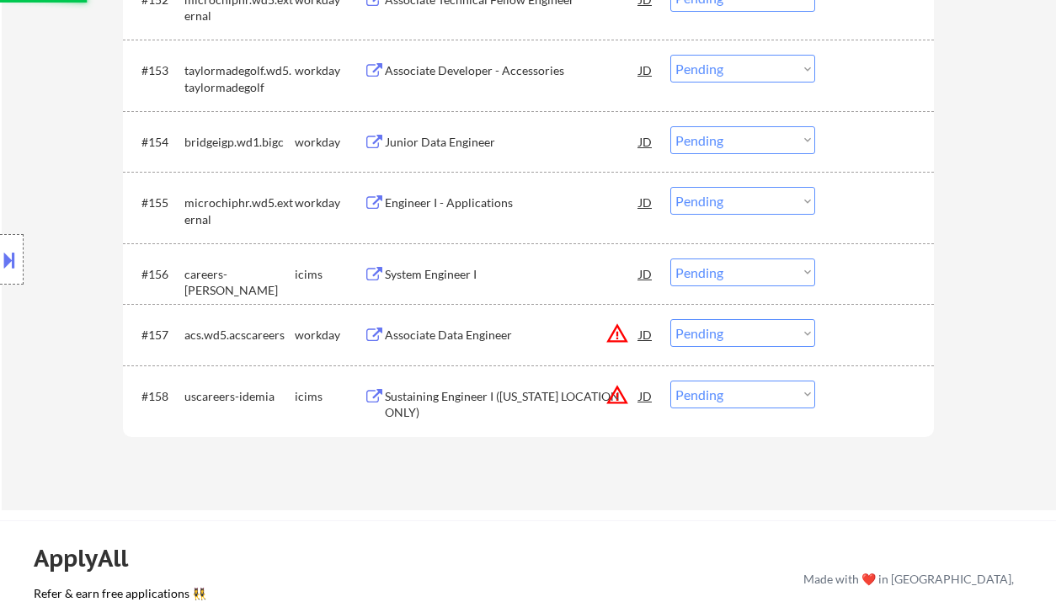
scroll to position [4118, 0]
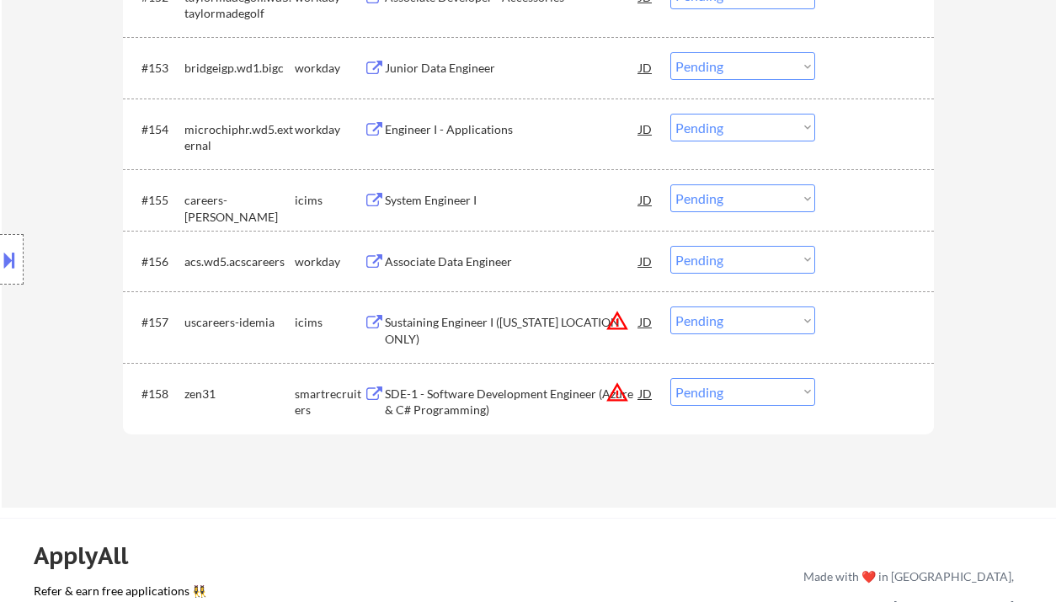
click at [493, 408] on div "SDE-1 - Software Development Engineer (Azure & C# Programming)" at bounding box center [512, 402] width 254 height 33
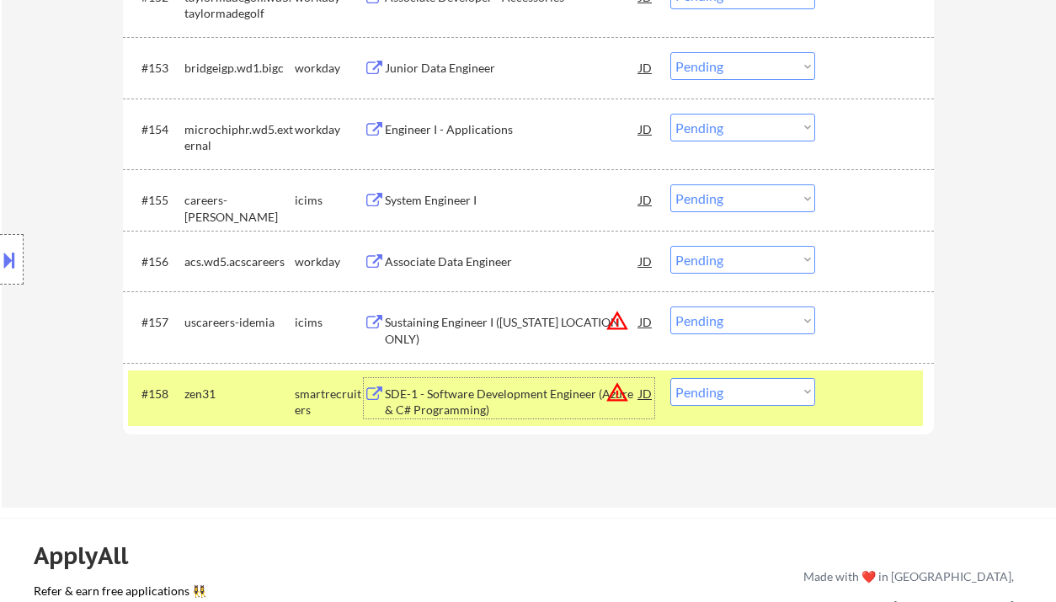
click at [726, 396] on select "Choose an option... Pending Applied Excluded (Questions) Excluded (Expired) Exc…" at bounding box center [742, 392] width 145 height 28
select select ""excluded__bad_match_""
click at [670, 378] on select "Choose an option... Pending Applied Excluded (Questions) Excluded (Expired) Exc…" at bounding box center [742, 392] width 145 height 28
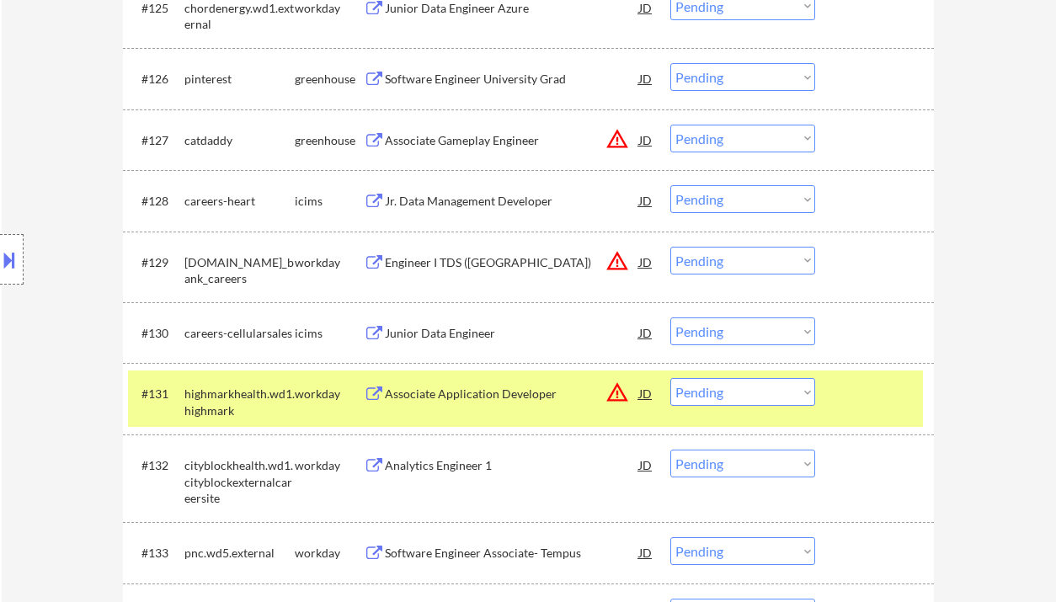
scroll to position [2209, 0]
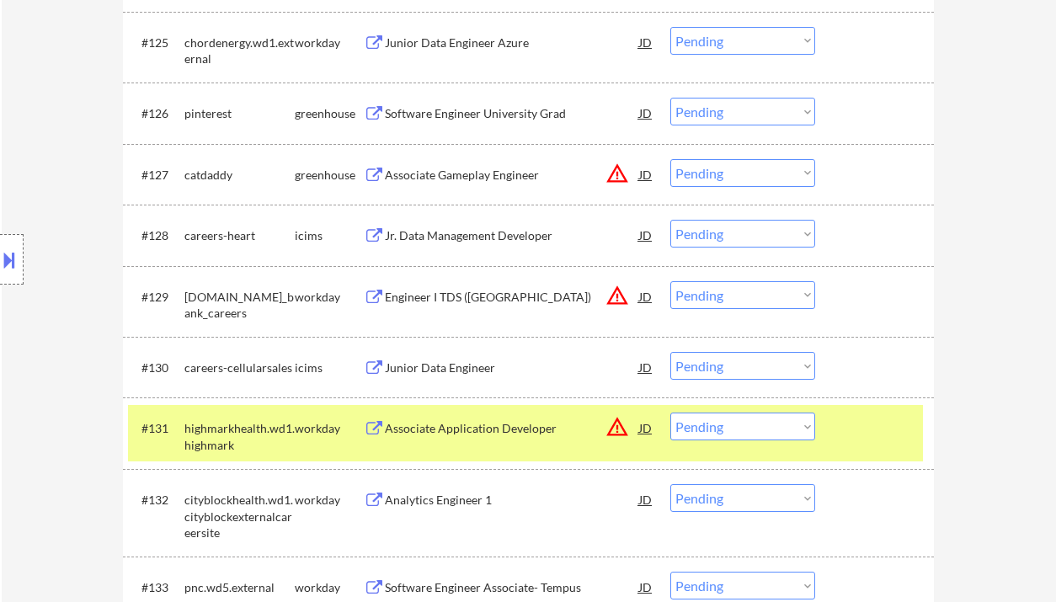
click at [436, 179] on div "Associate Gameplay Engineer" at bounding box center [512, 175] width 254 height 17
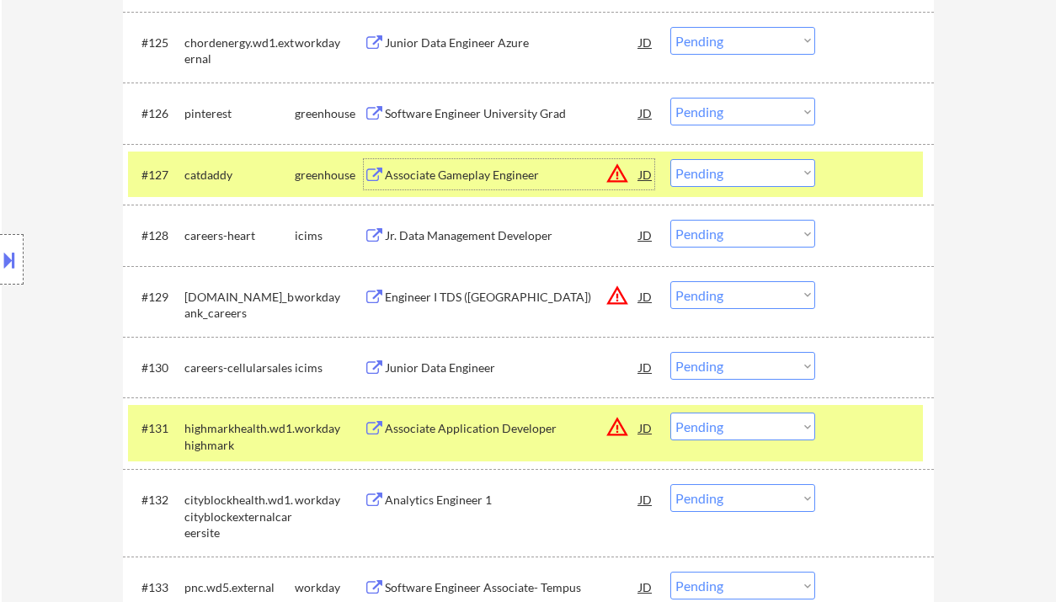
click at [735, 184] on select "Choose an option... Pending Applied Excluded (Questions) Excluded (Expired) Exc…" at bounding box center [742, 173] width 145 height 28
click at [670, 159] on select "Choose an option... Pending Applied Excluded (Questions) Excluded (Expired) Exc…" at bounding box center [742, 173] width 145 height 28
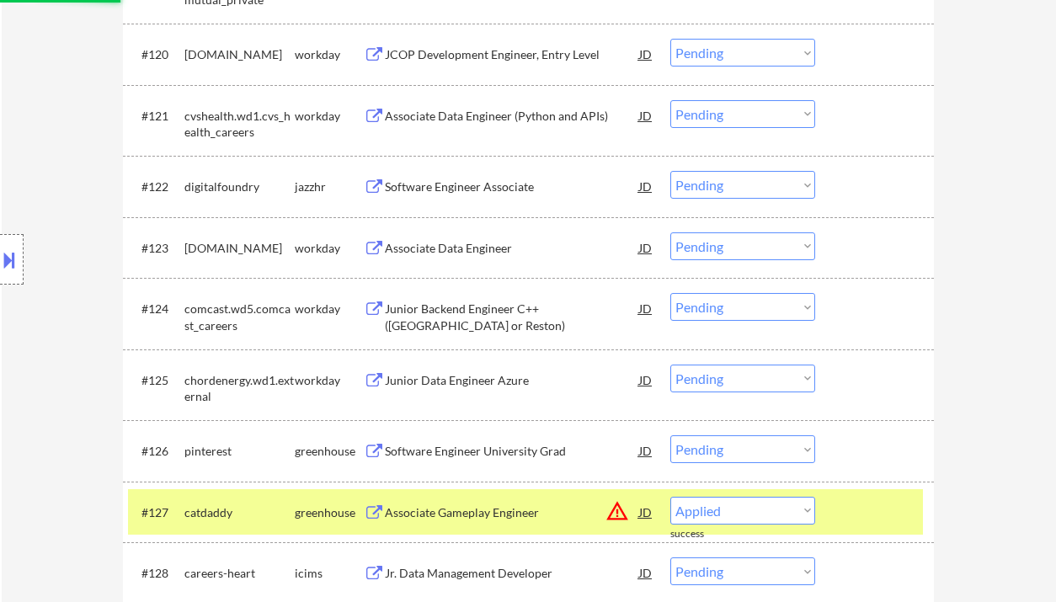
scroll to position [1760, 0]
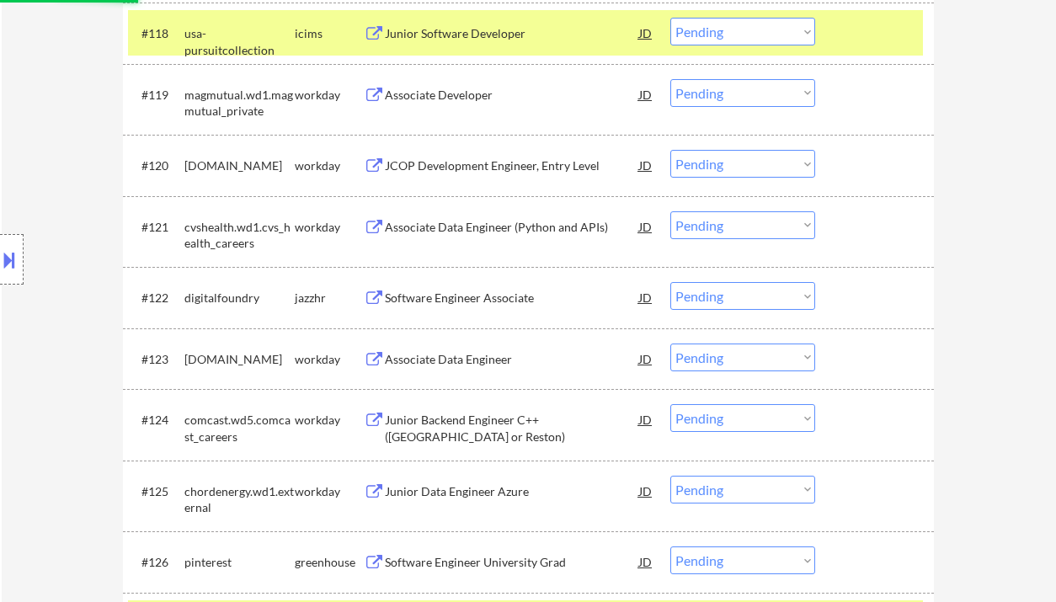
click at [462, 305] on div "Software Engineer Associate" at bounding box center [512, 298] width 254 height 17
select select ""pending""
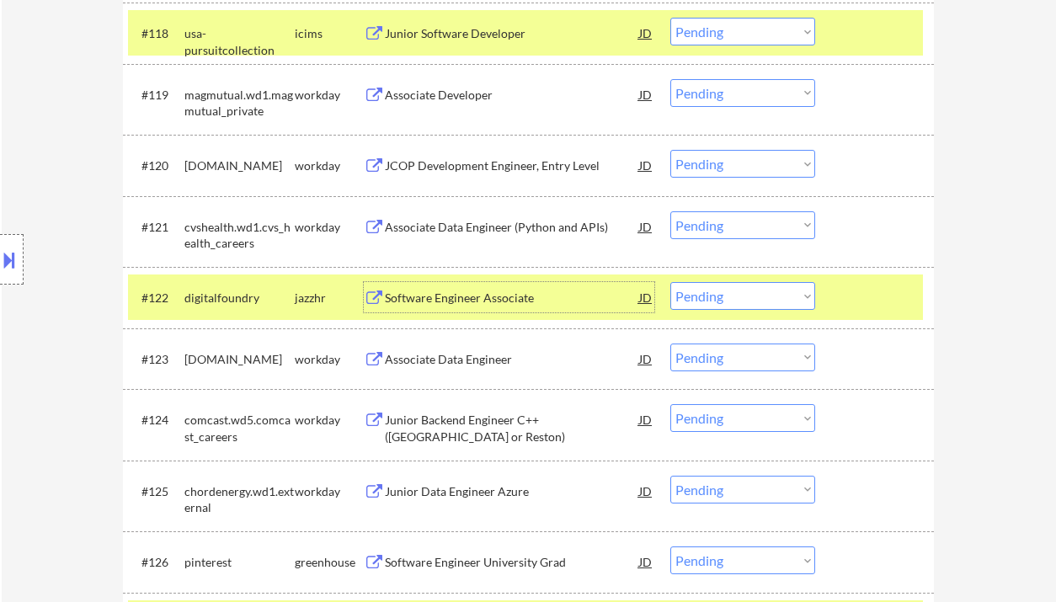
click at [727, 302] on select "Choose an option... Pending Applied Excluded (Questions) Excluded (Expired) Exc…" at bounding box center [742, 296] width 145 height 28
click at [670, 282] on select "Choose an option... Pending Applied Excluded (Questions) Excluded (Expired) Exc…" at bounding box center [742, 296] width 145 height 28
select select ""pending""
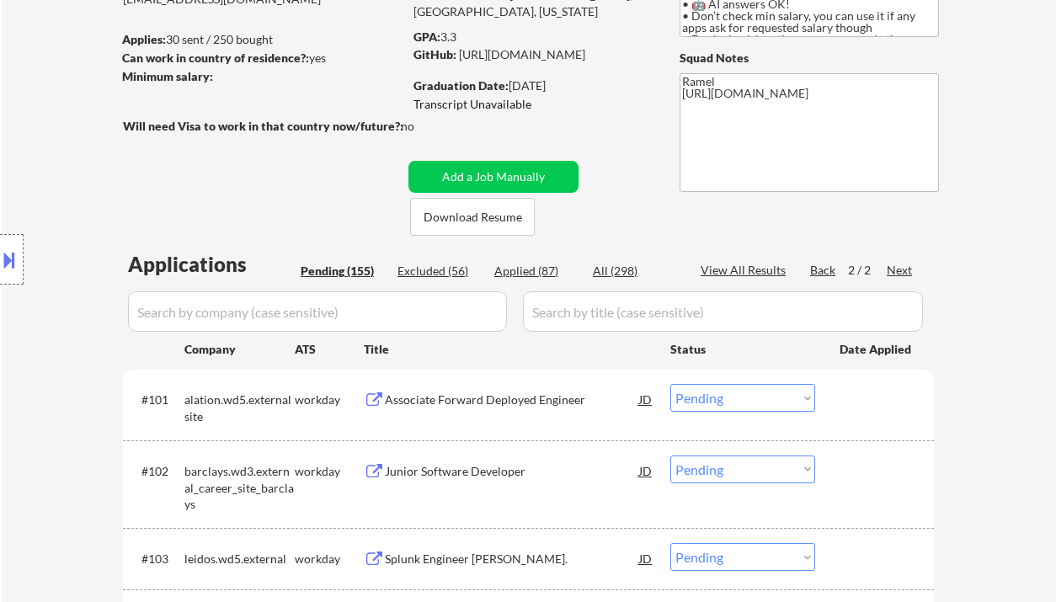
scroll to position [217, 0]
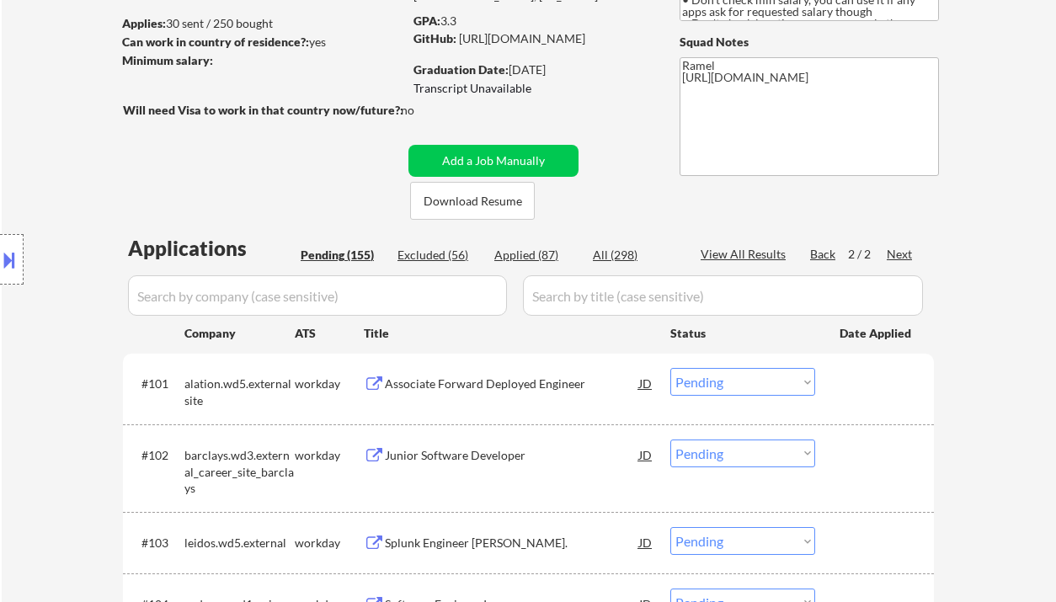
click at [828, 255] on div "Back" at bounding box center [823, 254] width 27 height 17
select select ""pending""
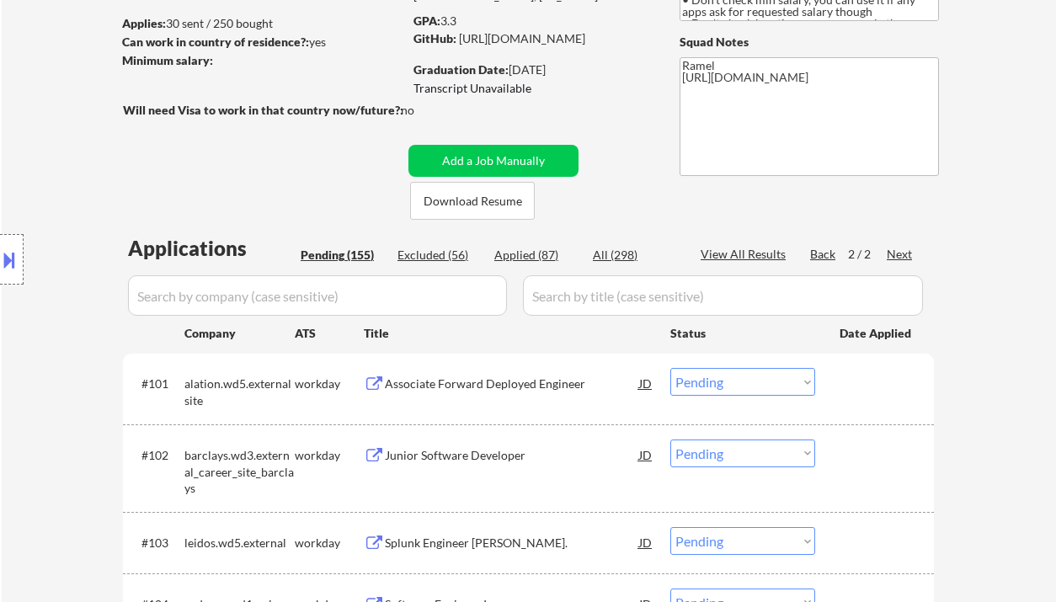
select select ""pending""
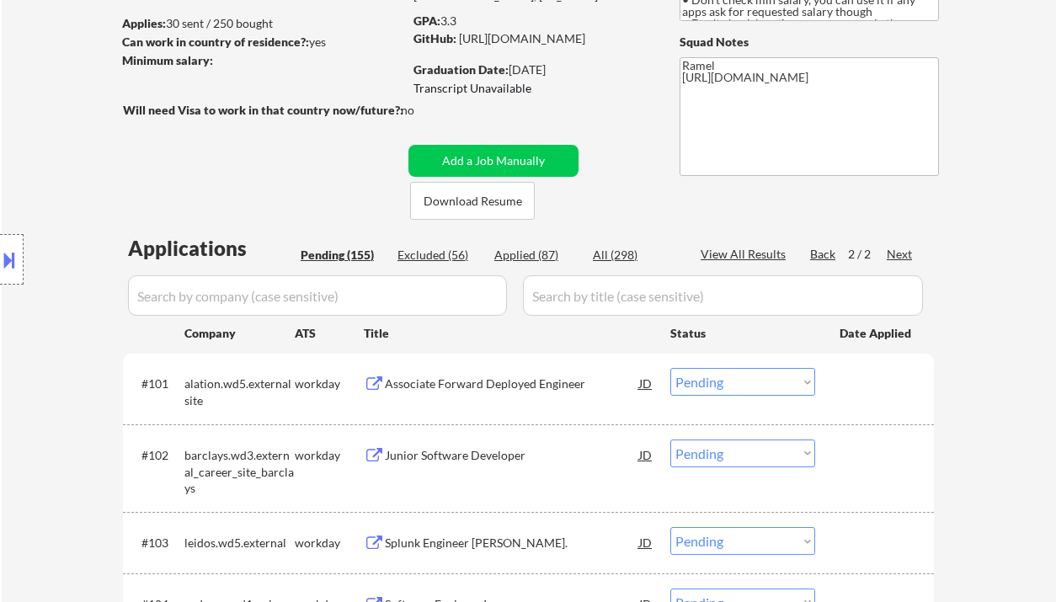
select select ""pending""
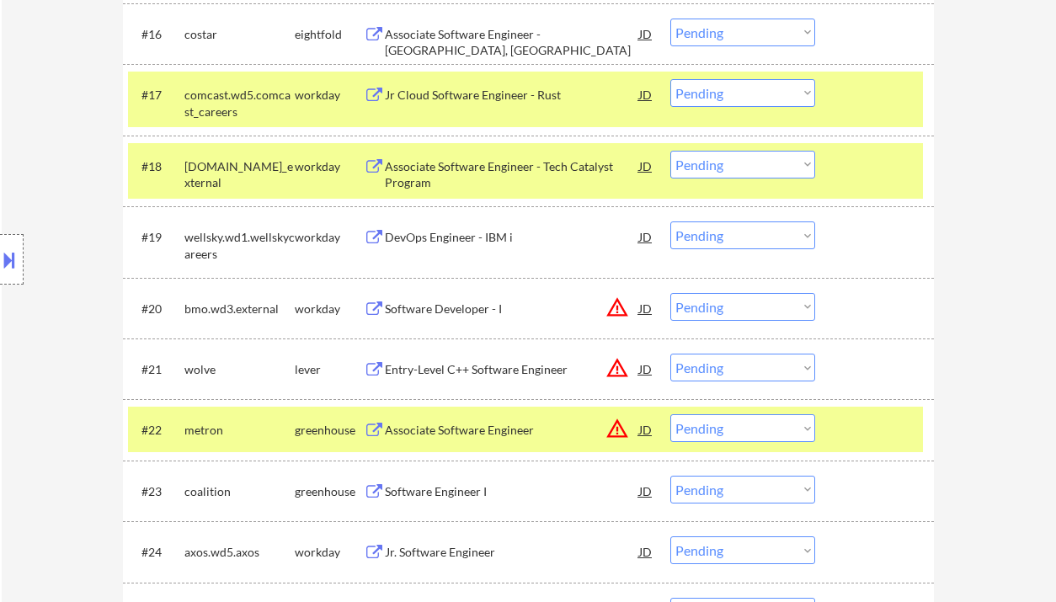
scroll to position [1565, 0]
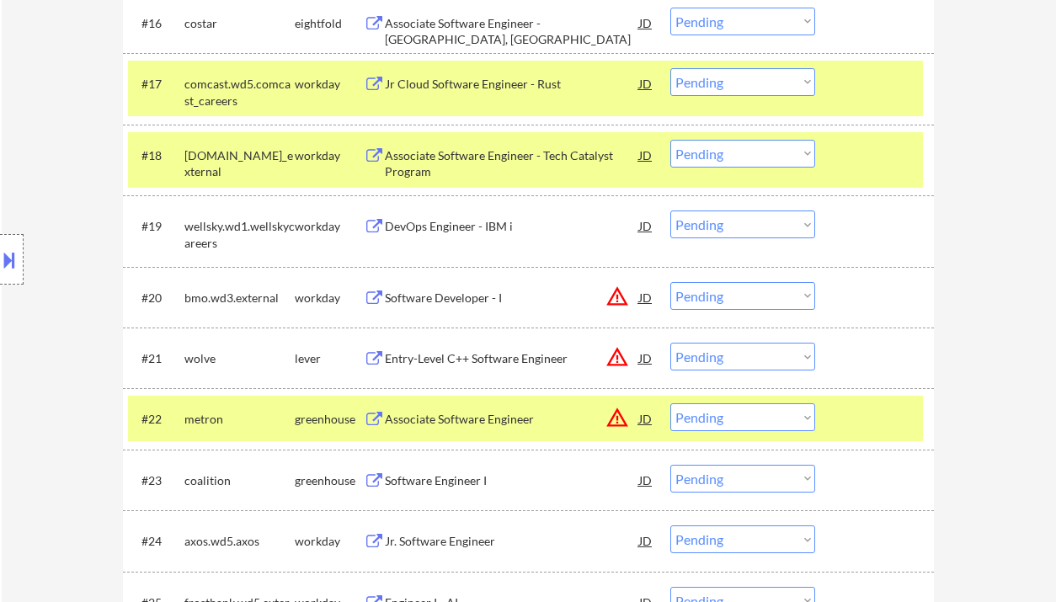
click at [477, 422] on div "Associate Software Engineer" at bounding box center [512, 419] width 254 height 17
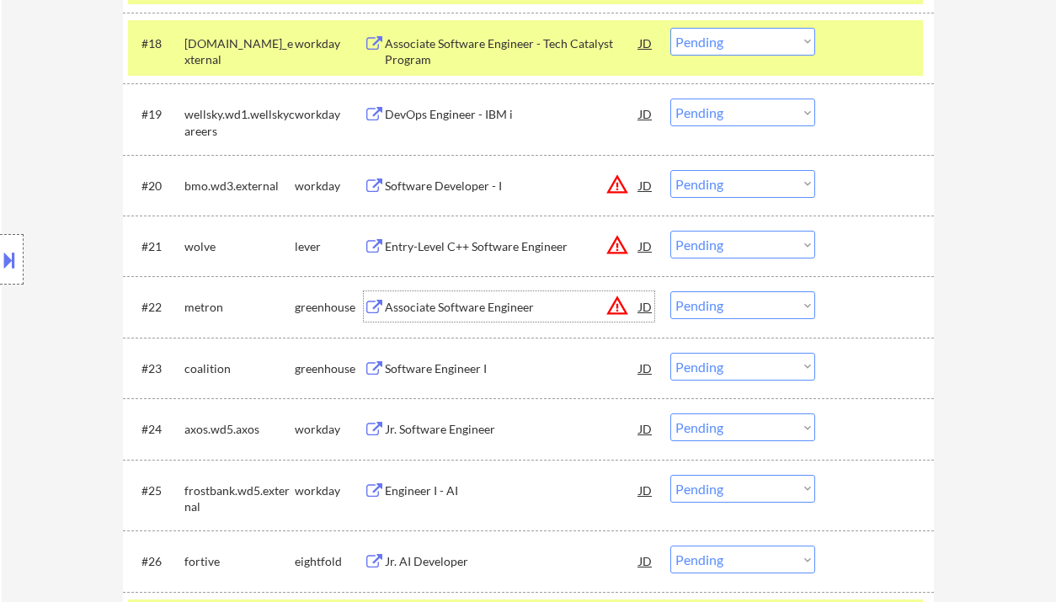
scroll to position [1789, 0]
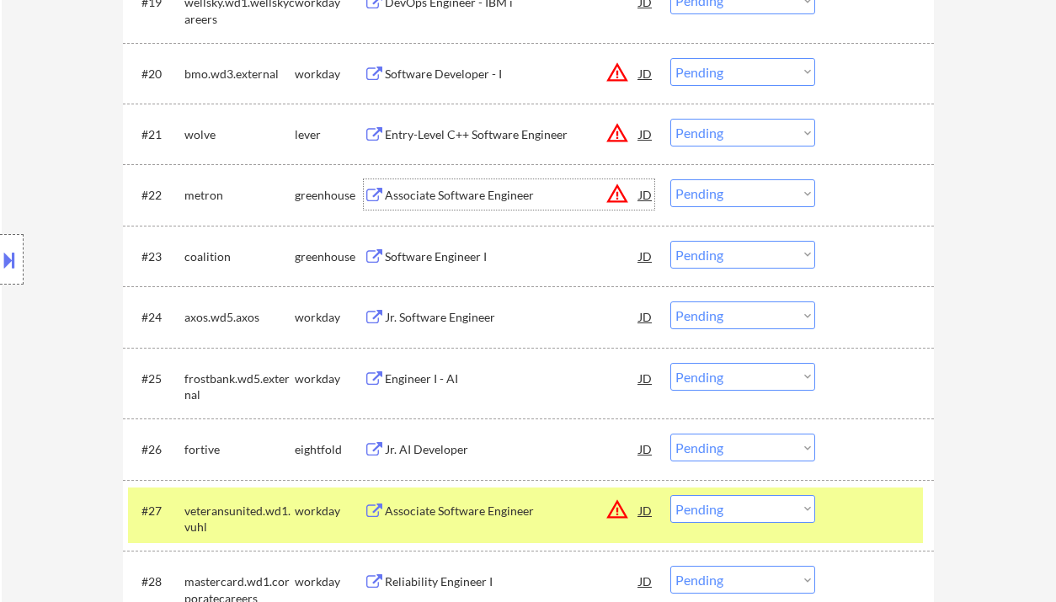
drag, startPoint x: 717, startPoint y: 200, endPoint x: 725, endPoint y: 205, distance: 9.6
click at [717, 200] on select "Choose an option... Pending Applied Excluded (Questions) Excluded (Expired) Exc…" at bounding box center [742, 193] width 145 height 28
click at [670, 179] on select "Choose an option... Pending Applied Excluded (Questions) Excluded (Expired) Exc…" at bounding box center [742, 193] width 145 height 28
click at [475, 244] on div "Software Engineer I" at bounding box center [512, 256] width 254 height 30
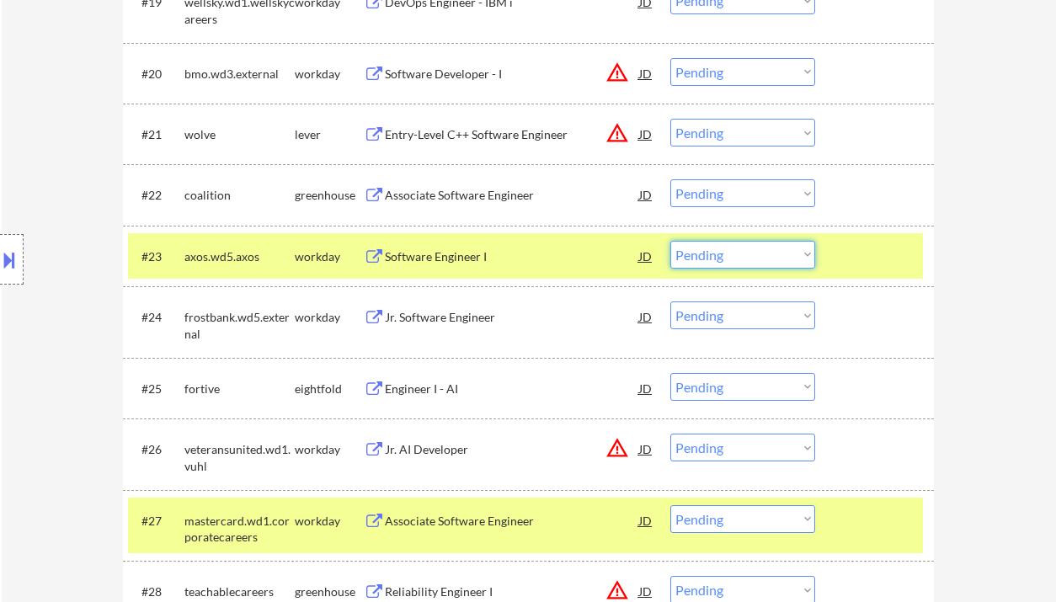
click at [711, 253] on select "Choose an option... Pending Applied Excluded (Questions) Excluded (Expired) Exc…" at bounding box center [742, 255] width 145 height 28
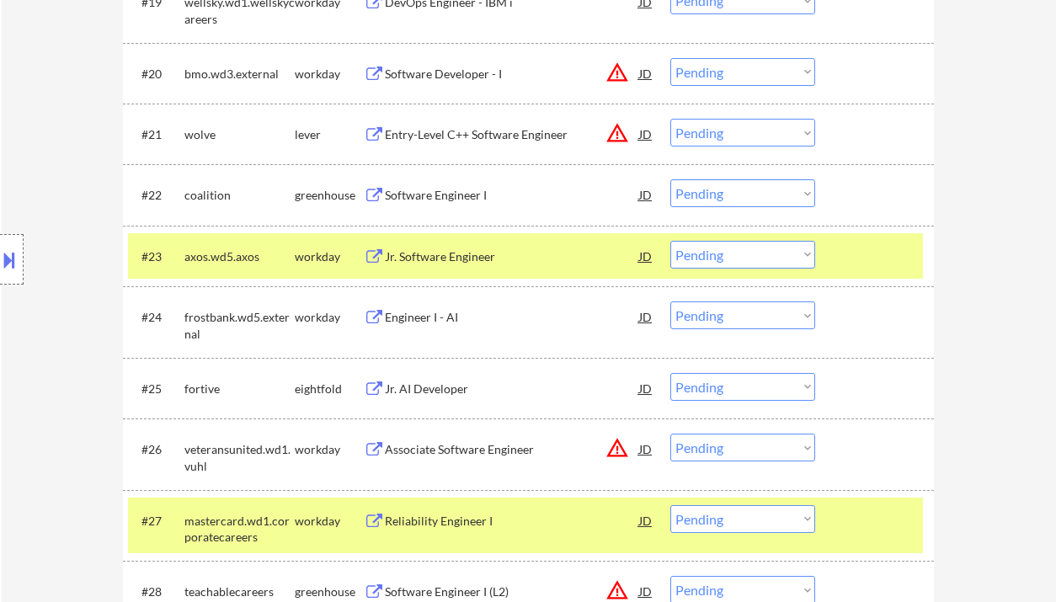
click at [758, 195] on select "Choose an option... Pending Applied Excluded (Questions) Excluded (Expired) Exc…" at bounding box center [742, 193] width 145 height 28
click at [670, 179] on select "Choose an option... Pending Applied Excluded (Questions) Excluded (Expired) Exc…" at bounding box center [742, 193] width 145 height 28
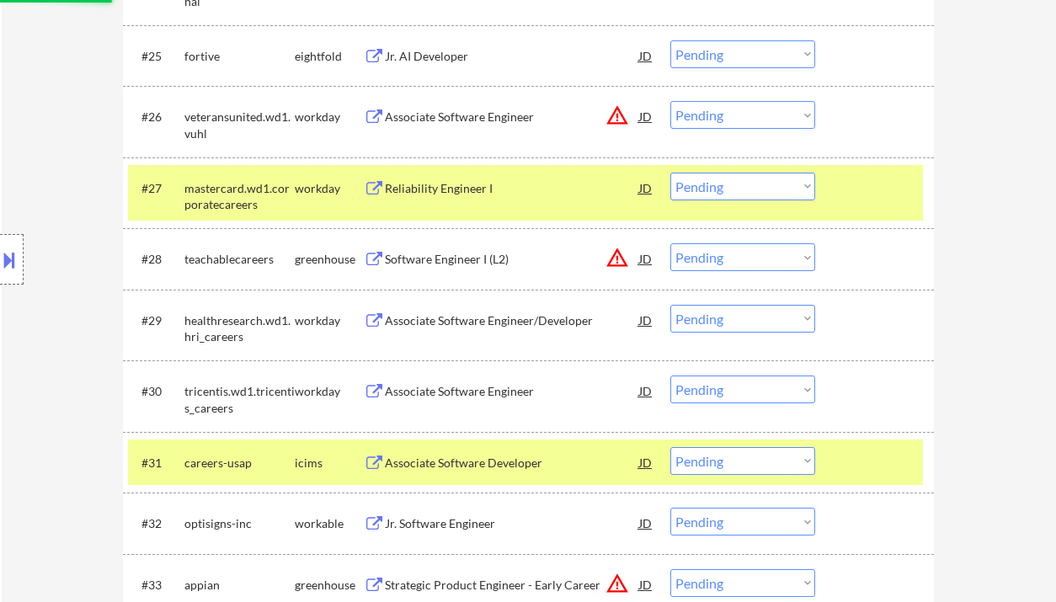
scroll to position [2125, 0]
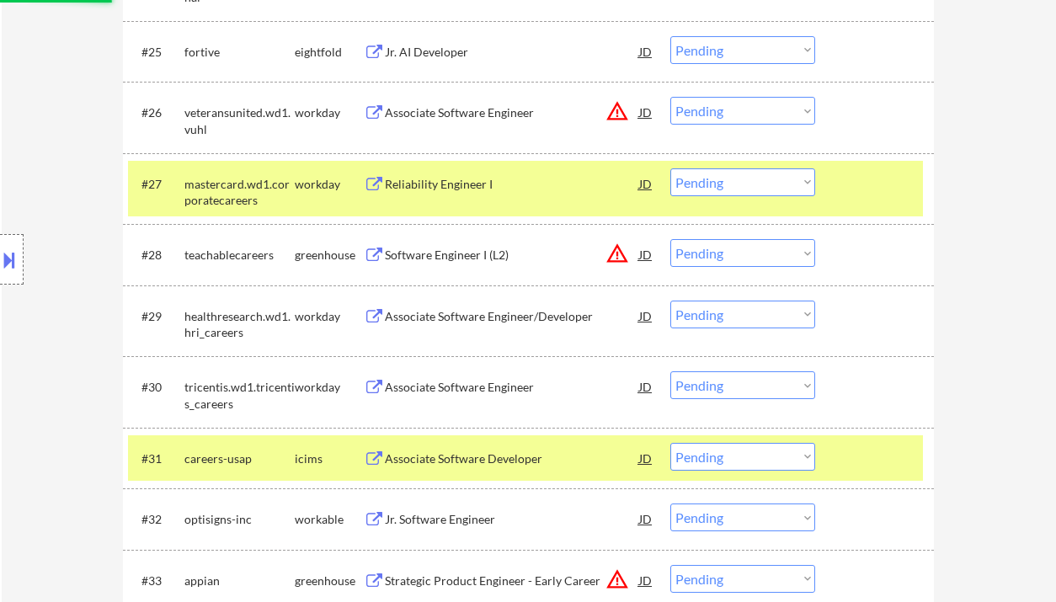
select select ""pending""
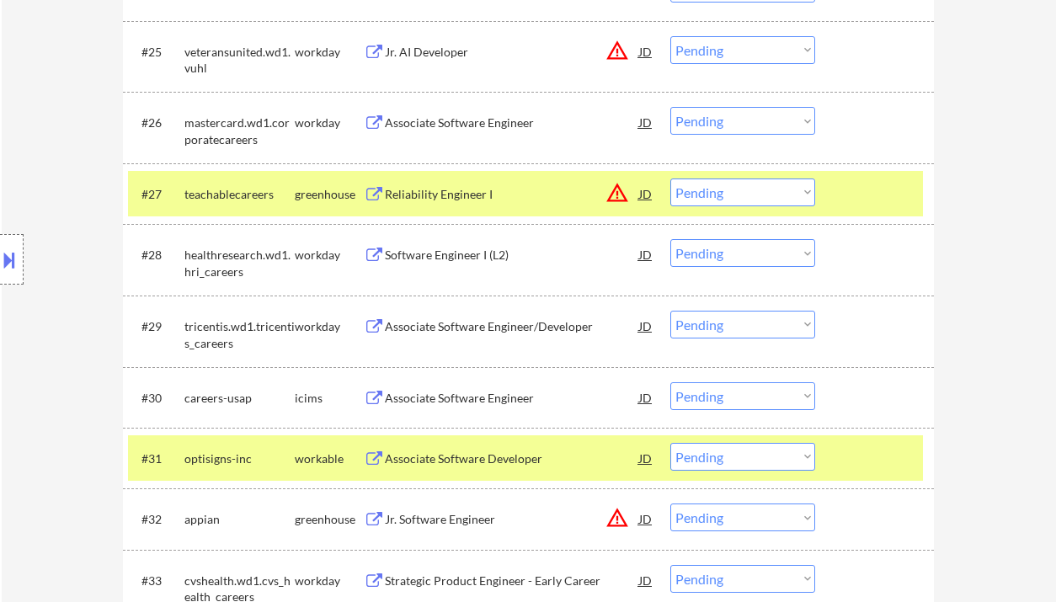
click at [440, 194] on div "Reliability Engineer I" at bounding box center [512, 194] width 254 height 17
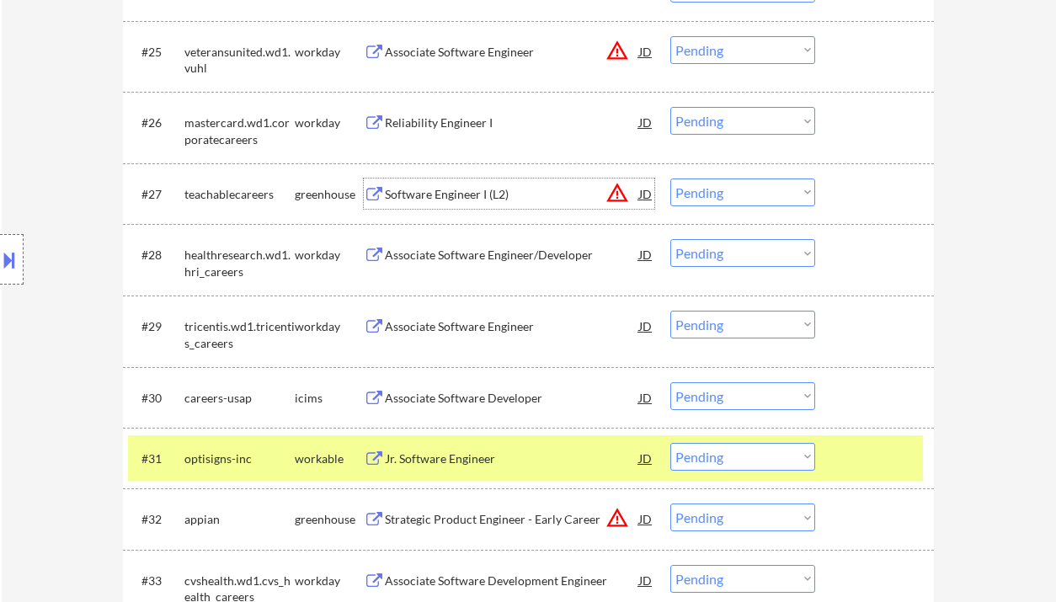
drag, startPoint x: 712, startPoint y: 184, endPoint x: 728, endPoint y: 197, distance: 19.7
click at [712, 184] on select "Choose an option... Pending Applied Excluded (Questions) Excluded (Expired) Exc…" at bounding box center [742, 193] width 145 height 28
click at [670, 179] on select "Choose an option... Pending Applied Excluded (Questions) Excluded (Expired) Exc…" at bounding box center [742, 193] width 145 height 28
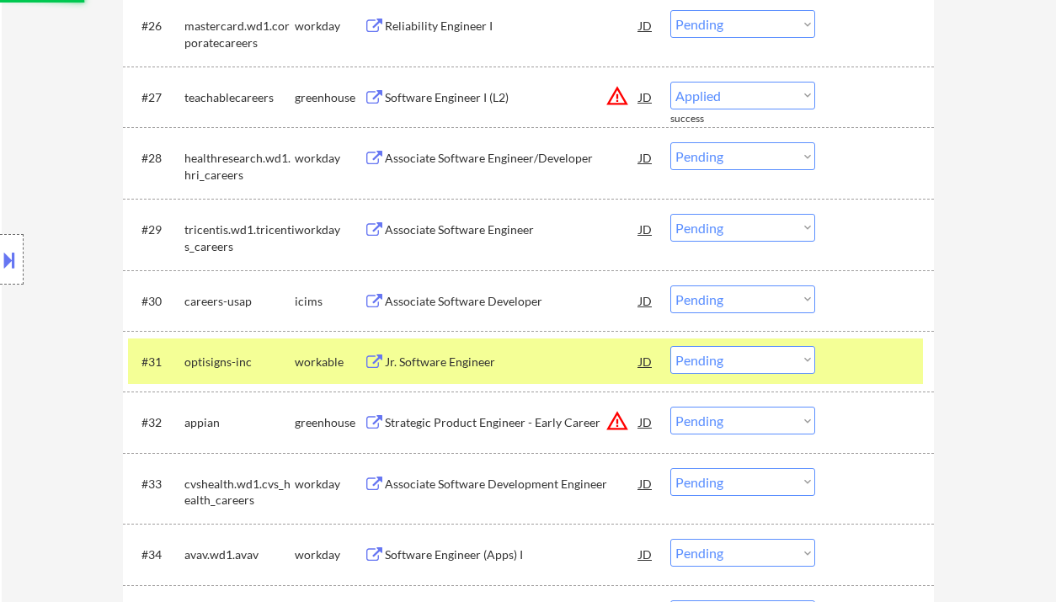
scroll to position [2238, 0]
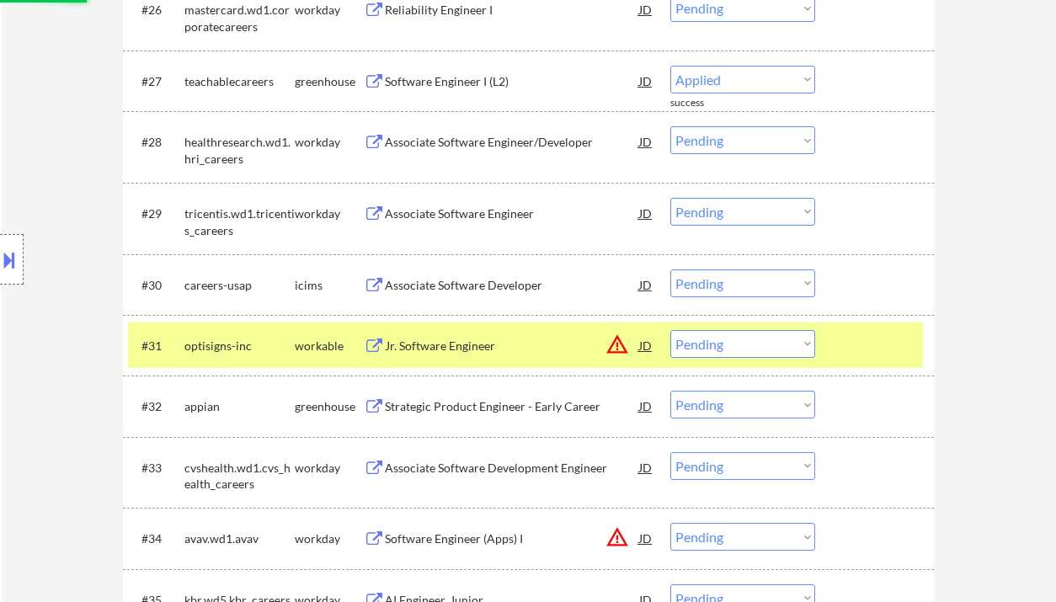
select select ""pending""
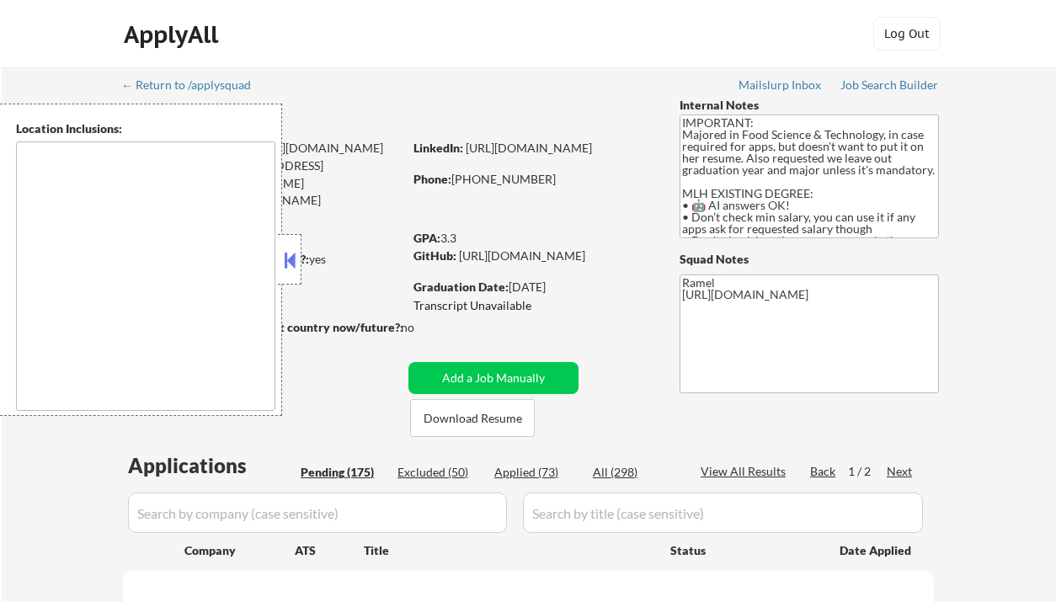
type textarea "country:[GEOGRAPHIC_DATA]"
select select ""pending""
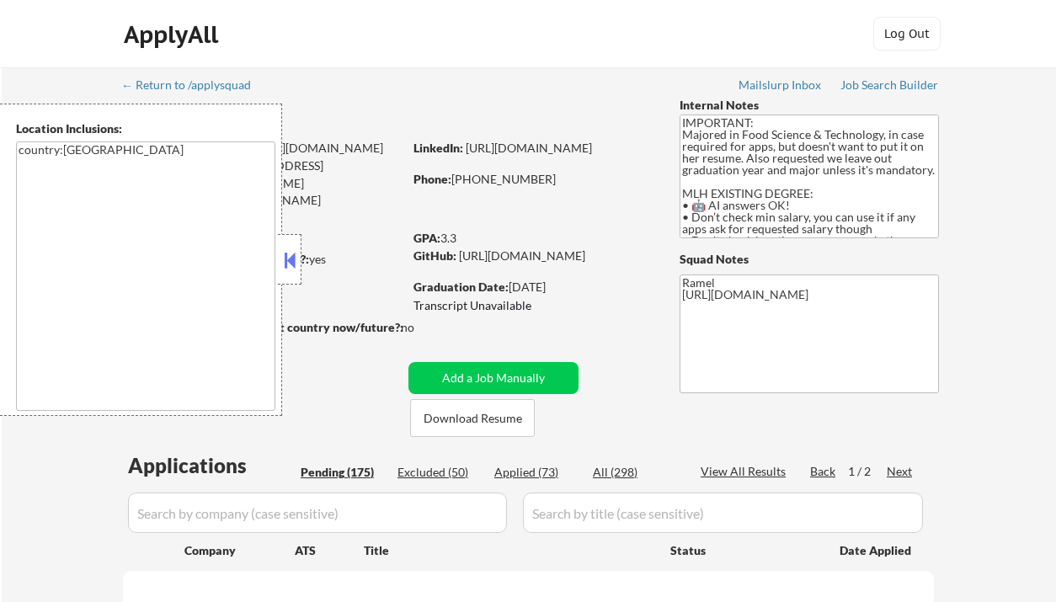
select select ""pending""
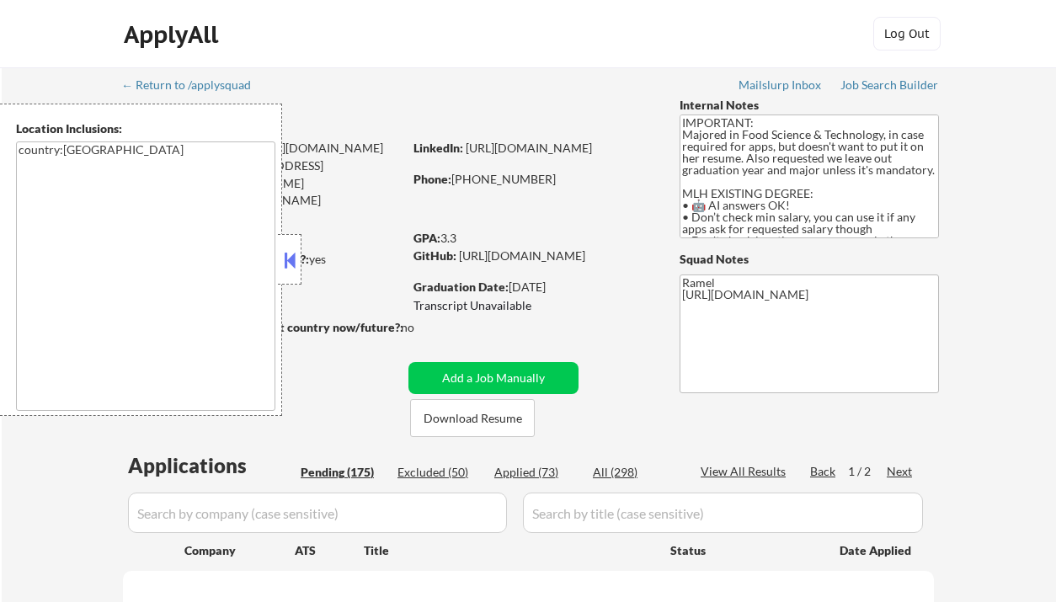
select select ""pending""
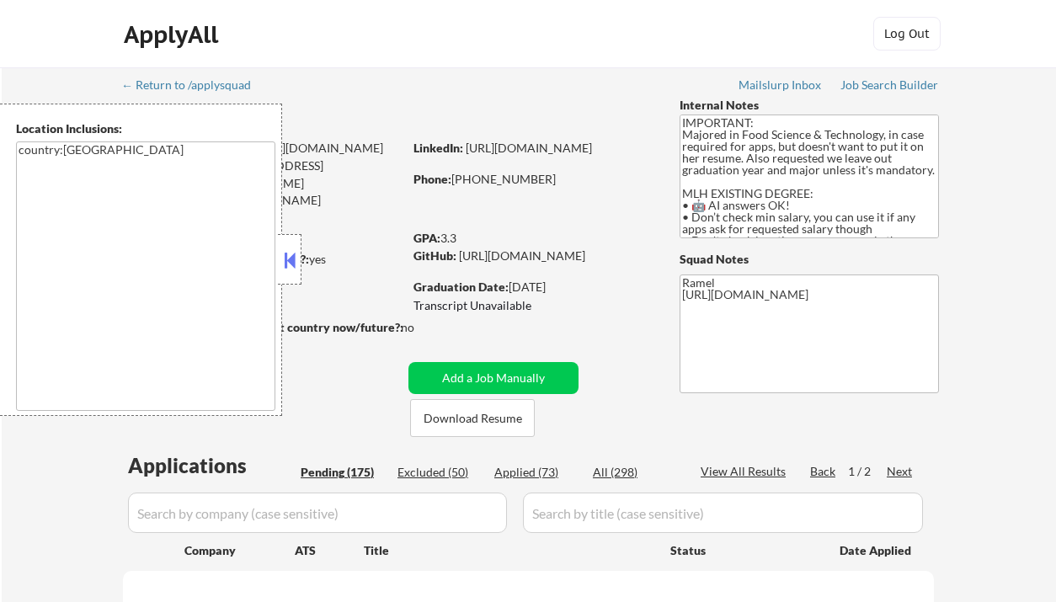
select select ""pending""
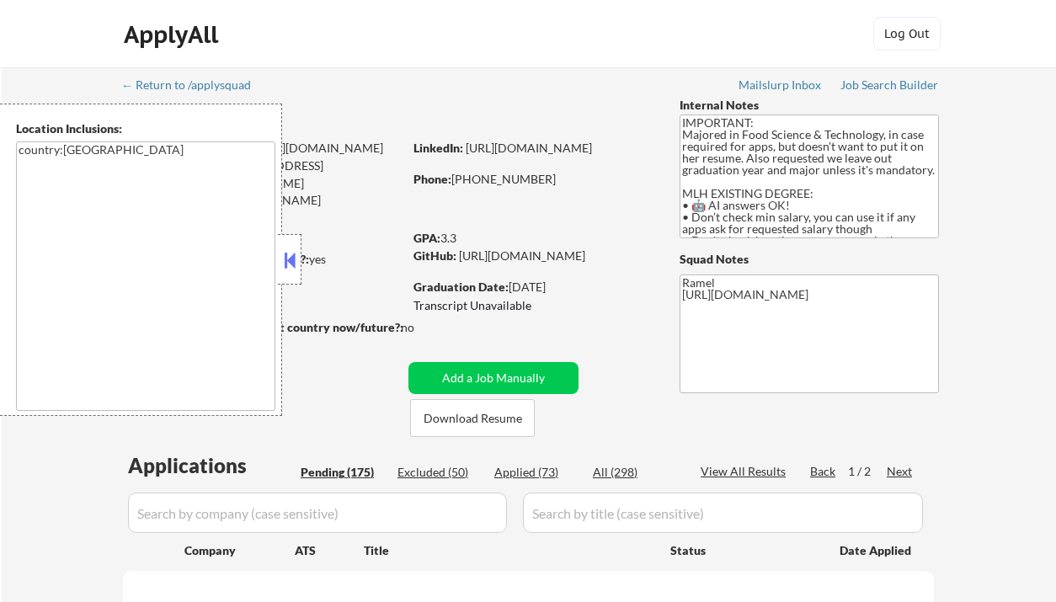
select select ""pending""
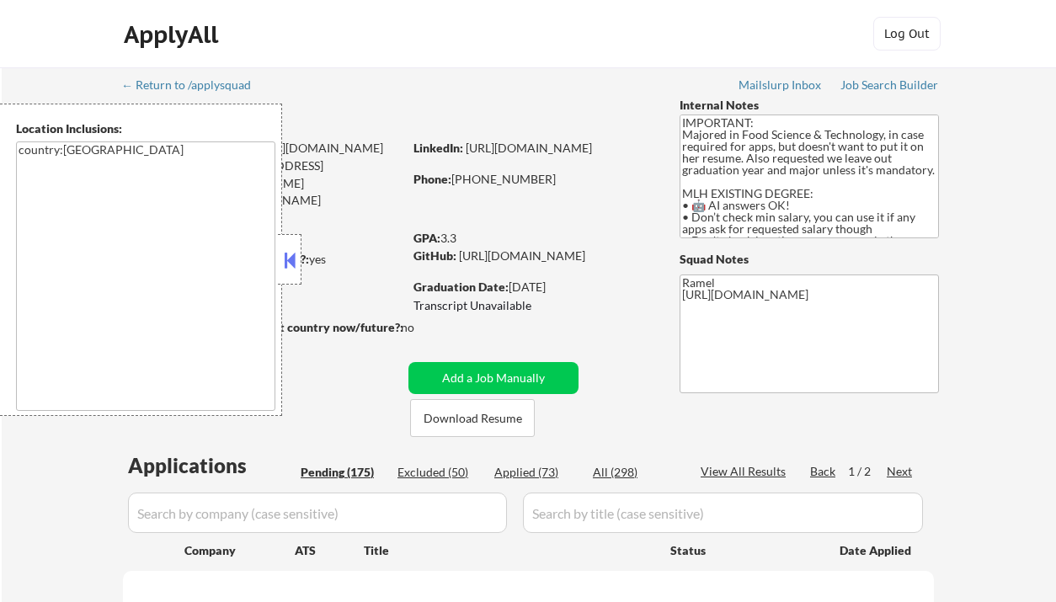
select select ""pending""
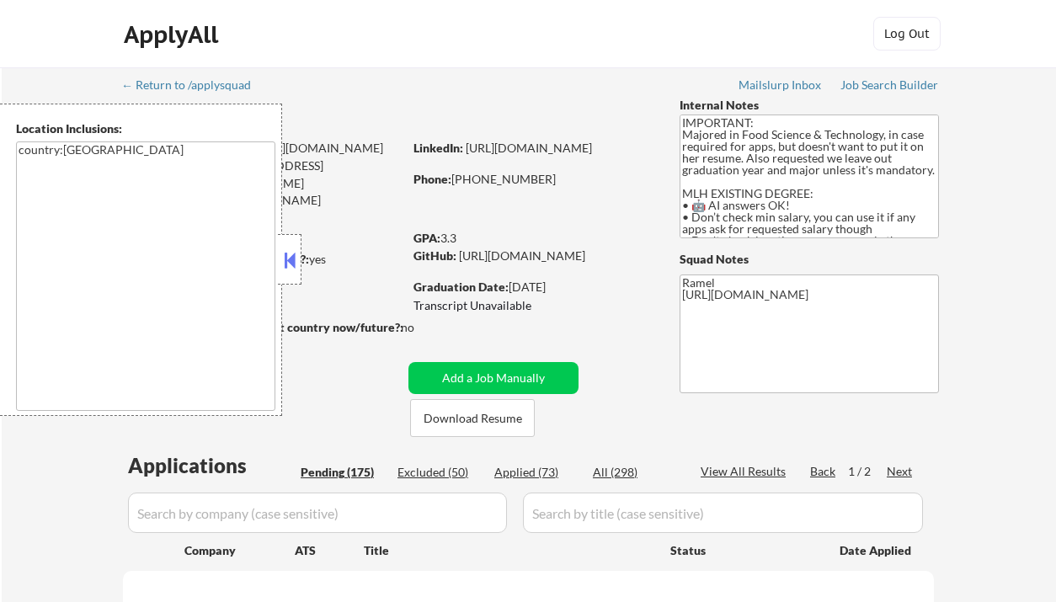
select select ""pending""
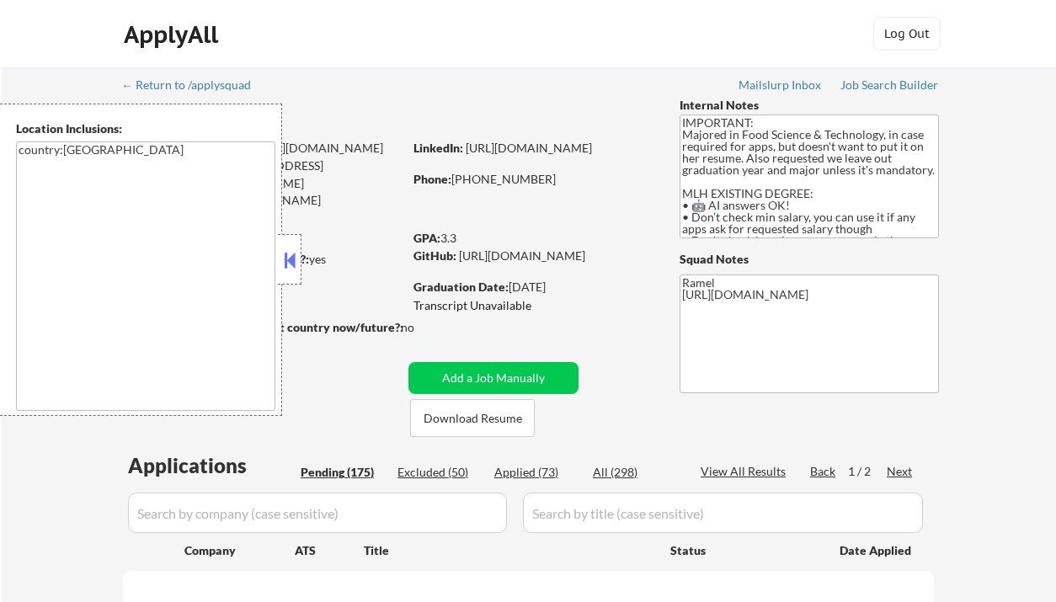
select select ""pending""
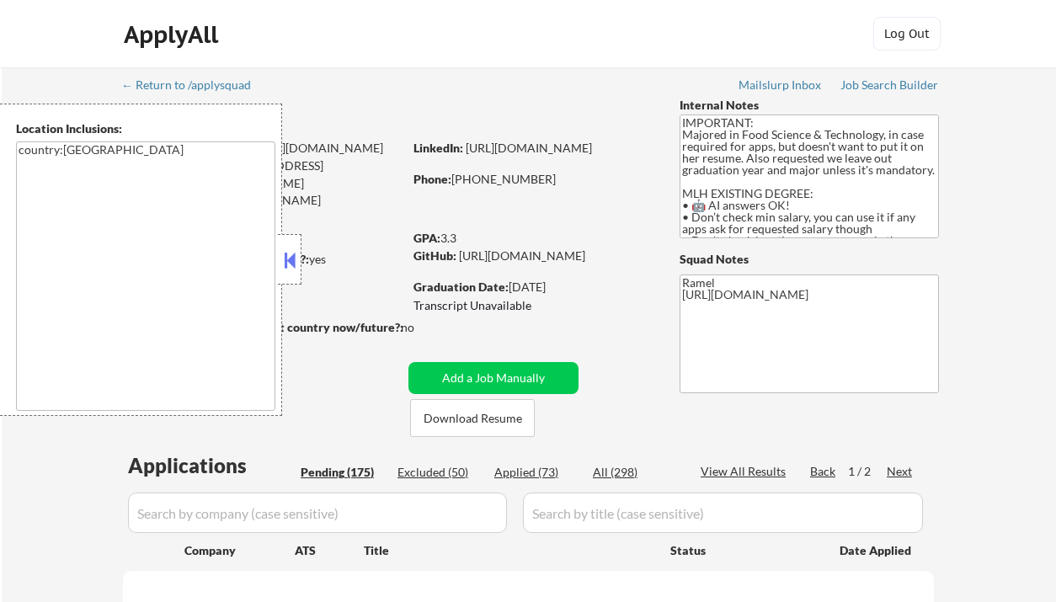
select select ""pending""
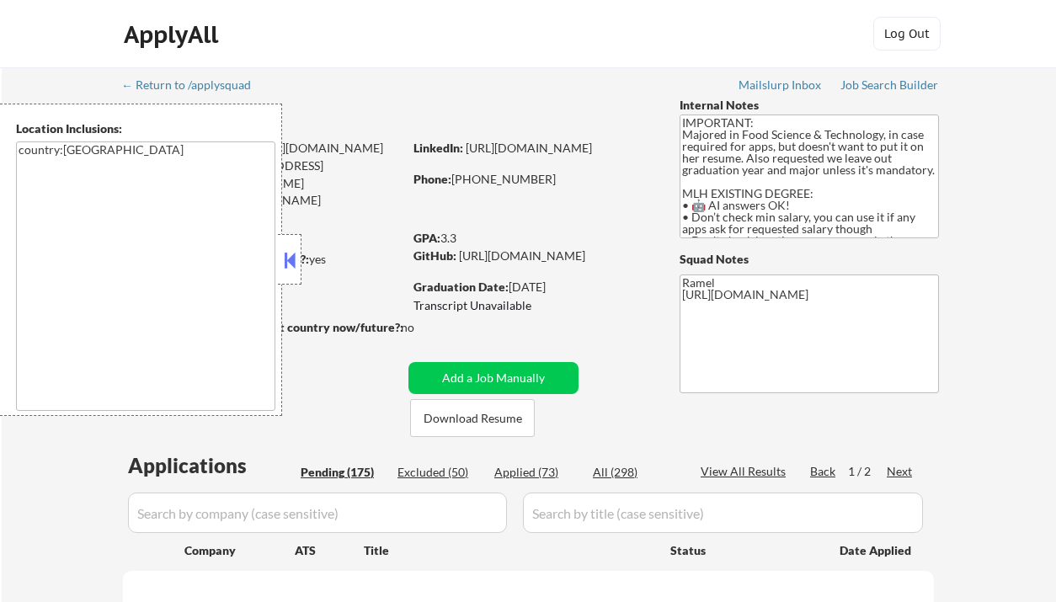
select select ""pending""
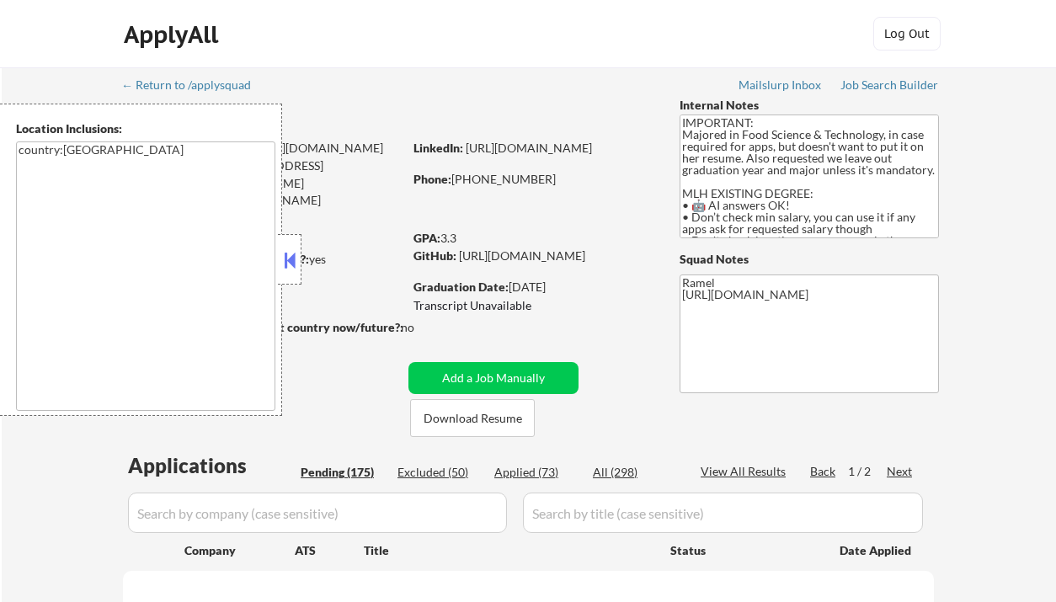
select select ""pending""
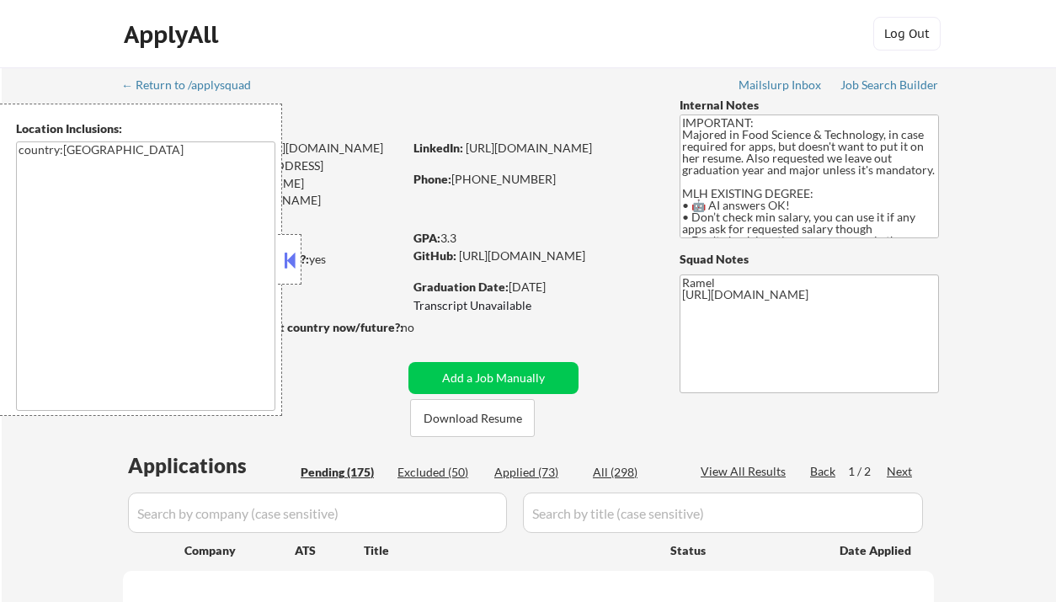
select select ""pending""
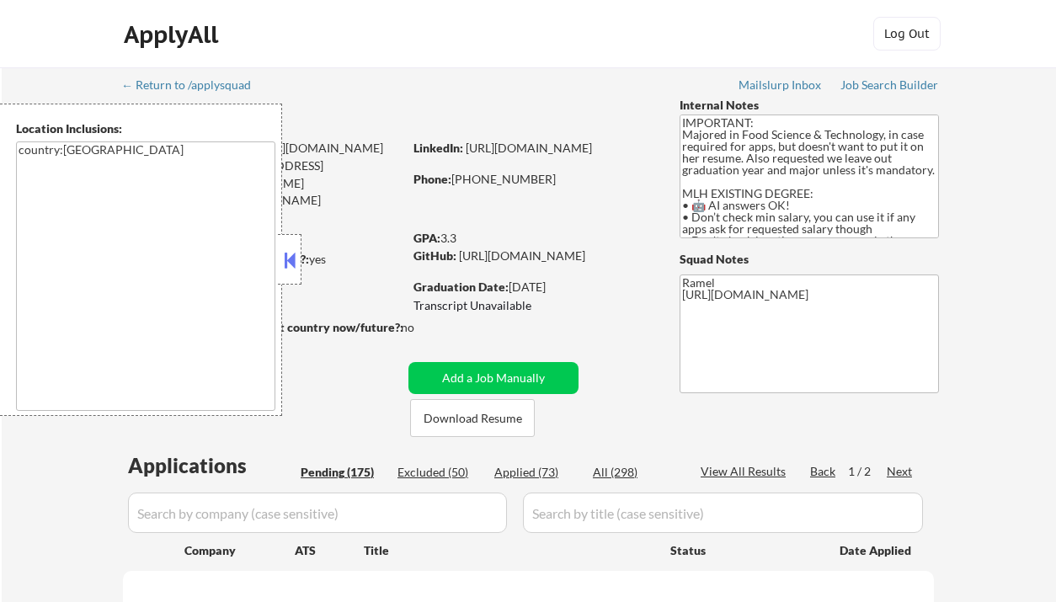
select select ""pending""
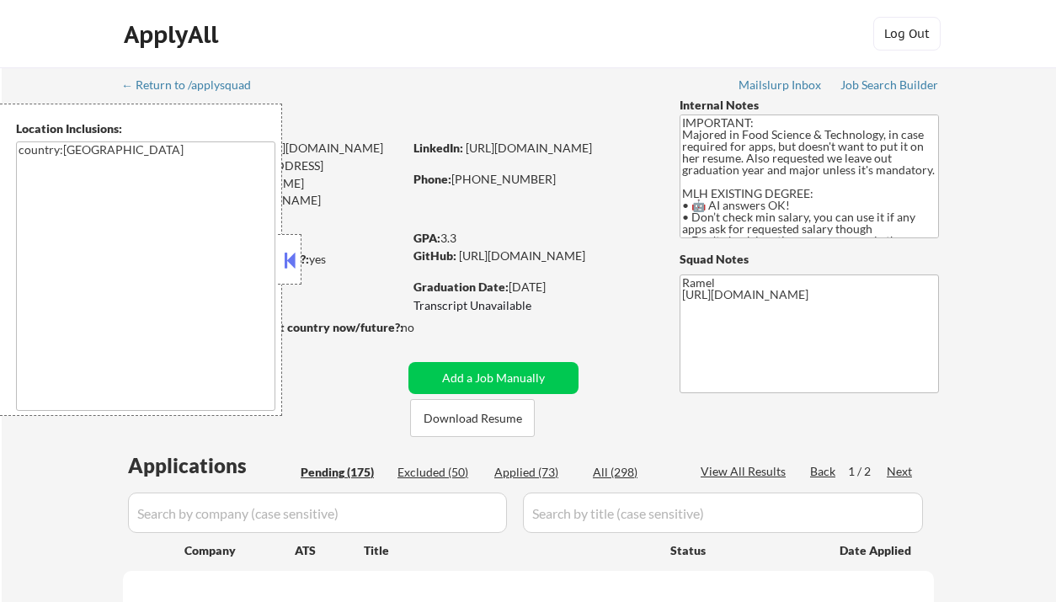
select select ""pending""
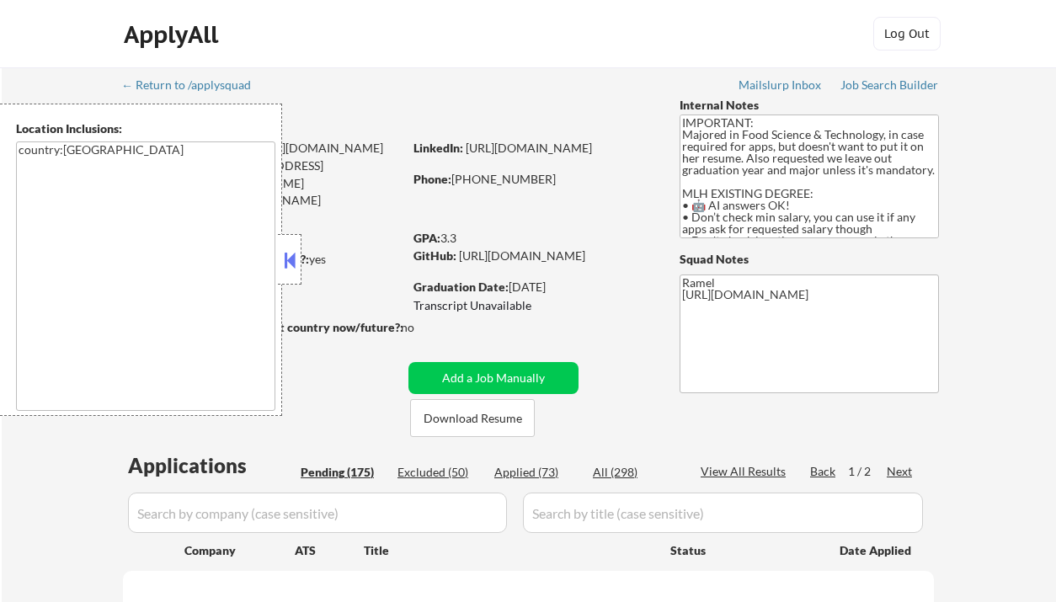
select select ""pending""
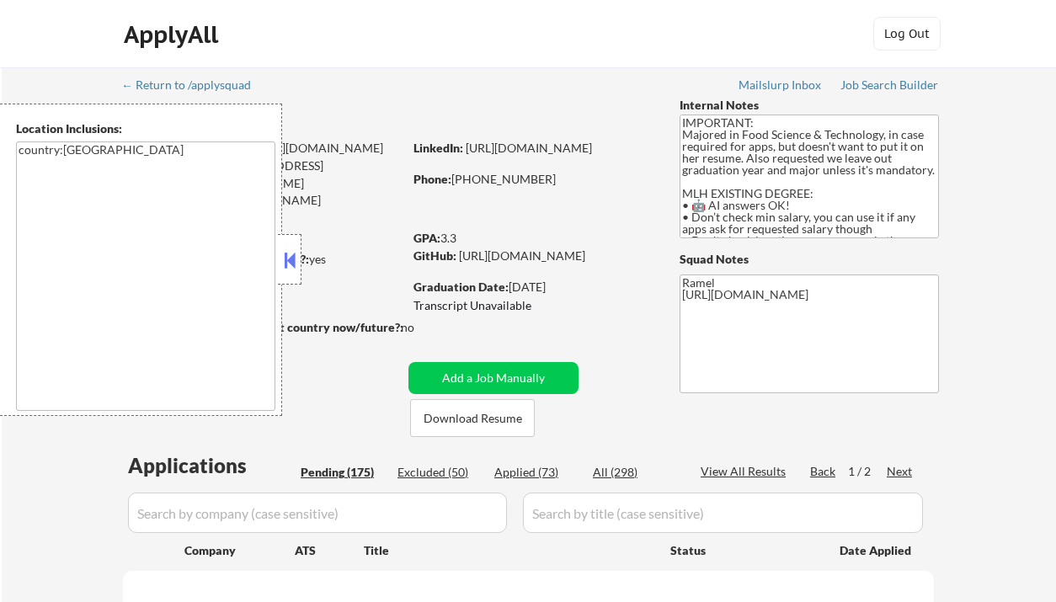
select select ""pending""
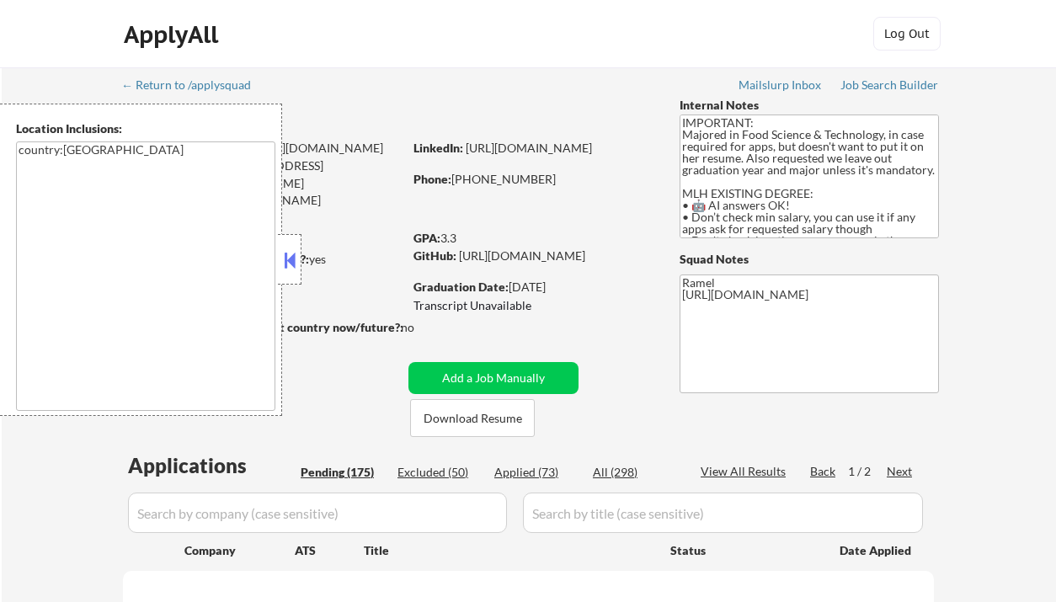
select select ""pending""
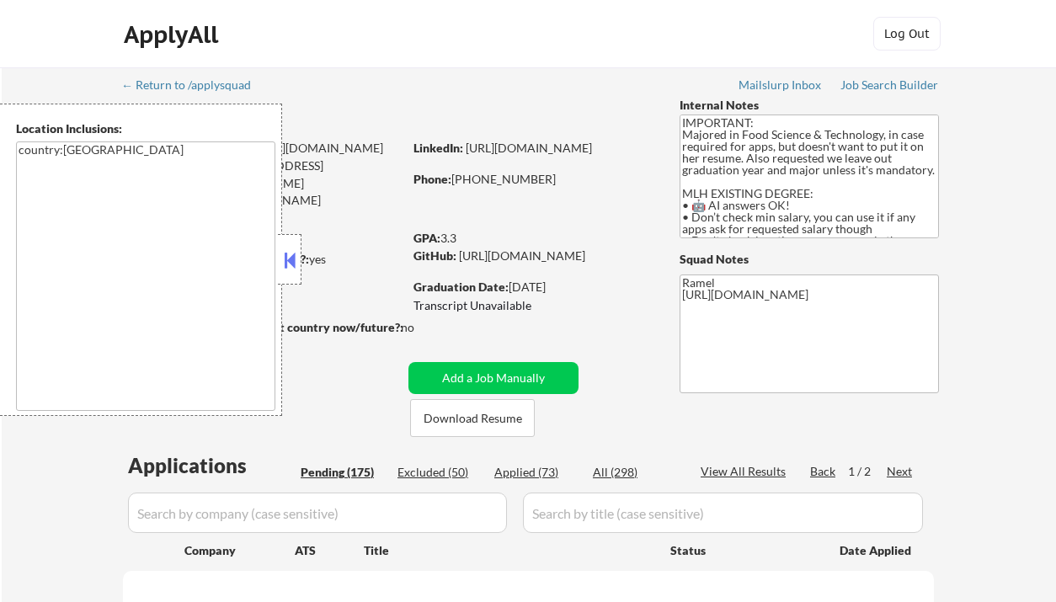
select select ""pending""
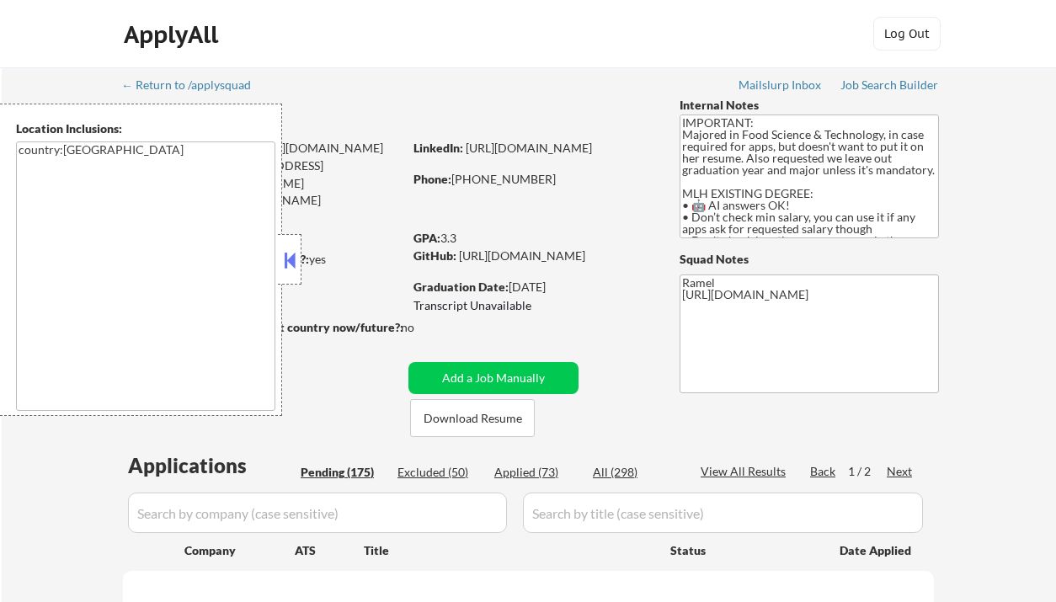
select select ""pending""
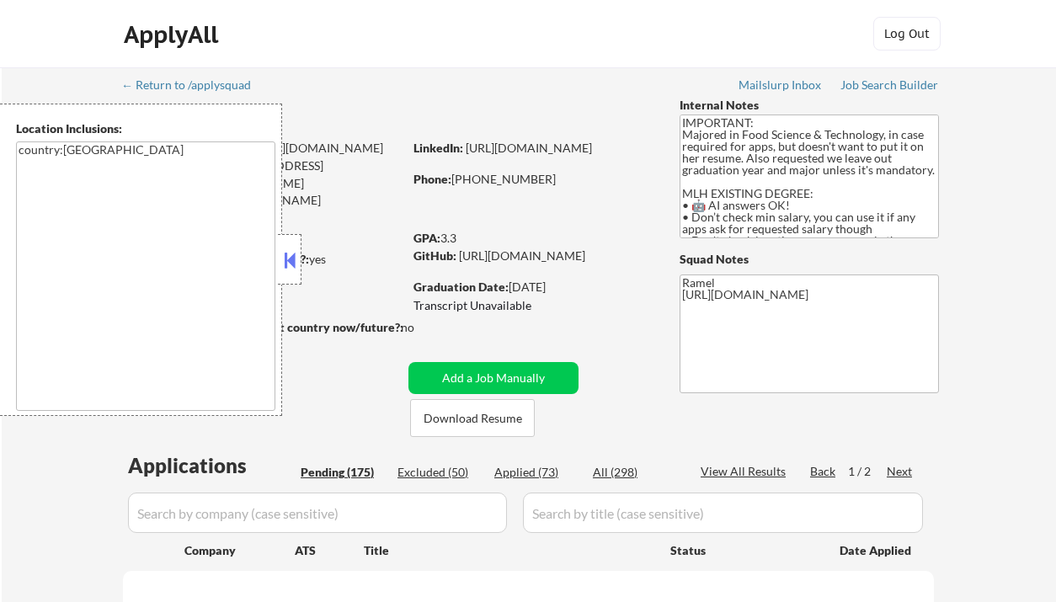
select select ""pending""
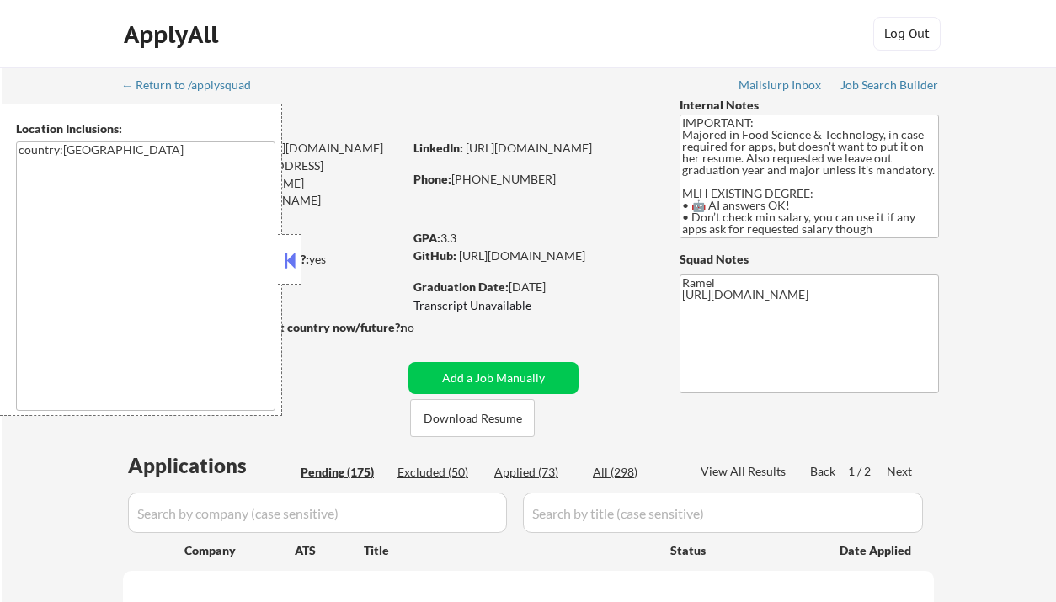
select select ""pending""
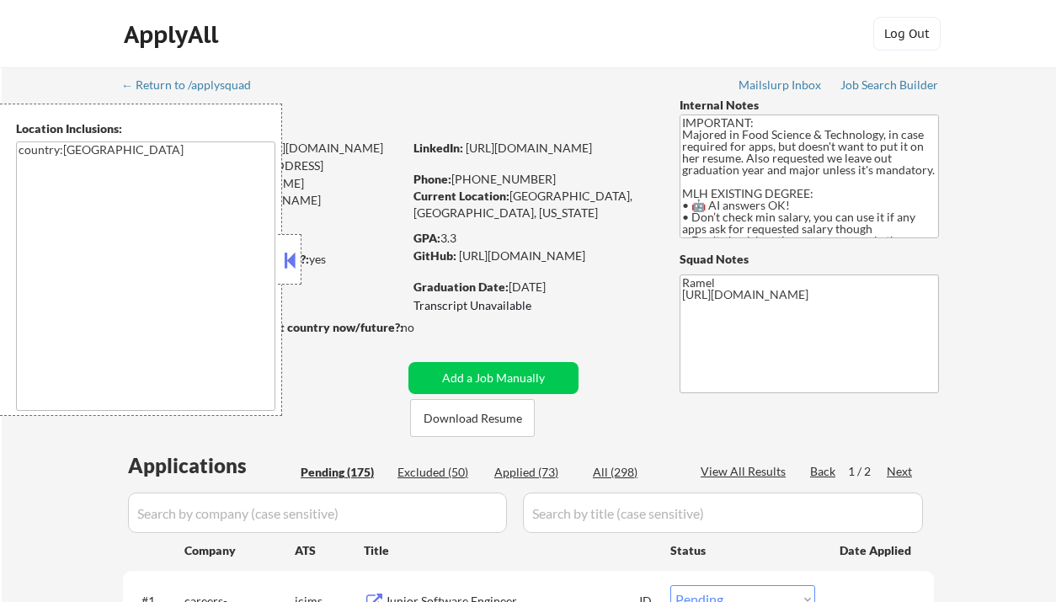
click at [290, 251] on button at bounding box center [289, 260] width 19 height 25
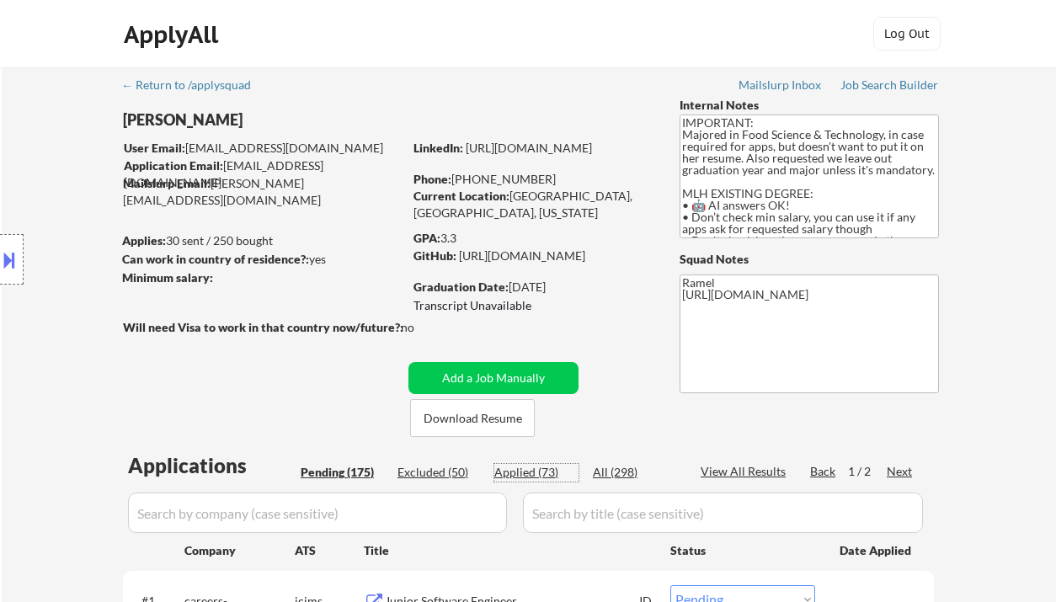
click at [528, 470] on div "Applied (73)" at bounding box center [536, 472] width 84 height 17
select select ""applied""
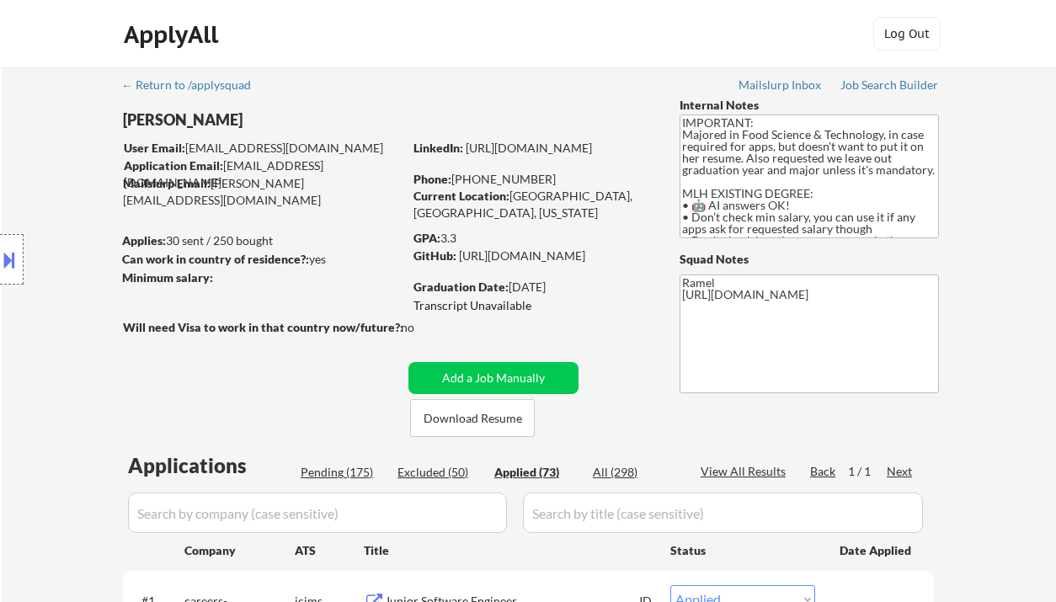
select select ""applied""
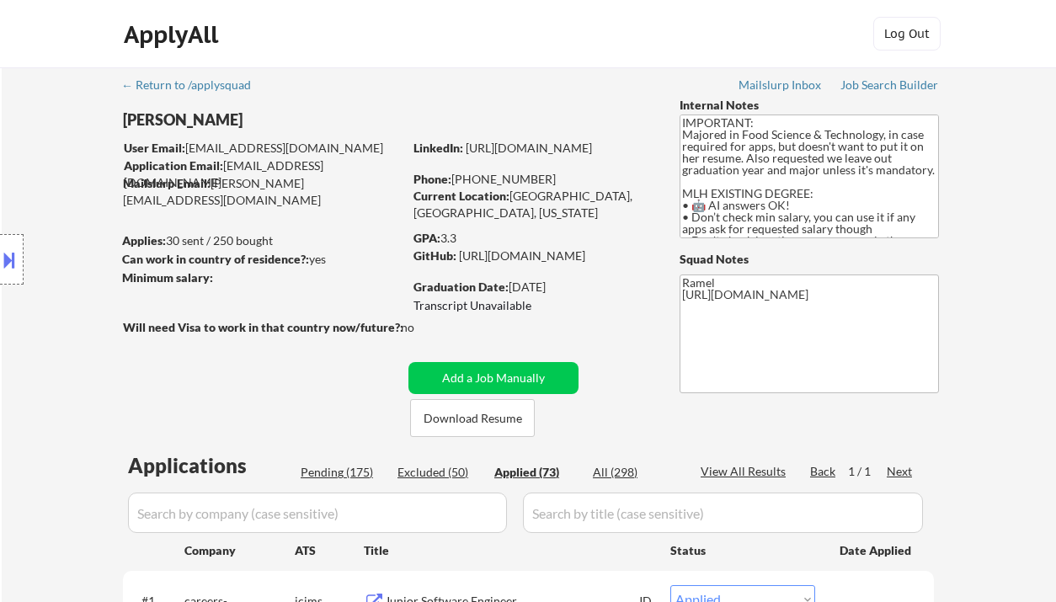
select select ""applied""
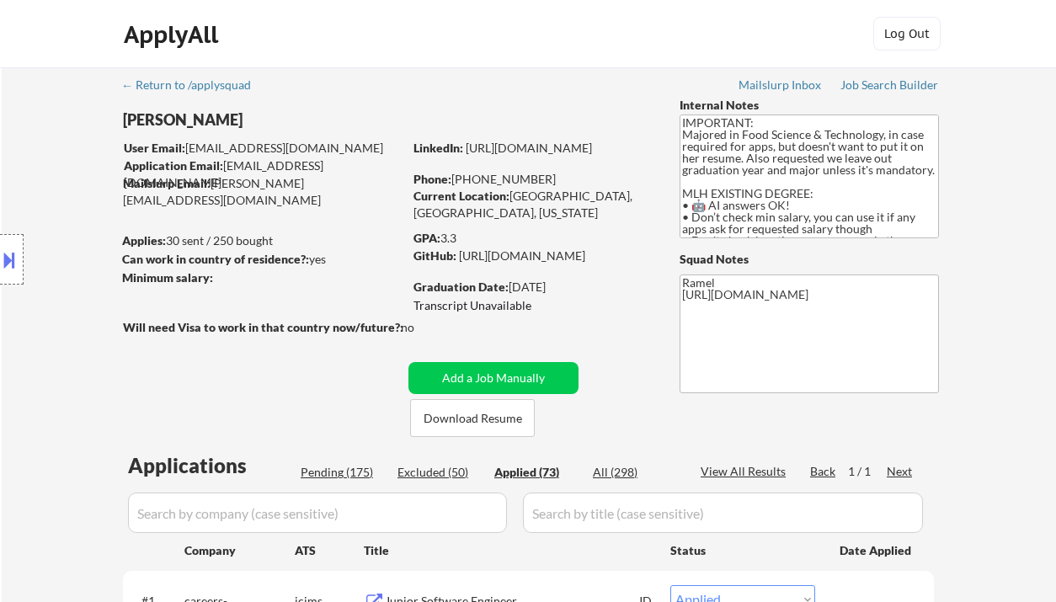
select select ""applied""
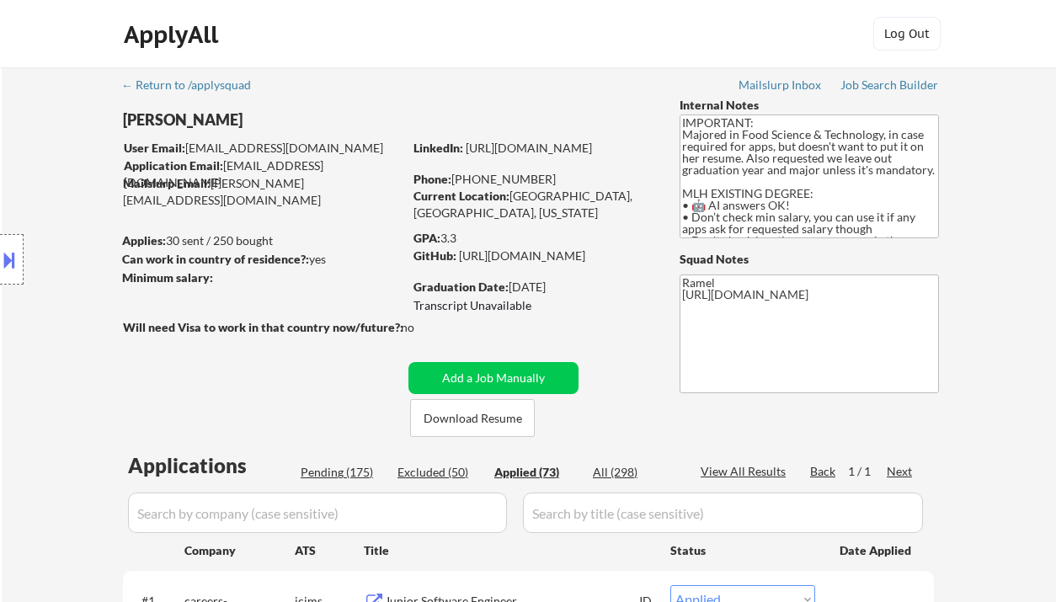
select select ""applied""
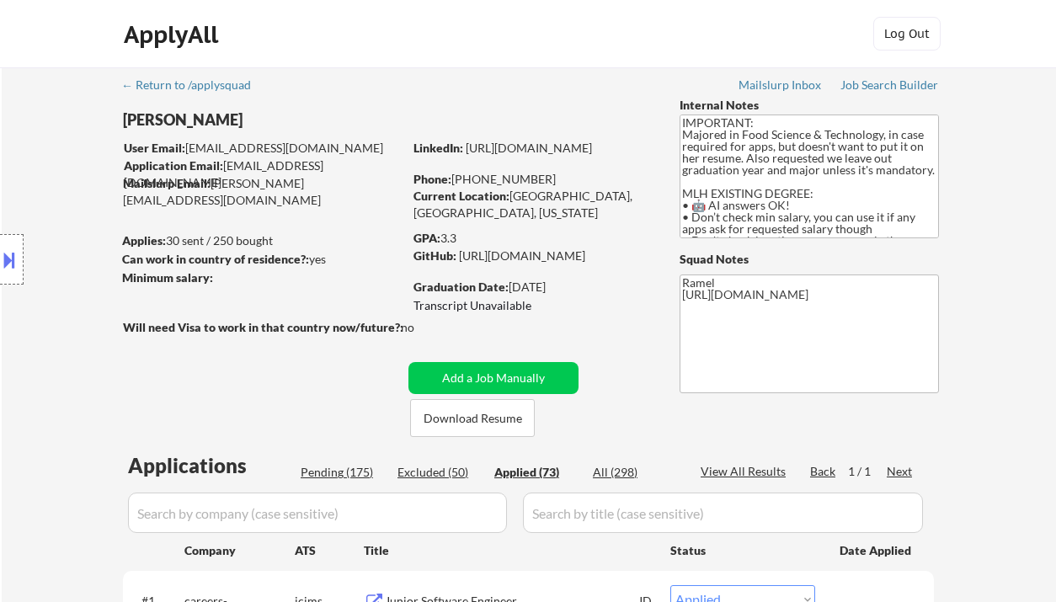
select select ""applied""
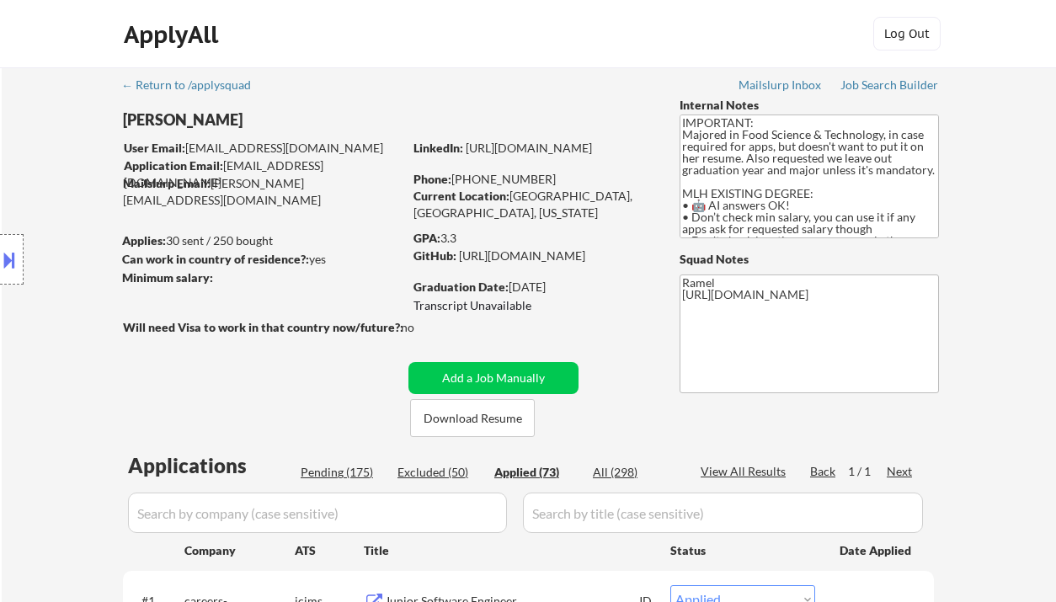
select select ""applied""
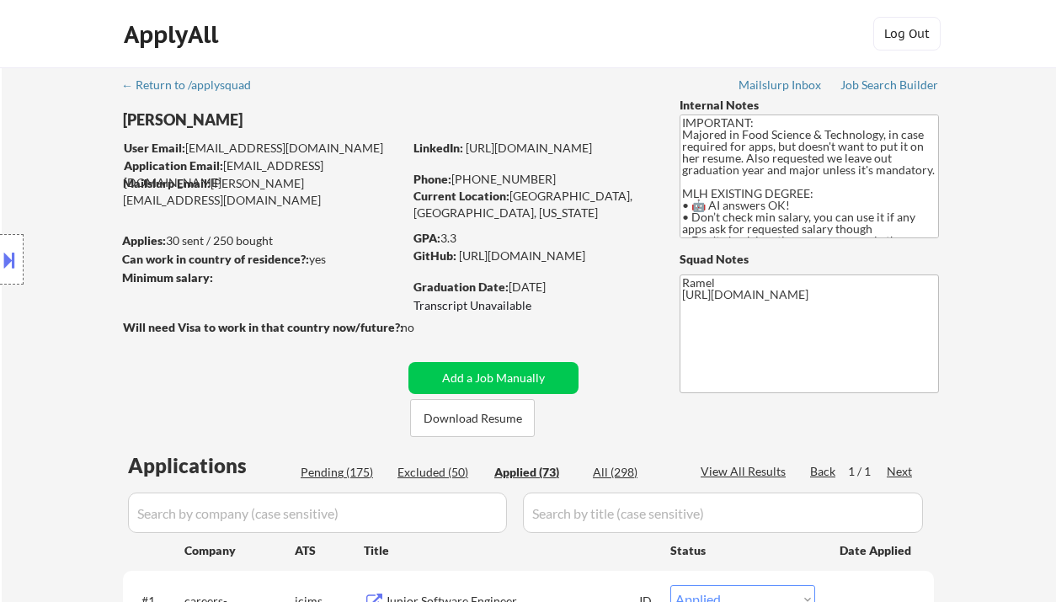
select select ""applied""
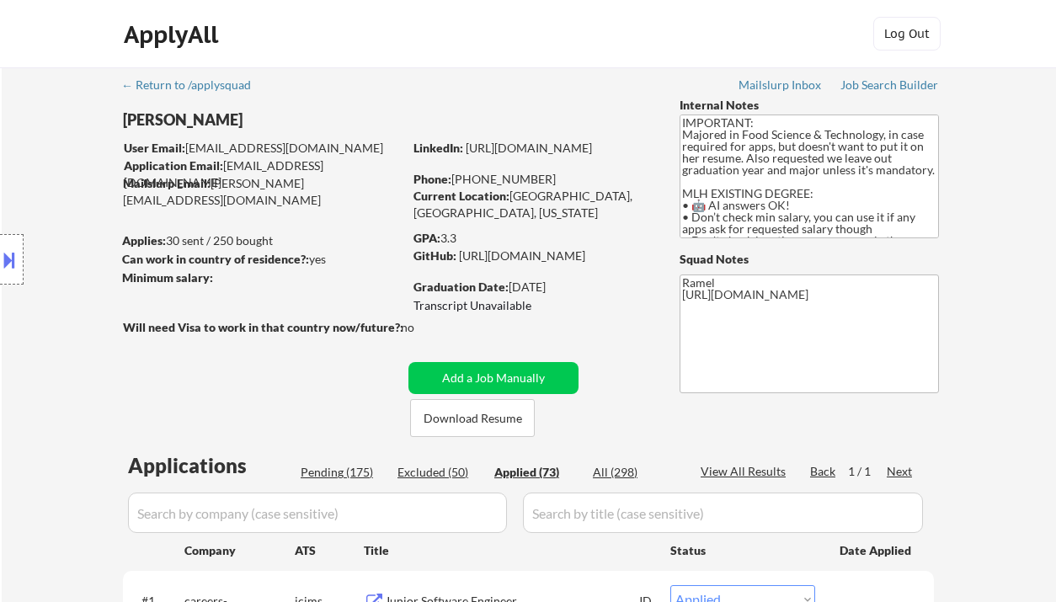
select select ""applied""
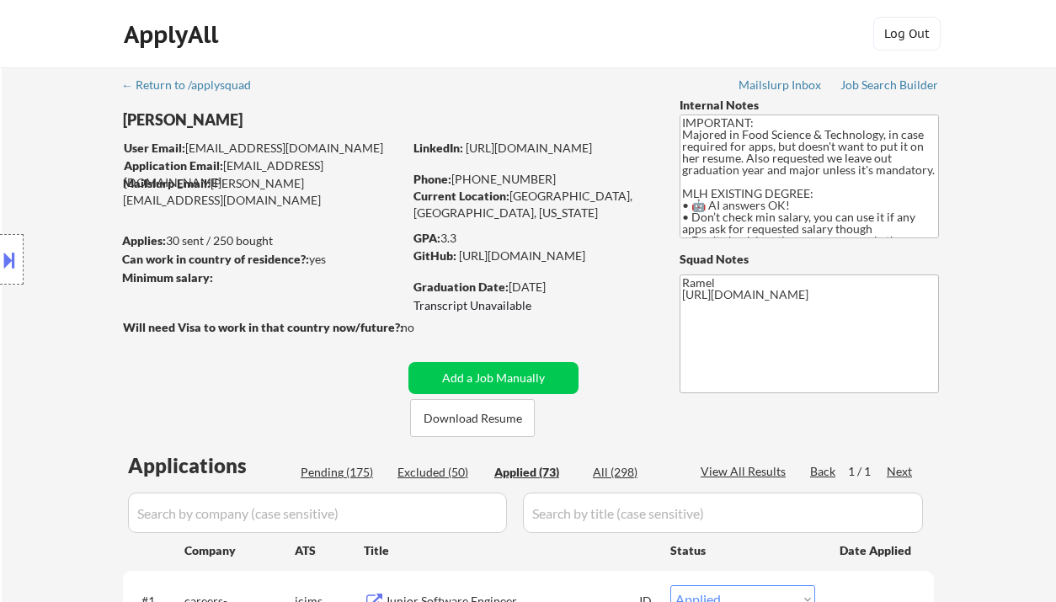
select select ""applied""
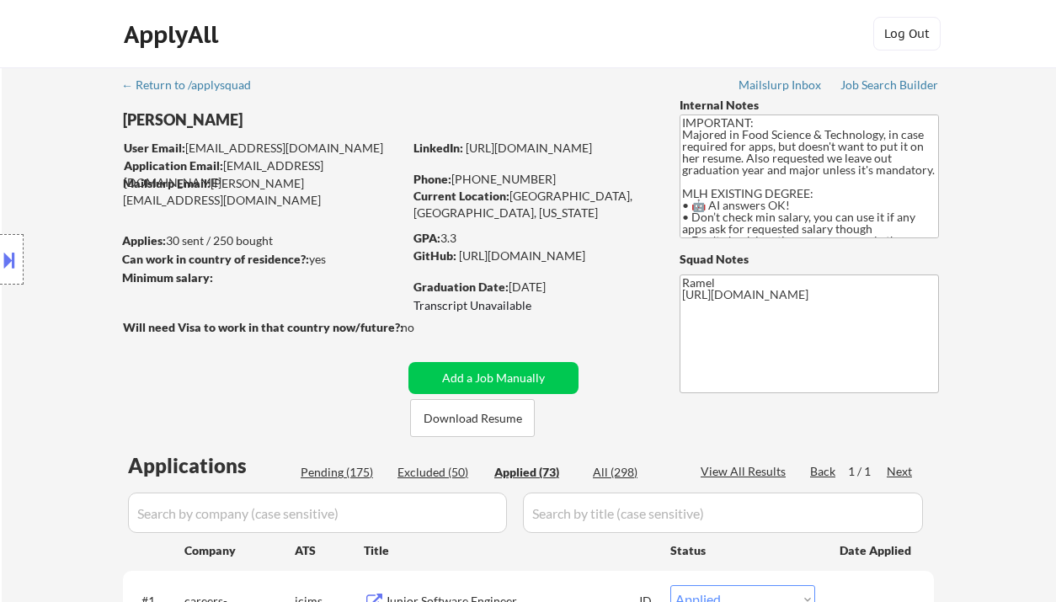
select select ""applied""
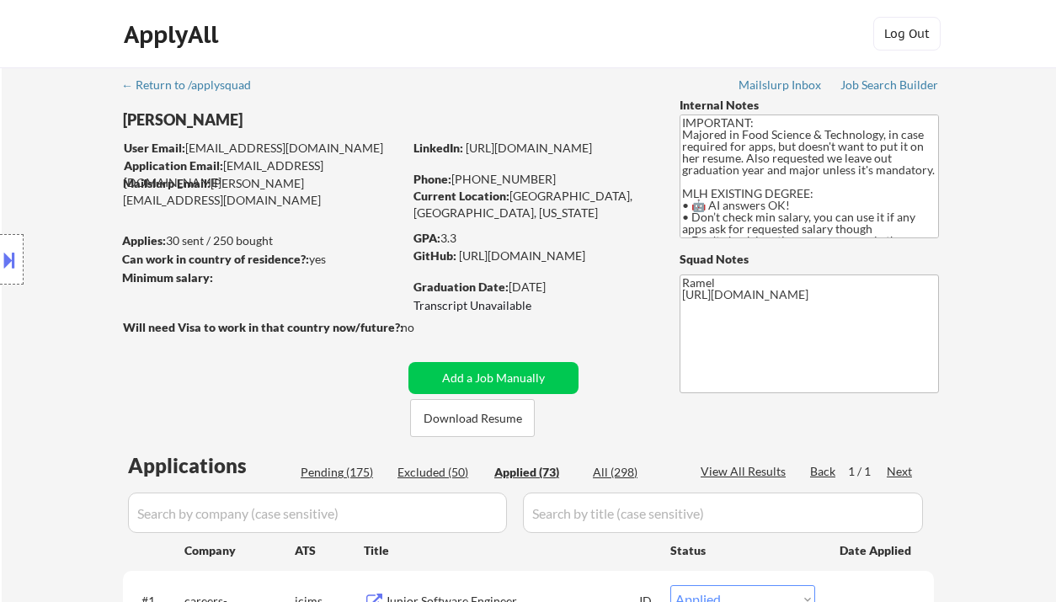
select select ""applied""
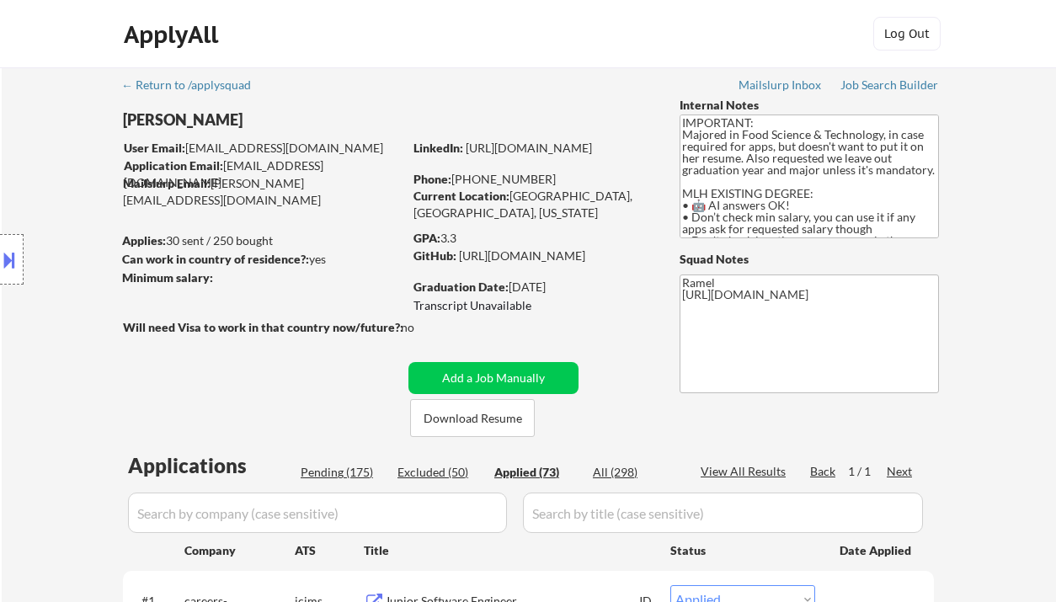
select select ""applied""
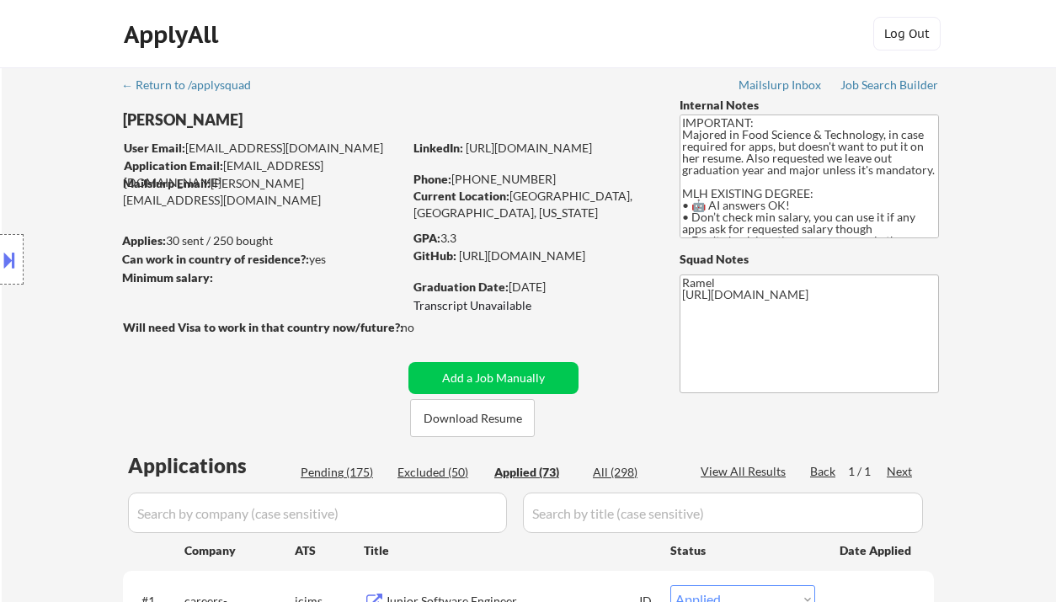
select select ""applied""
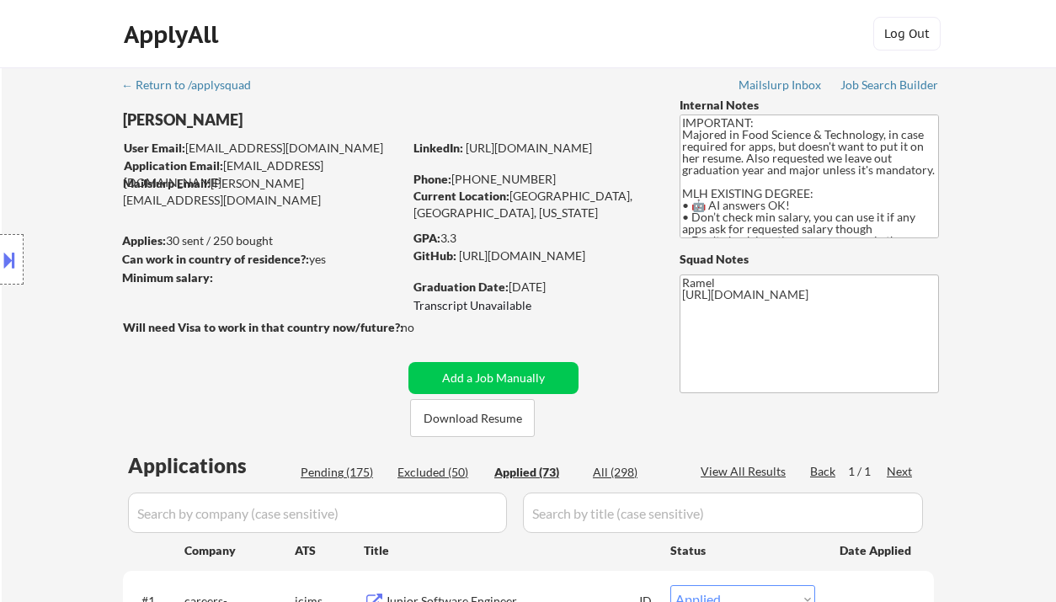
select select ""applied""
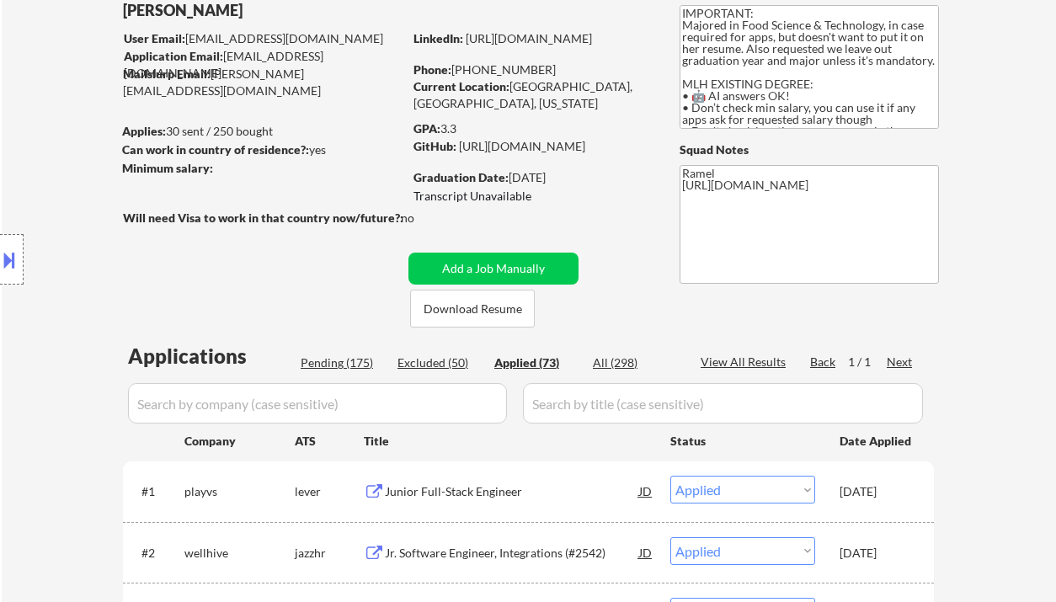
scroll to position [104, 0]
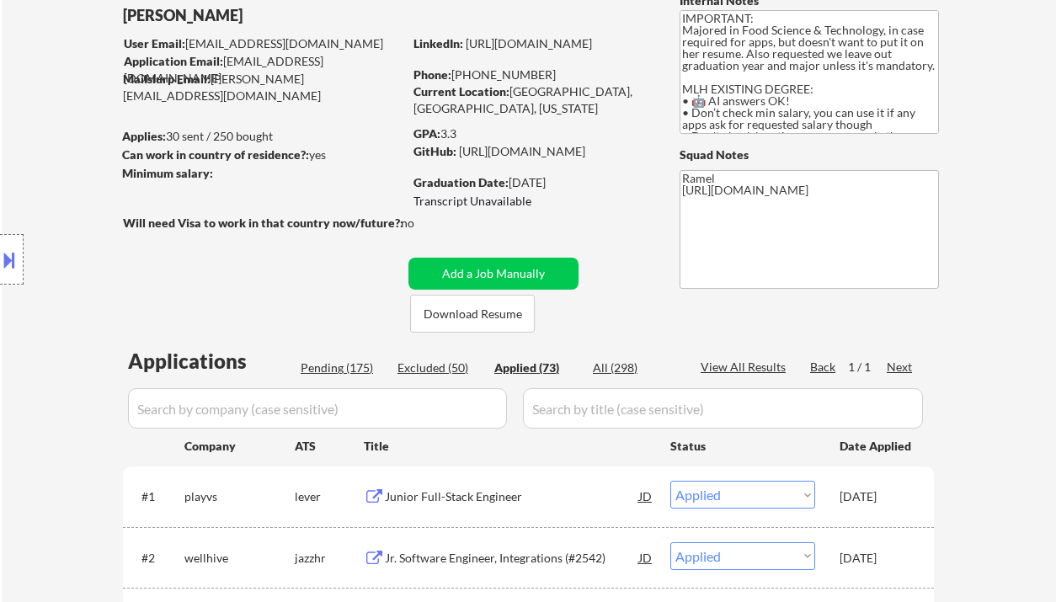
select select ""applied""
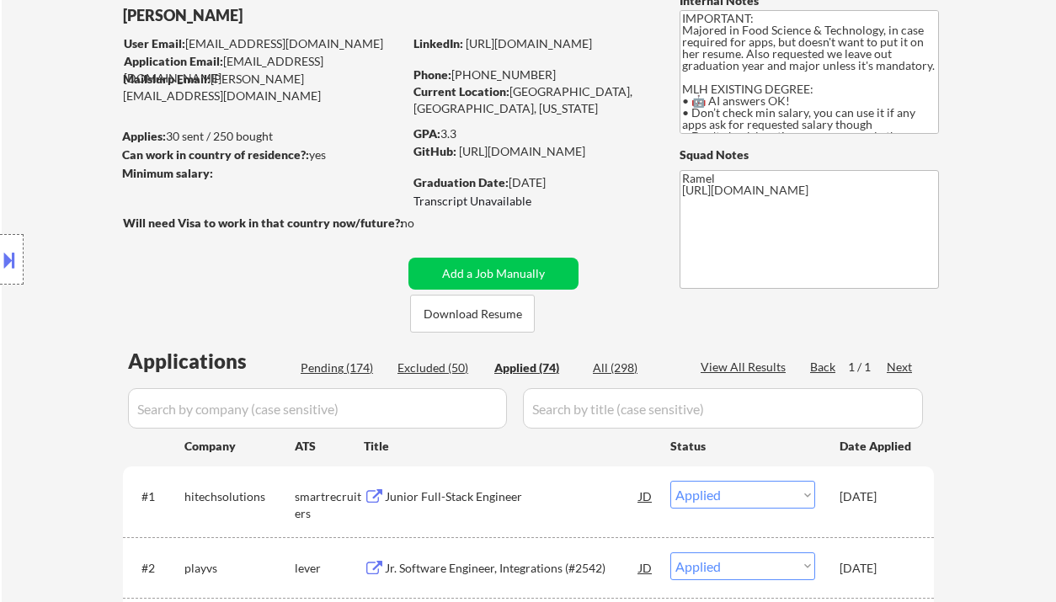
select select ""applied""
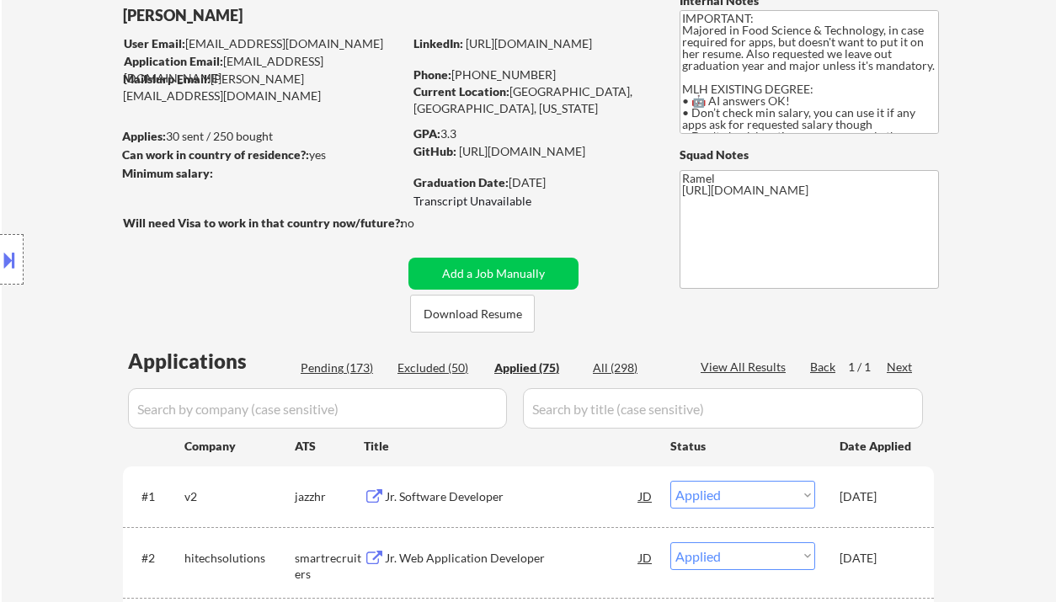
select select ""applied""
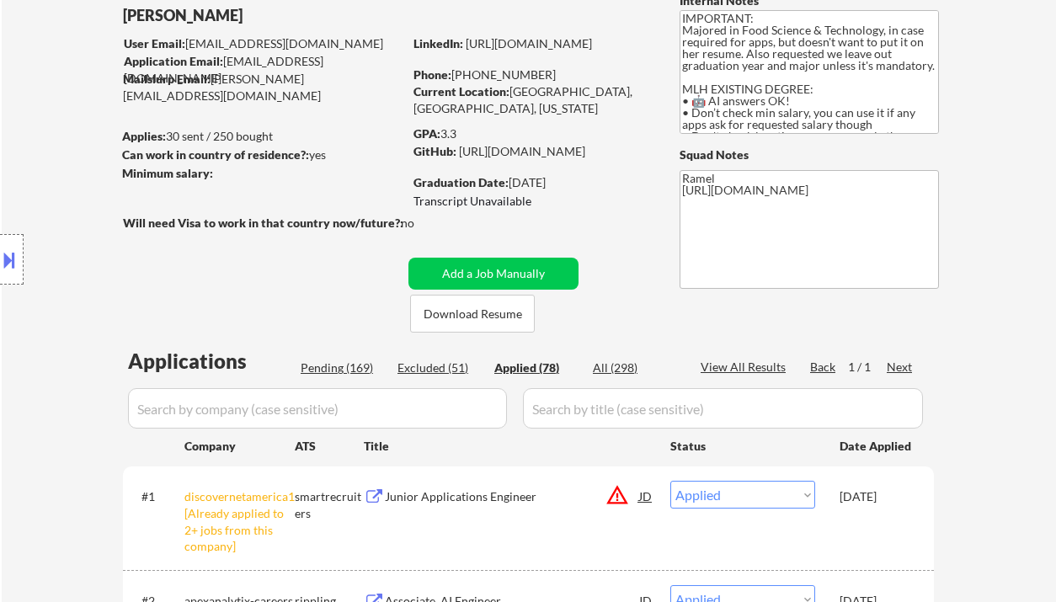
select select ""applied""
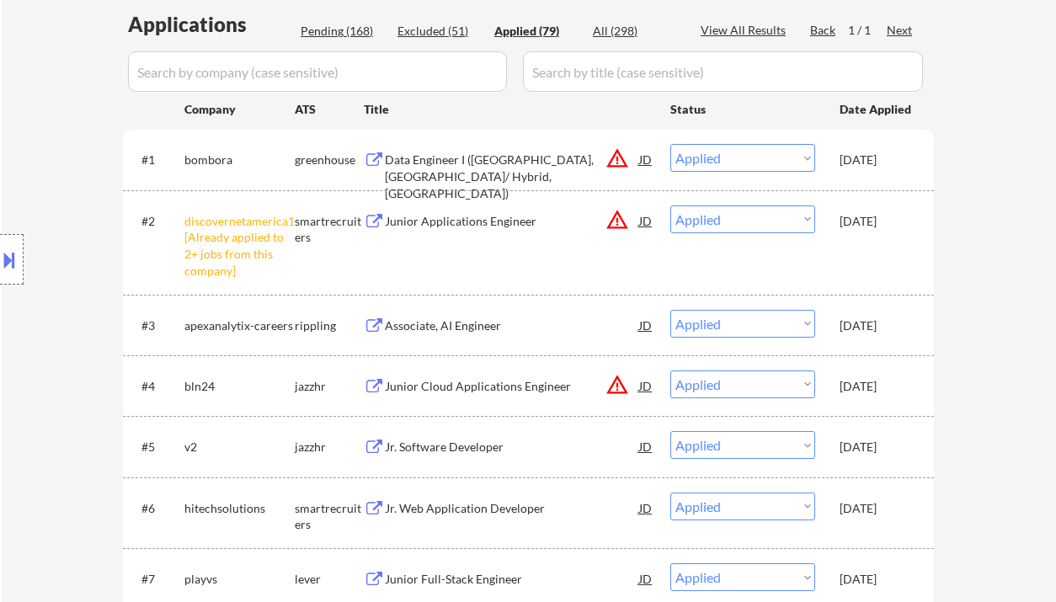
scroll to position [666, 0]
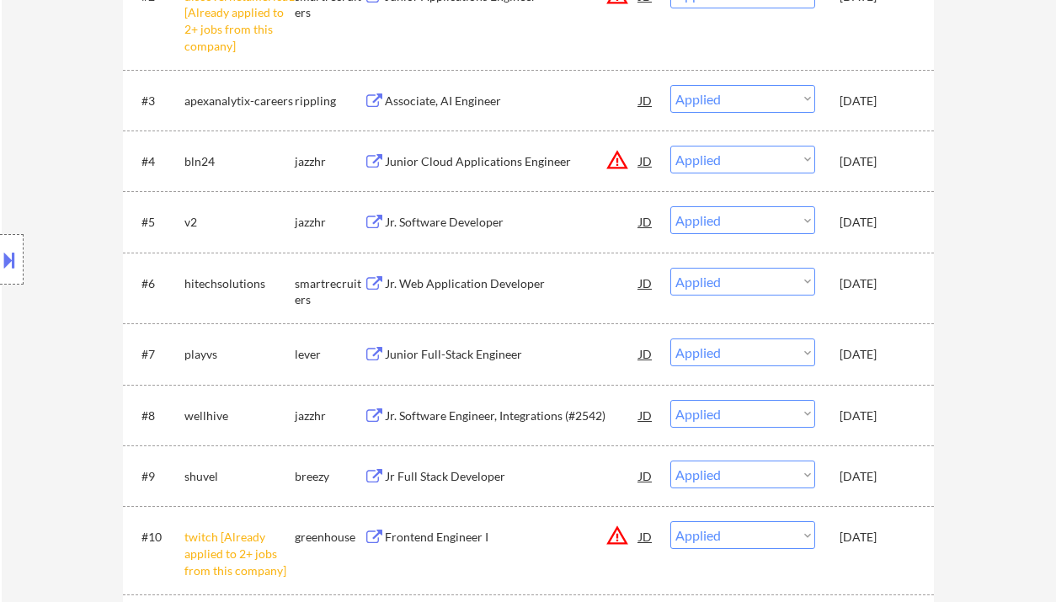
drag, startPoint x: 85, startPoint y: 295, endPoint x: 94, endPoint y: 264, distance: 32.5
click at [85, 295] on div "Location Inclusions: country:[GEOGRAPHIC_DATA]" at bounding box center [150, 260] width 301 height 312
select select ""applied""
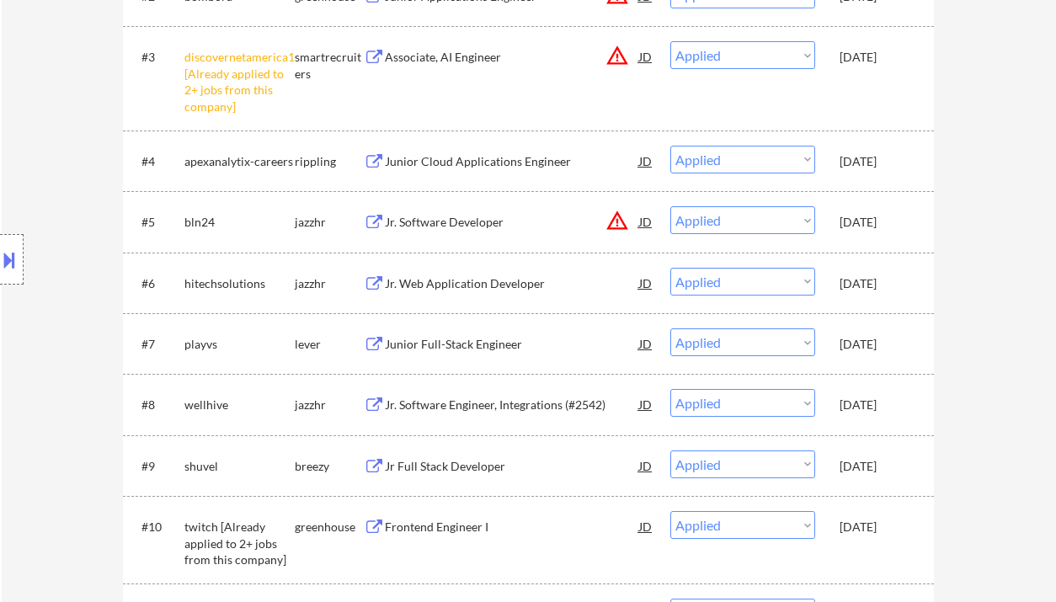
select select ""applied""
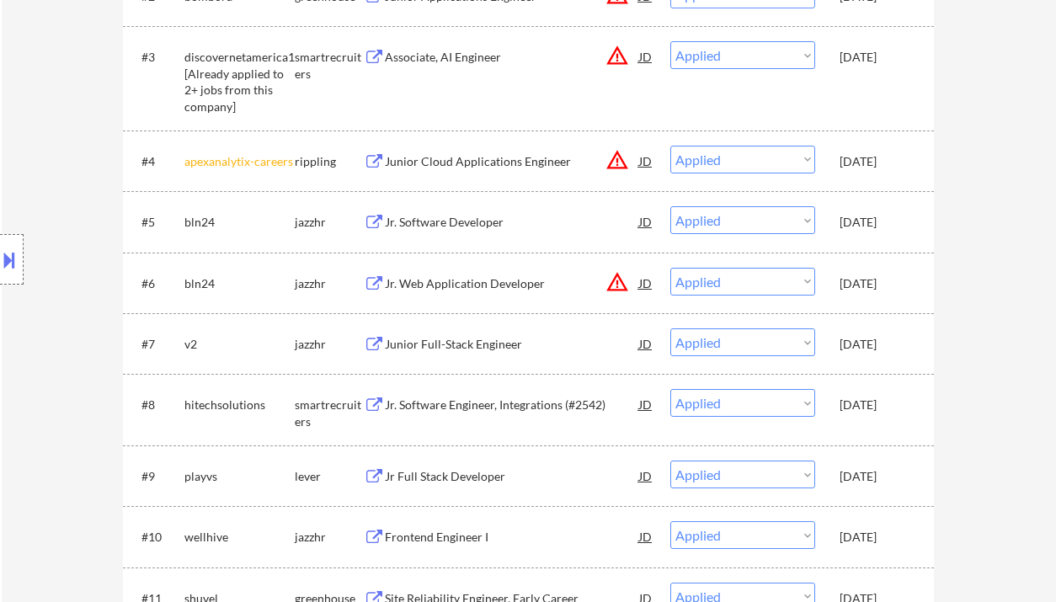
select select ""applied""
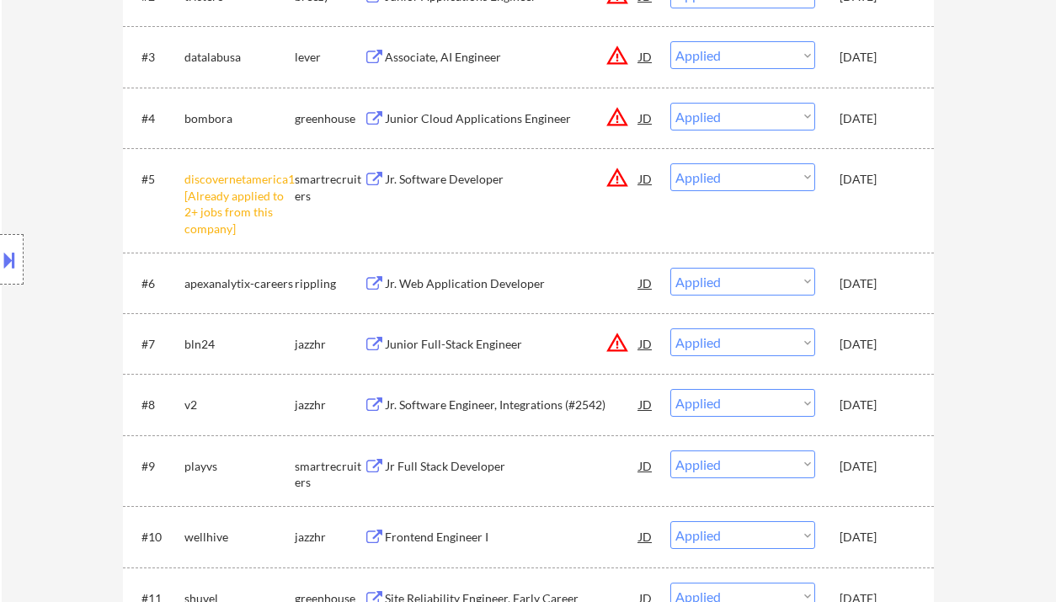
select select ""applied""
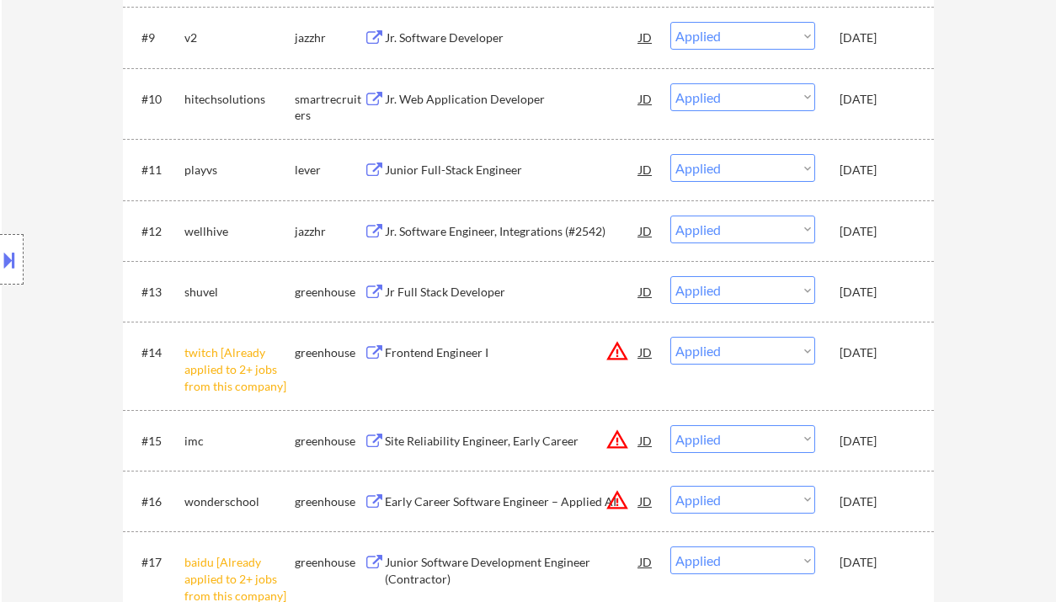
scroll to position [1003, 0]
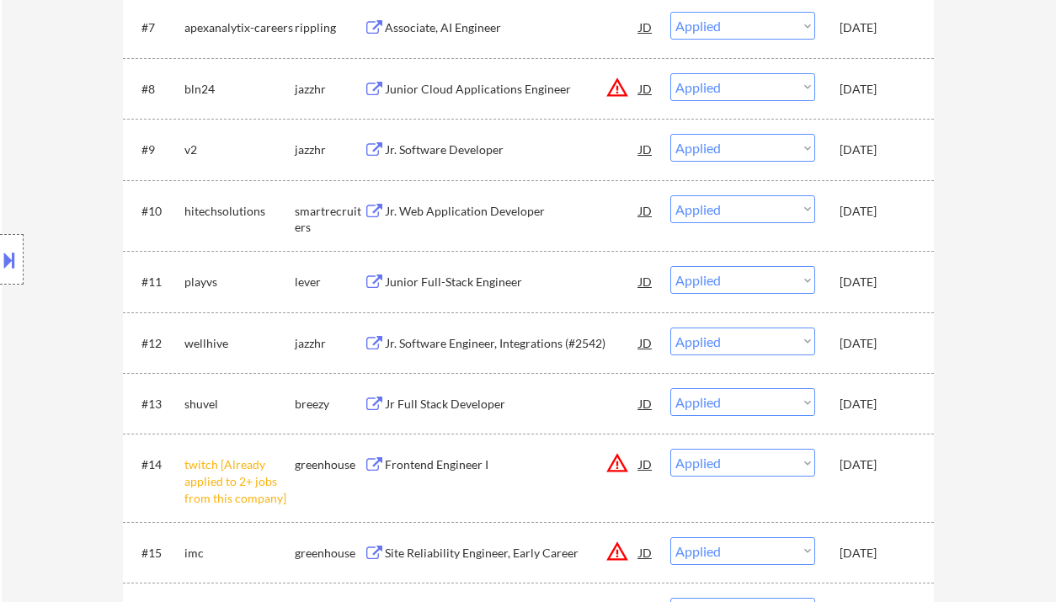
select select ""applied""
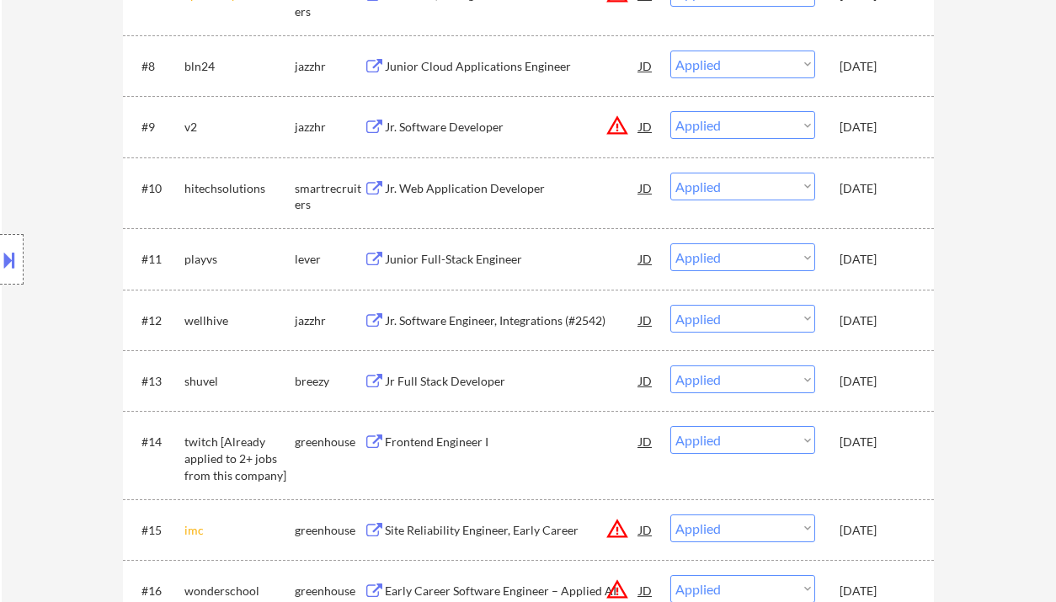
select select ""applied""
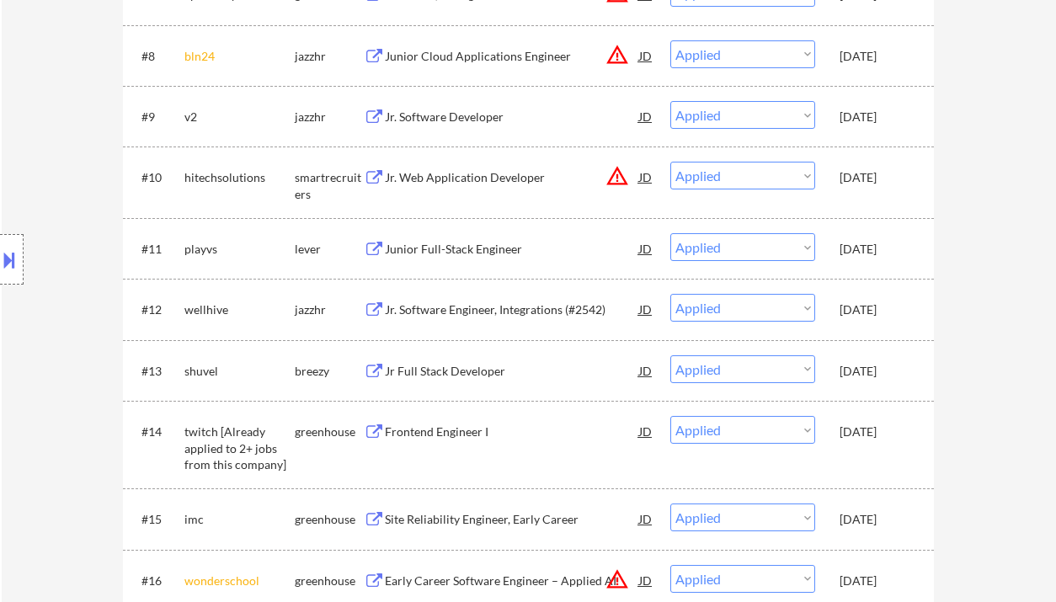
select select ""applied""
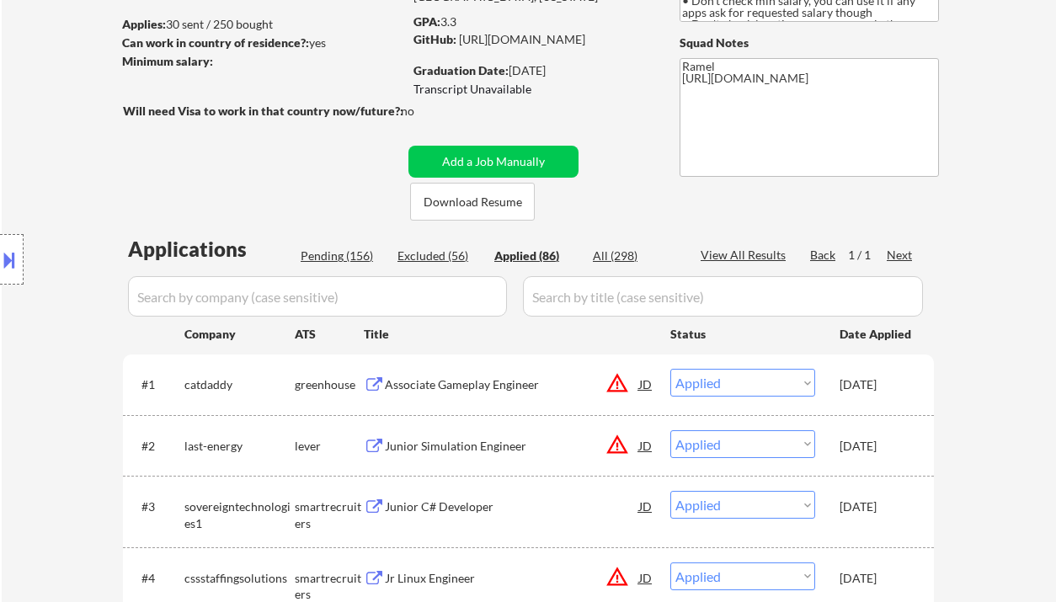
scroll to position [0, 0]
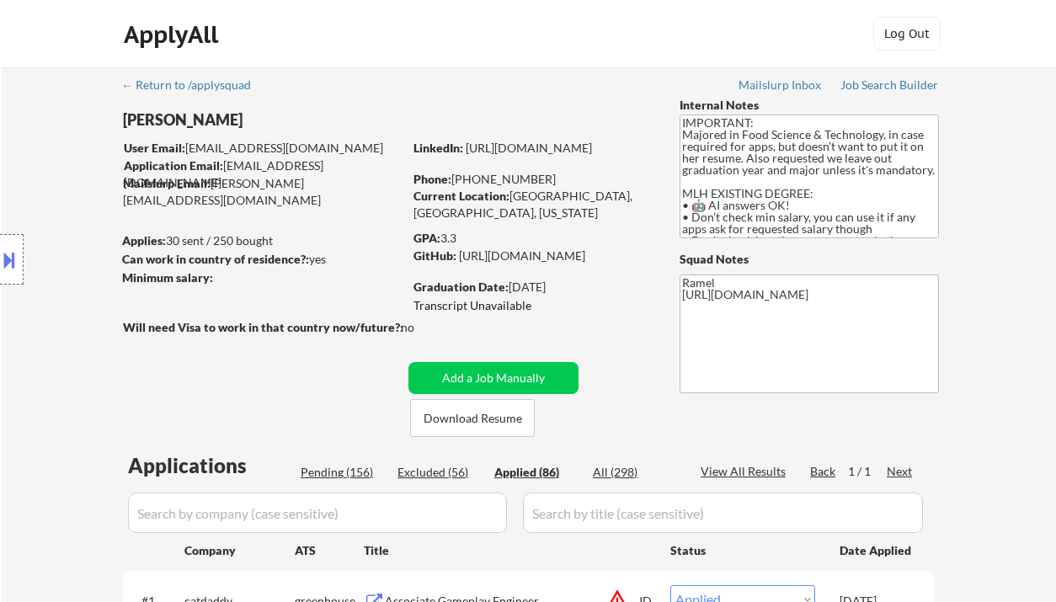
select select ""applied""
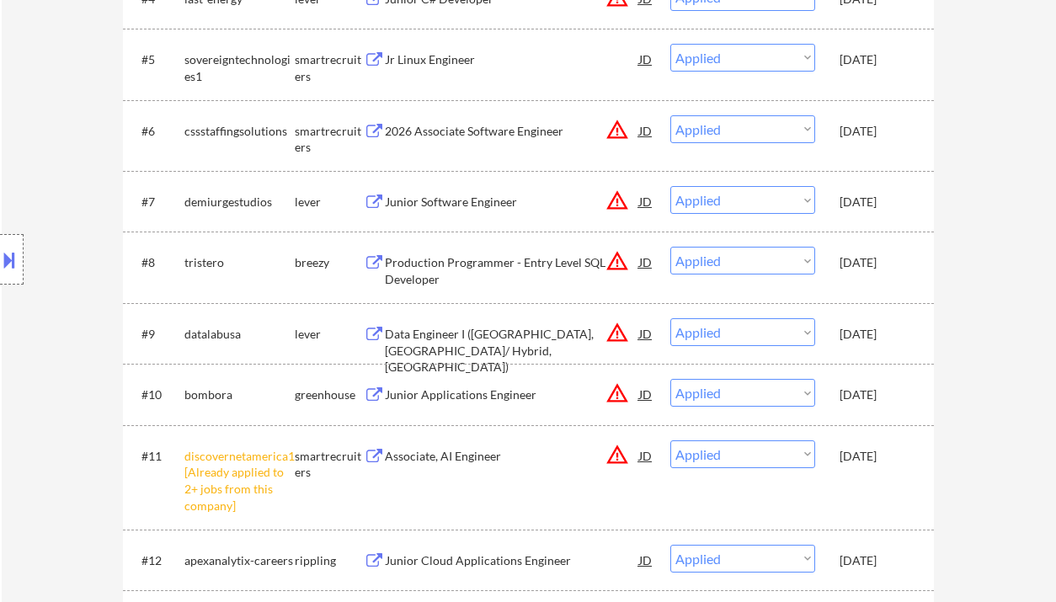
scroll to position [1122, 0]
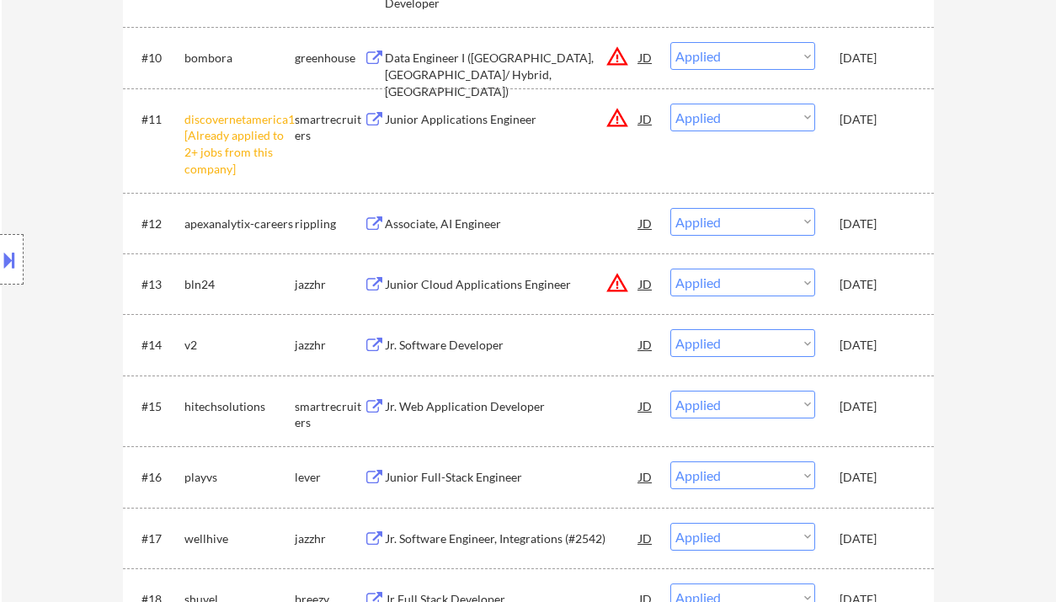
drag, startPoint x: 58, startPoint y: 89, endPoint x: 99, endPoint y: 45, distance: 60.2
